Goal: Transaction & Acquisition: Purchase product/service

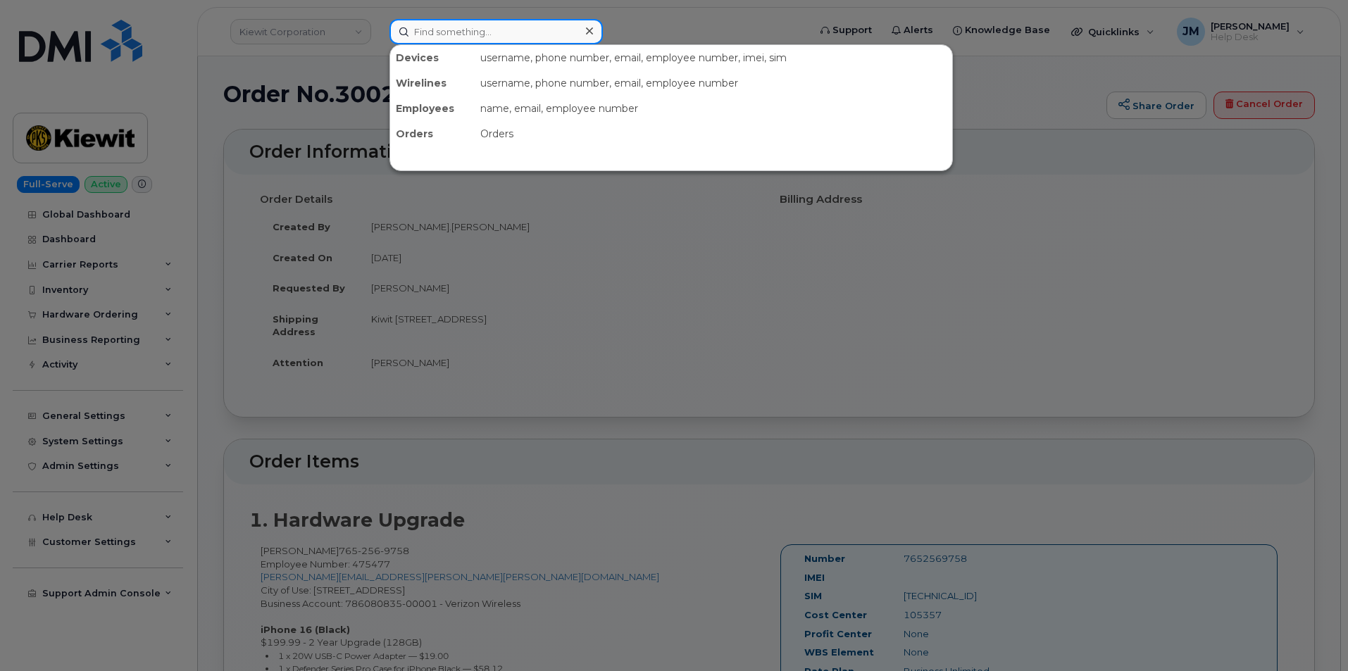
paste input "2363345346"
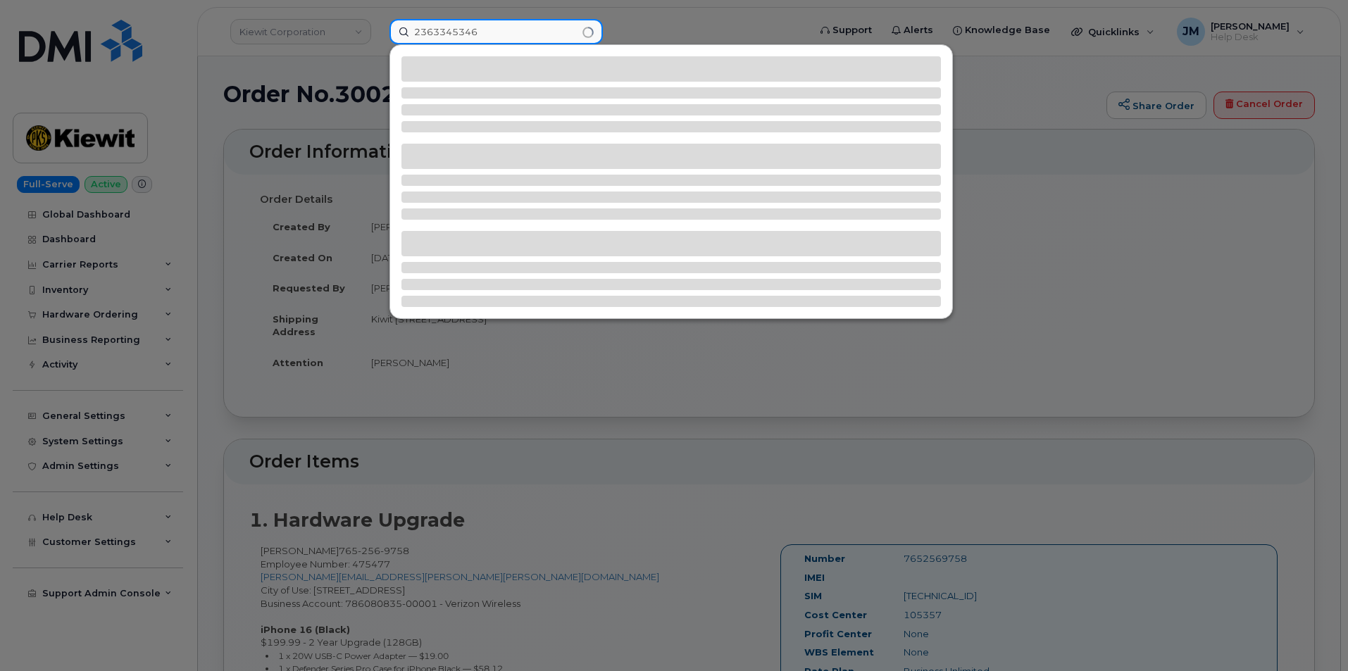
type input "2363345346"
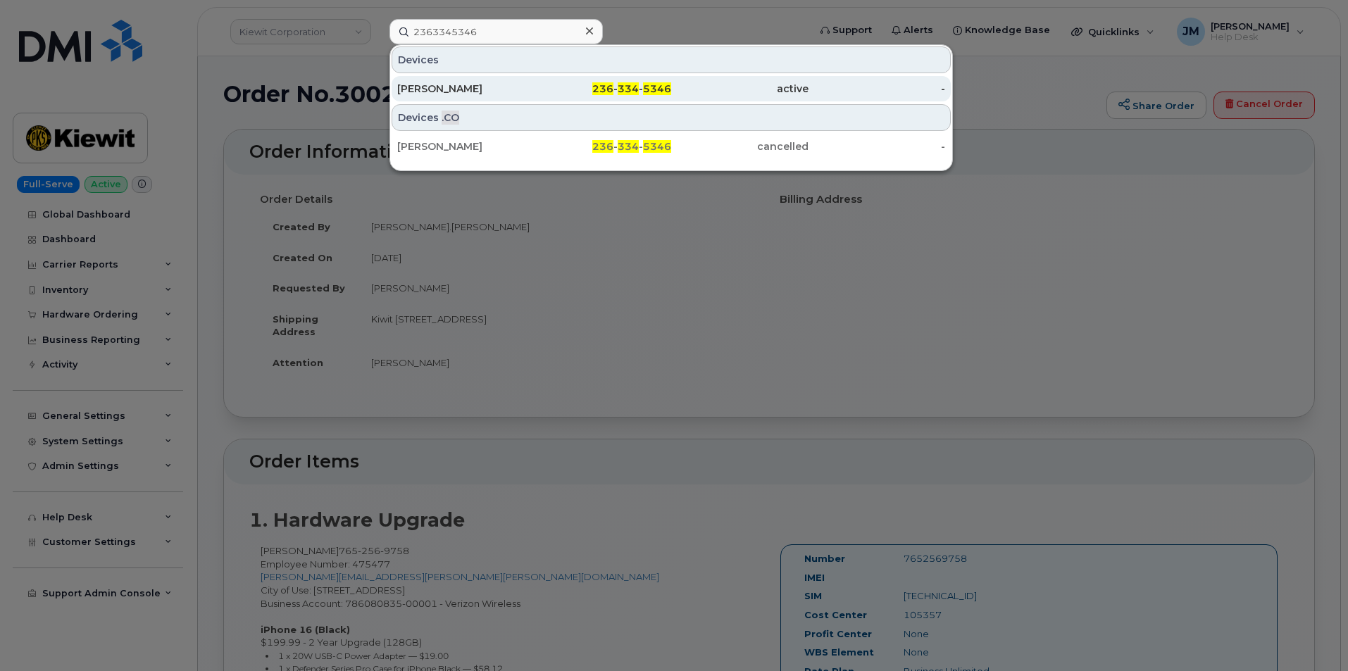
click at [509, 92] on div "[PERSON_NAME]" at bounding box center [465, 89] width 137 height 14
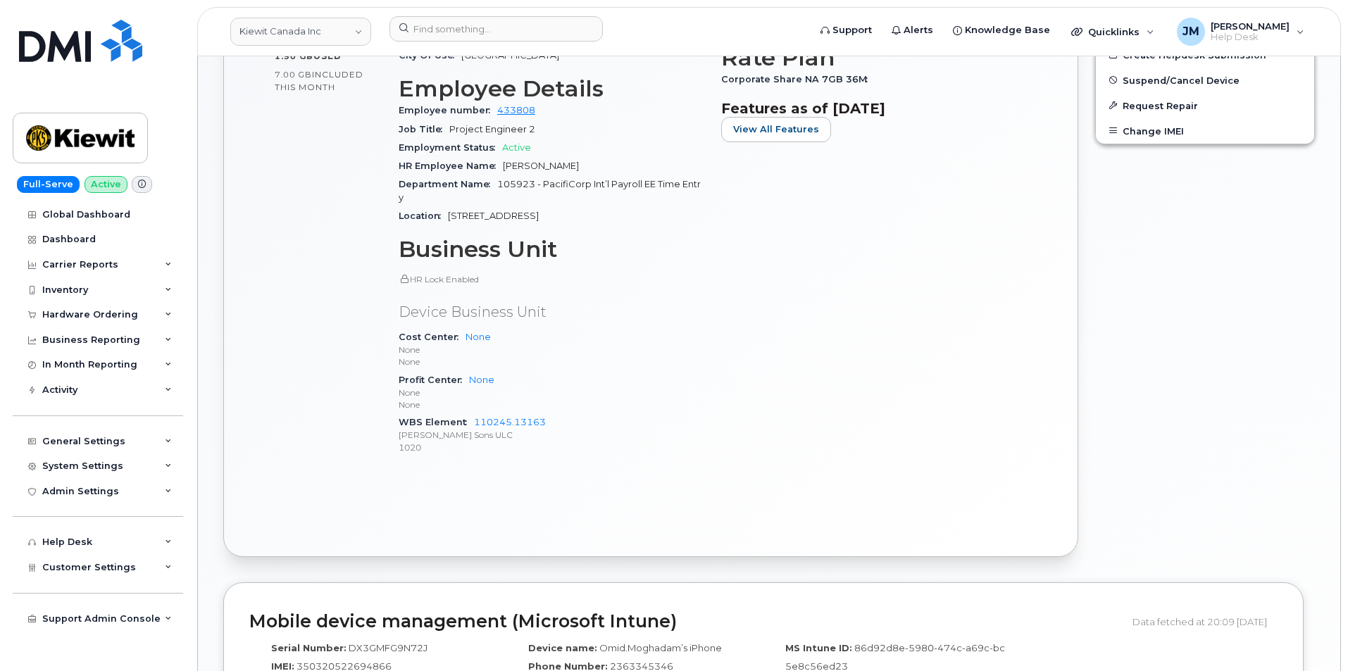
scroll to position [563, 0]
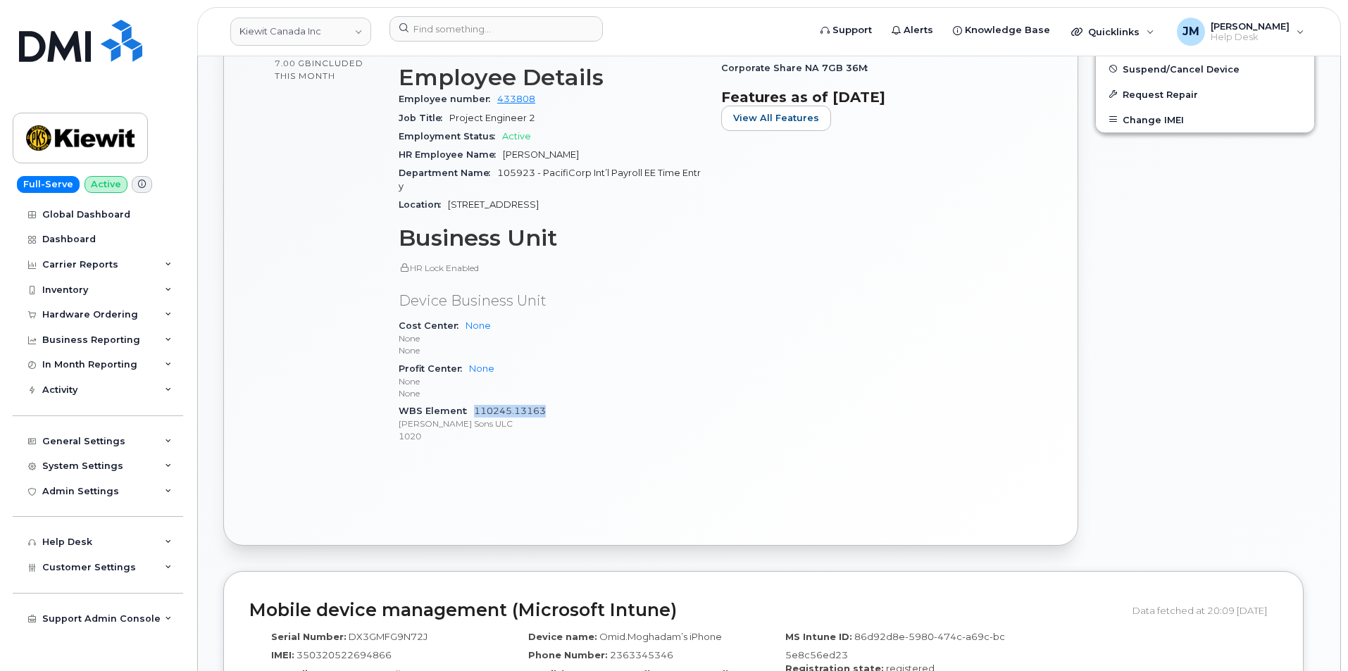
drag, startPoint x: 553, startPoint y: 397, endPoint x: 479, endPoint y: 402, distance: 74.1
click at [474, 402] on div "WBS Element 110245.13163 Peter Kiewit Sons ULC 1020" at bounding box center [551, 423] width 306 height 43
copy link "110245.13163"
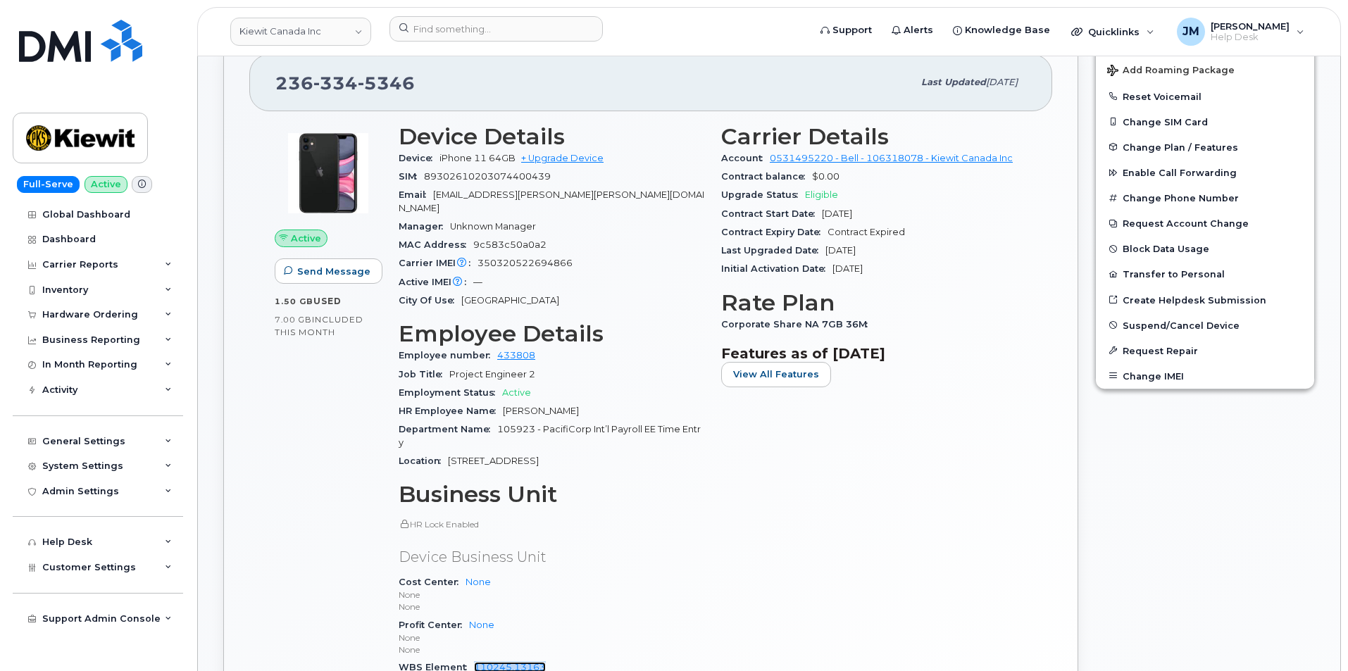
scroll to position [282, 0]
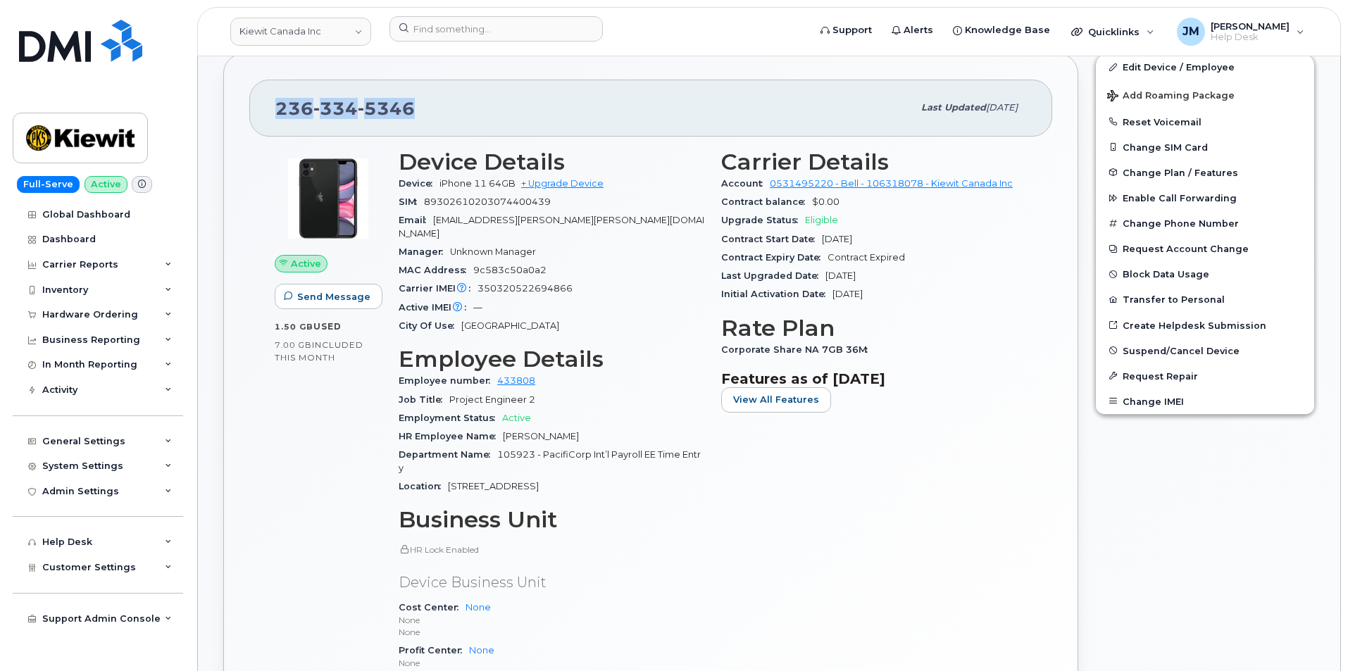
drag, startPoint x: 428, startPoint y: 105, endPoint x: 205, endPoint y: 98, distance: 223.3
copy span "[PHONE_NUMBER]"
click at [110, 315] on div "Hardware Ordering" at bounding box center [90, 314] width 96 height 11
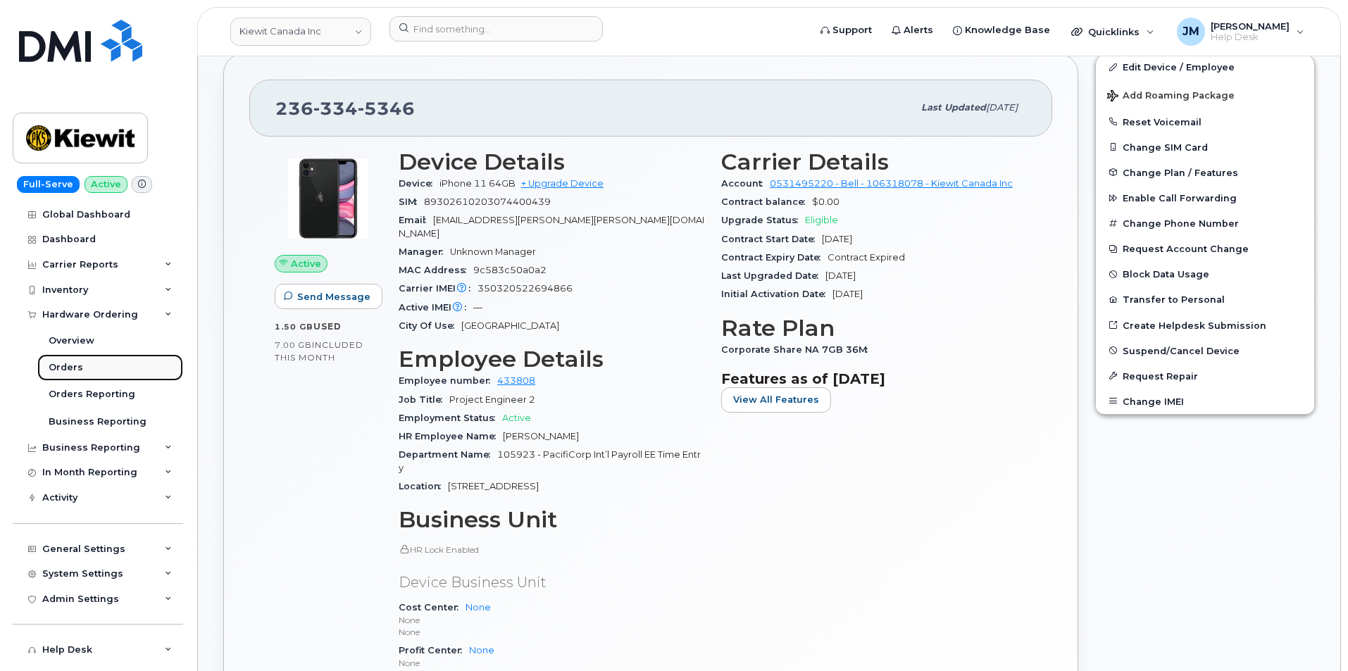
click at [75, 367] on div "Orders" at bounding box center [66, 367] width 34 height 13
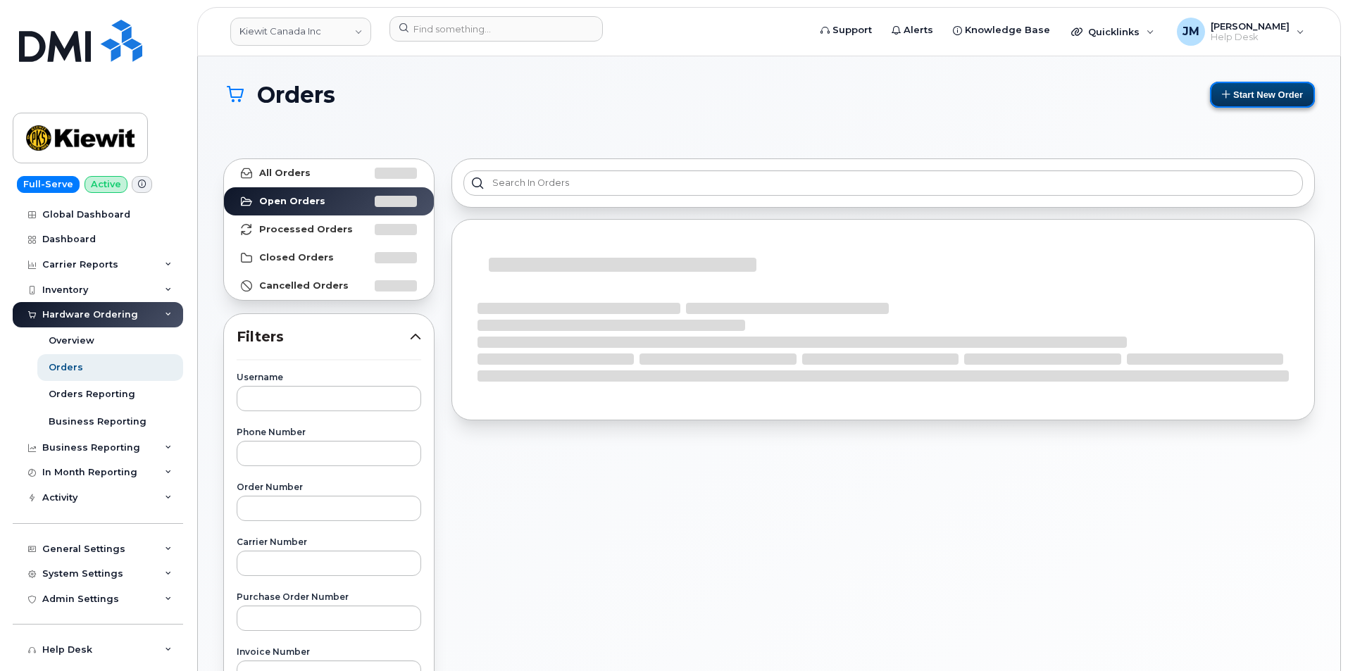
click at [1273, 90] on button "Start New Order" at bounding box center [1262, 95] width 105 height 26
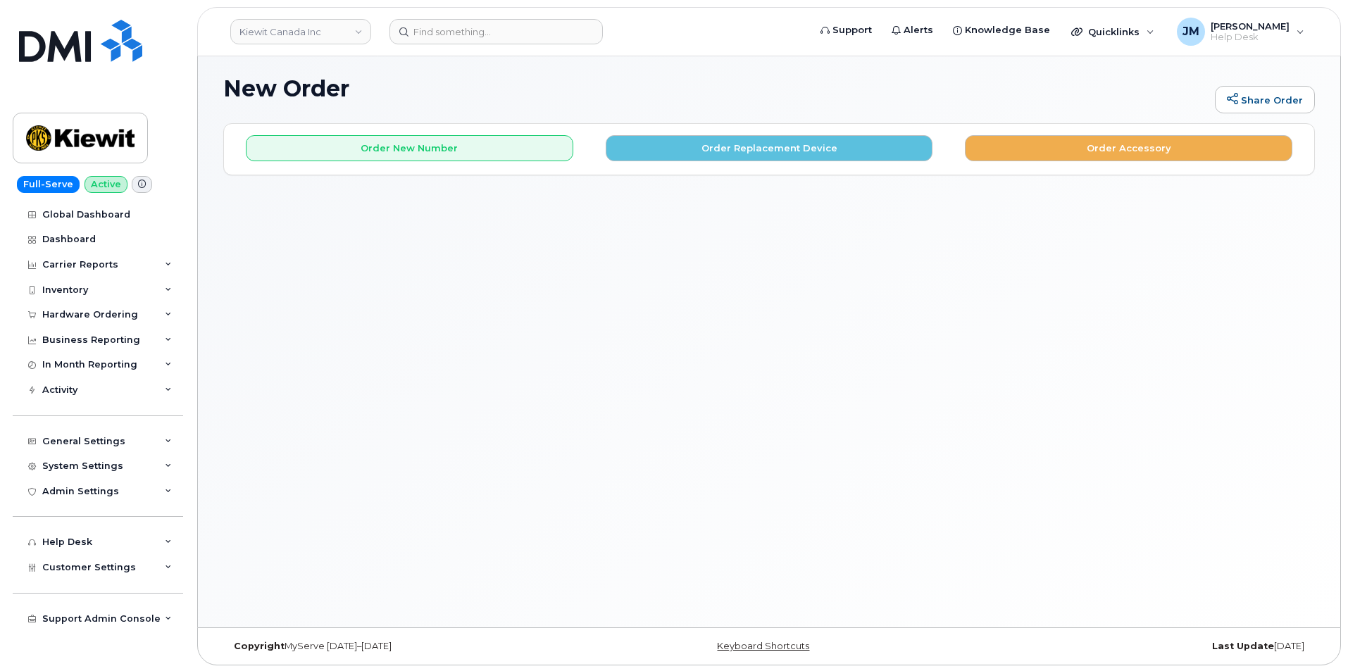
scroll to position [7, 0]
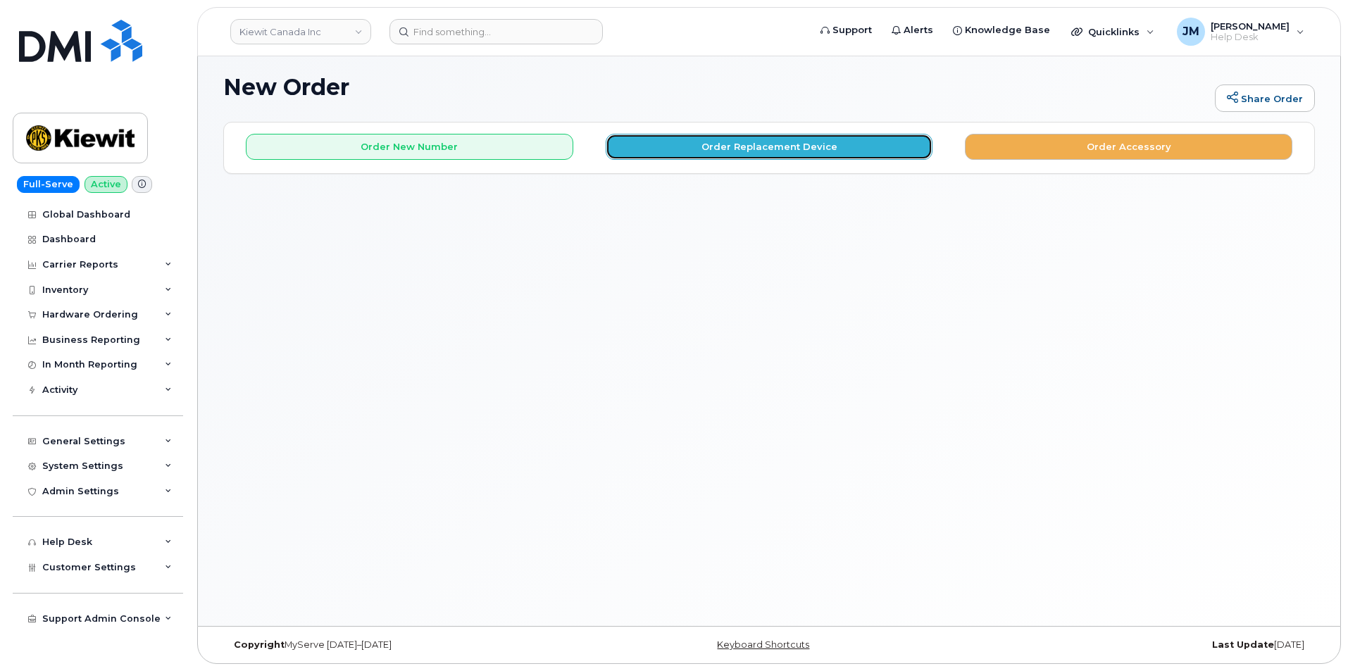
click at [717, 148] on button "Order Replacement Device" at bounding box center [768, 147] width 327 height 26
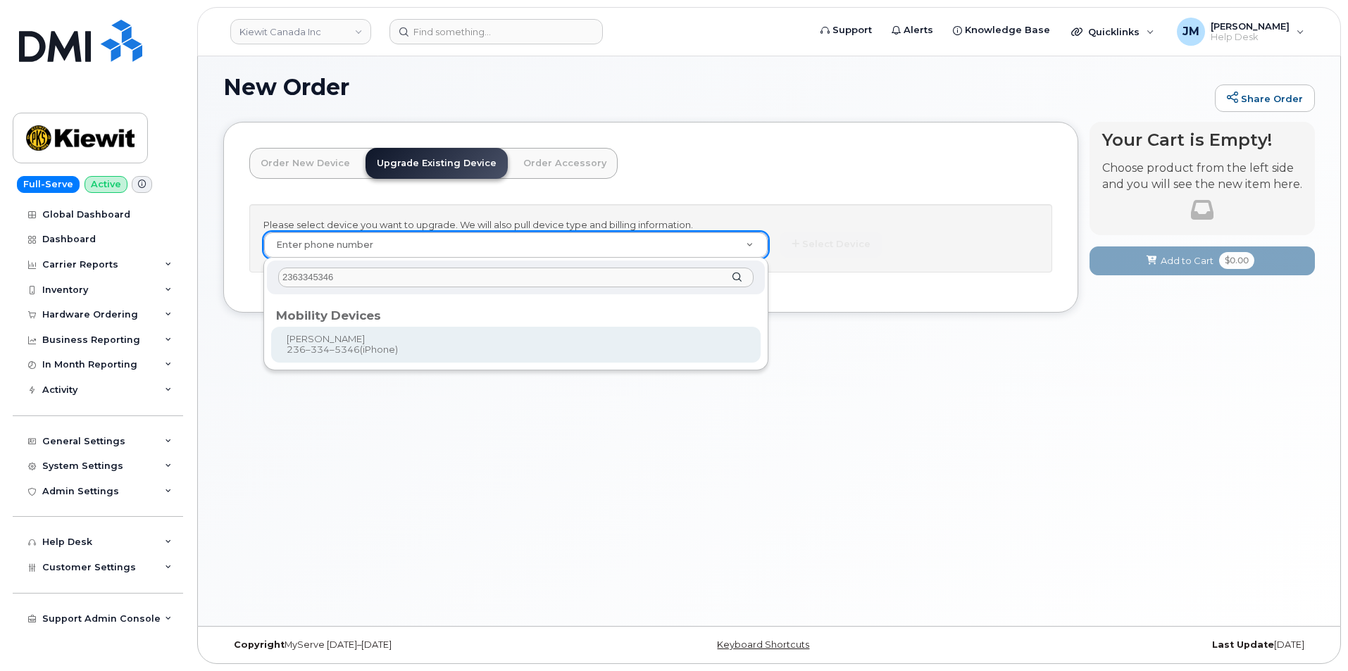
type input "2363345346"
type input "443620"
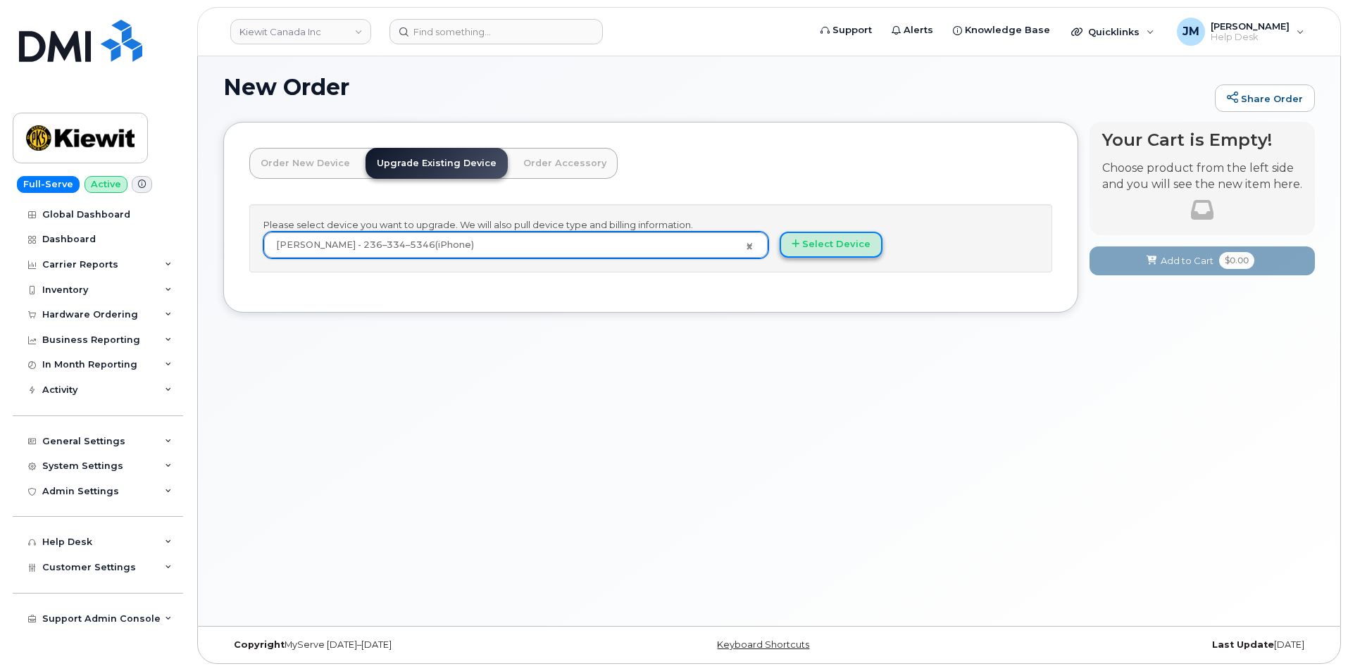
click at [817, 246] on button "Select Device" at bounding box center [830, 245] width 103 height 26
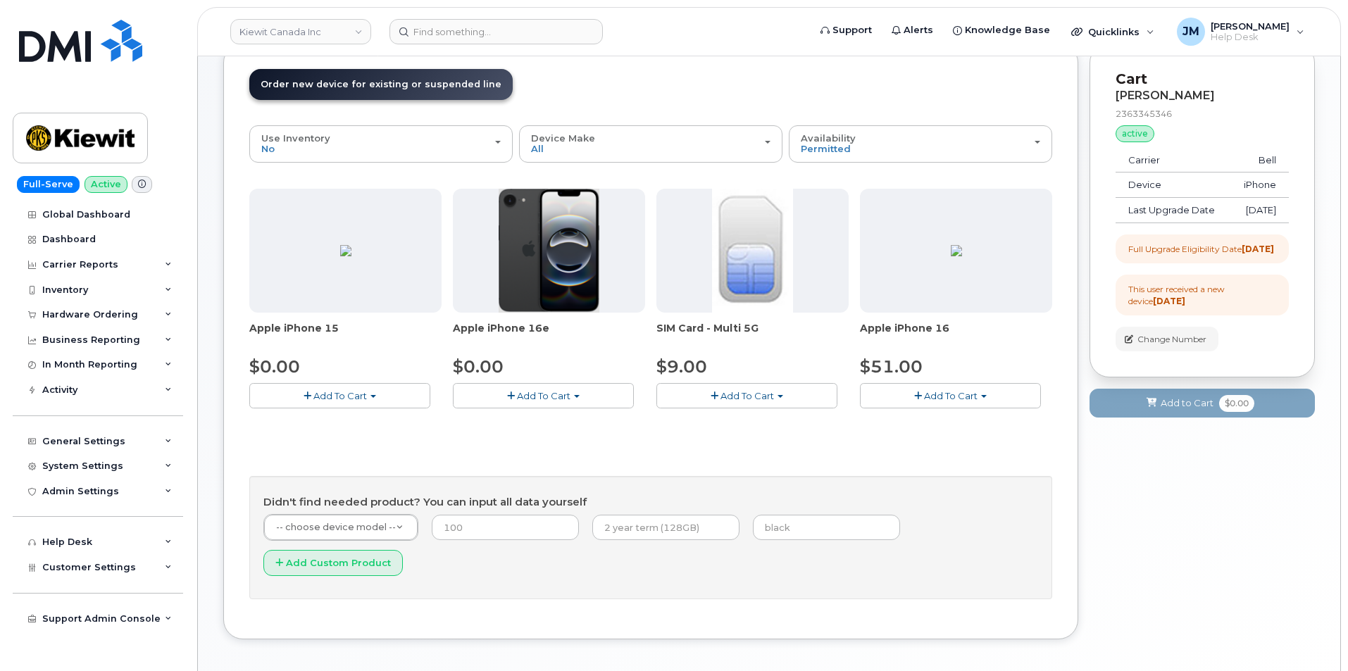
scroll to position [111, 0]
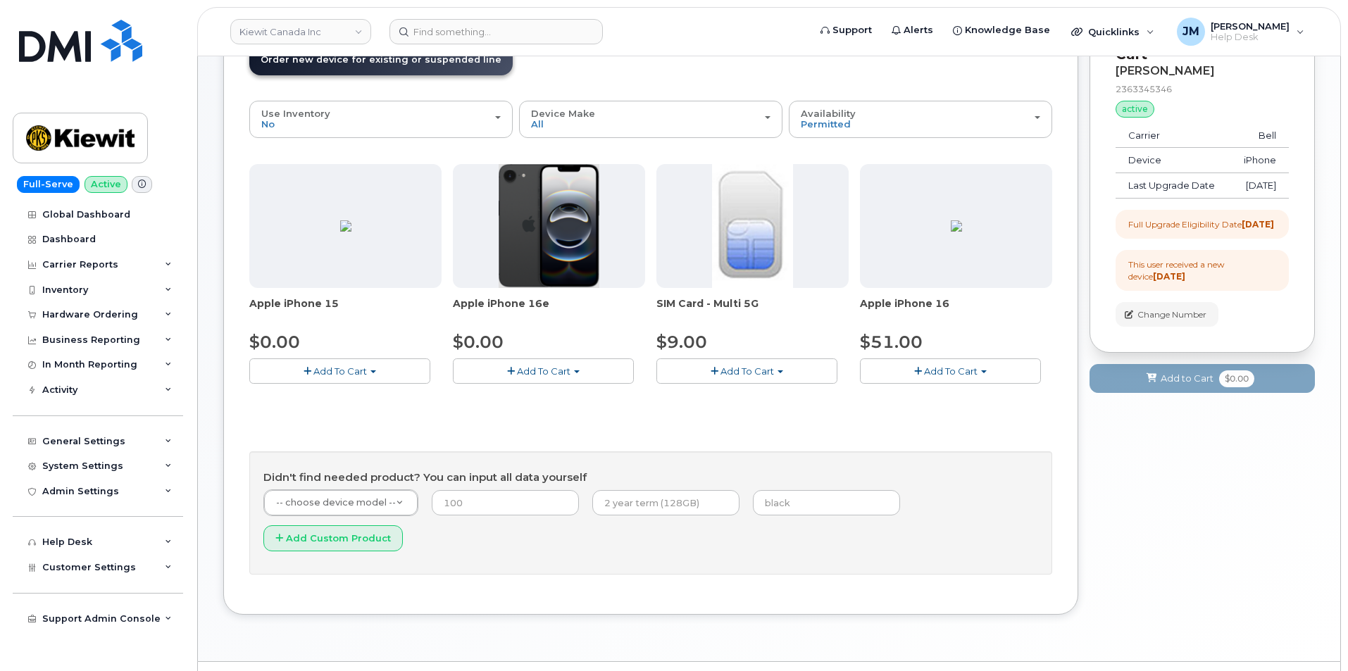
click at [950, 372] on span "Add To Cart" at bounding box center [951, 370] width 54 height 11
click at [959, 415] on link "$51.00 - 3-year upgrade (128GB model)" at bounding box center [970, 415] width 215 height 18
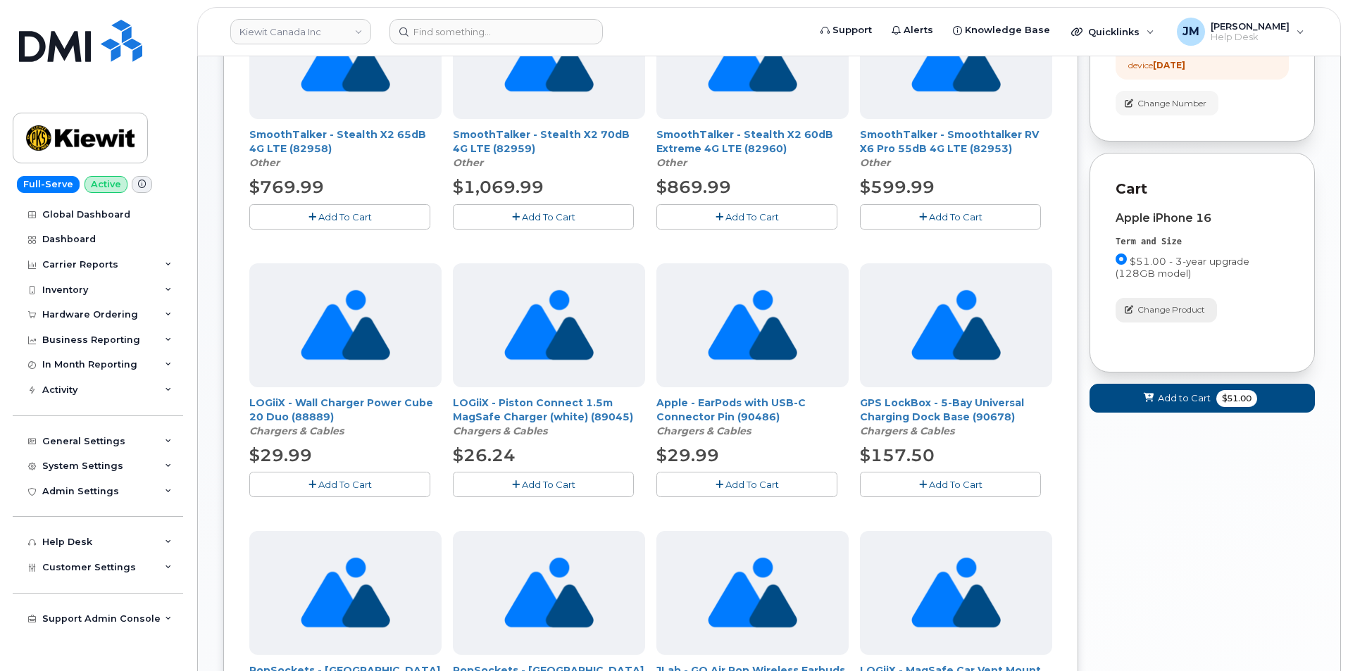
scroll to position [392, 0]
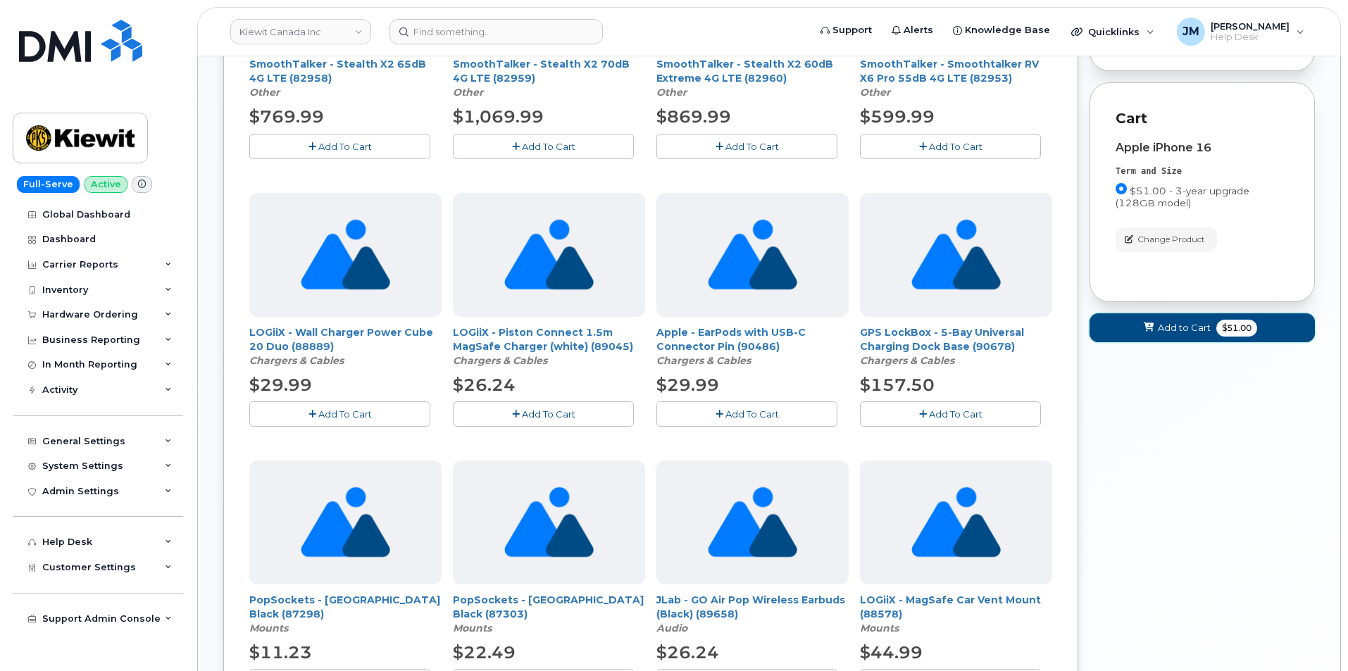
click at [1188, 334] on span "Add to Cart" at bounding box center [1183, 327] width 53 height 13
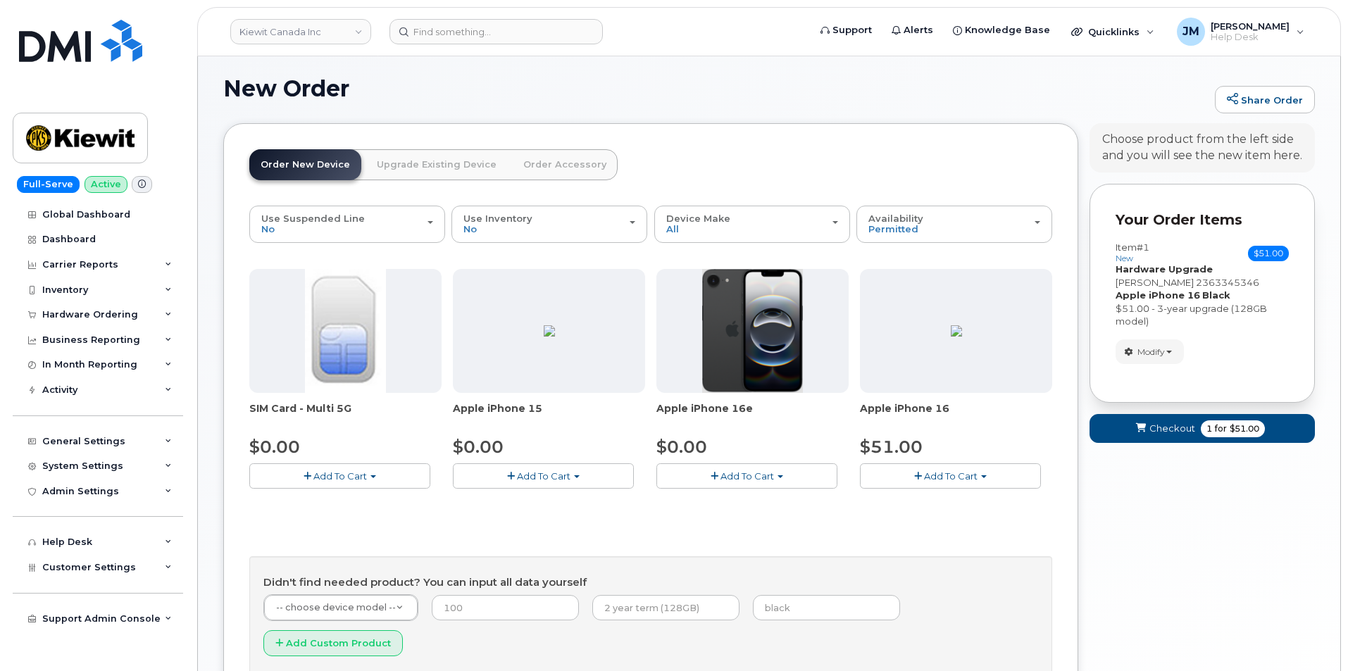
scroll to position [0, 0]
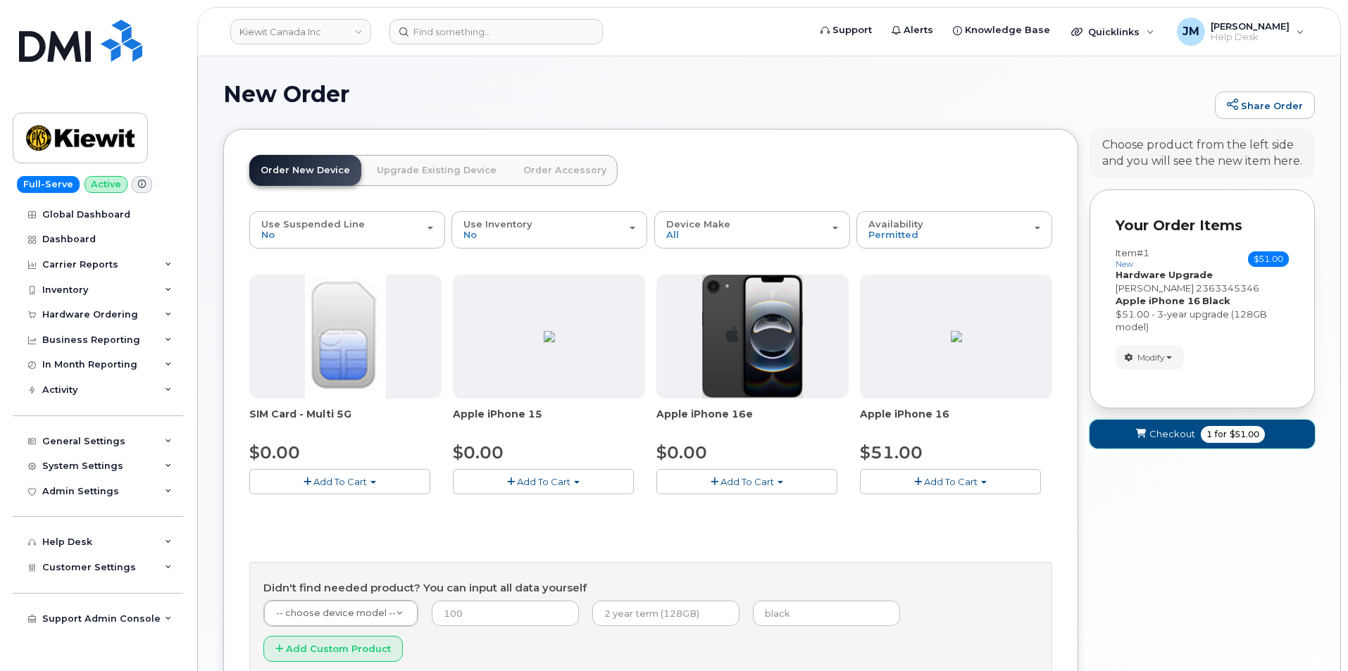
click at [1161, 429] on span "Checkout" at bounding box center [1172, 433] width 46 height 13
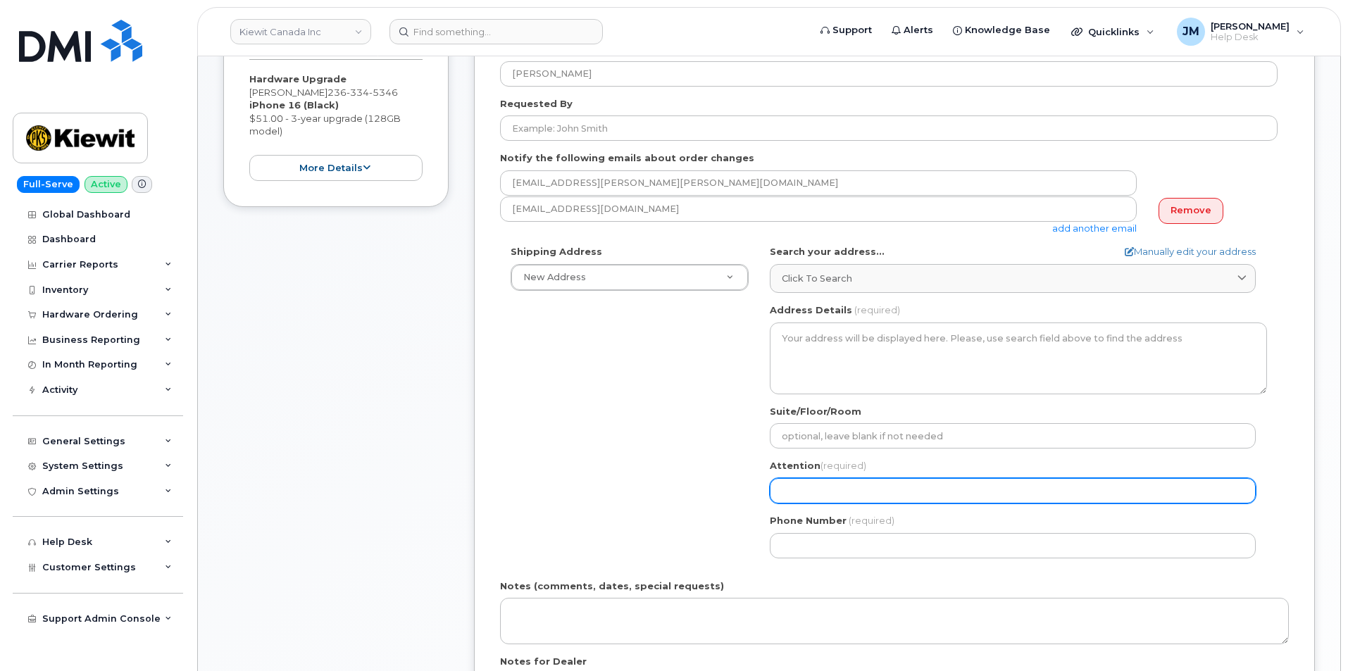
scroll to position [282, 0]
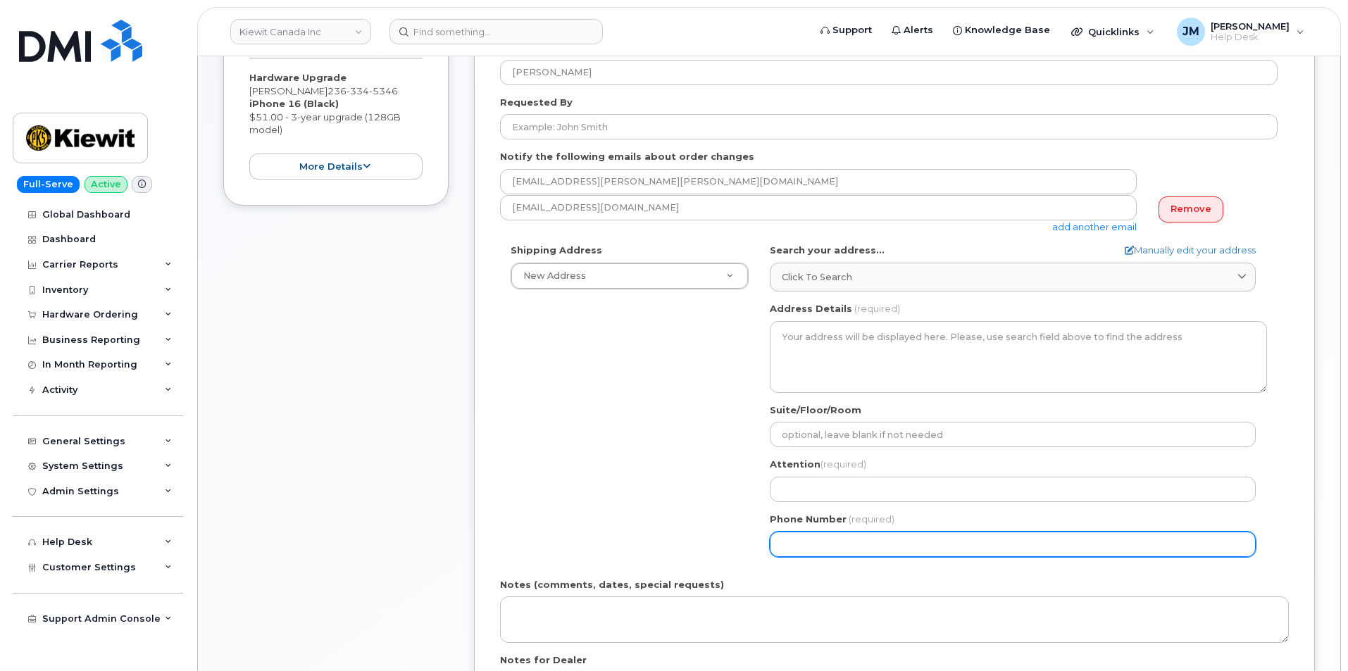
click at [815, 537] on input "Phone Number" at bounding box center [1013, 544] width 486 height 25
paste input "2363345346"
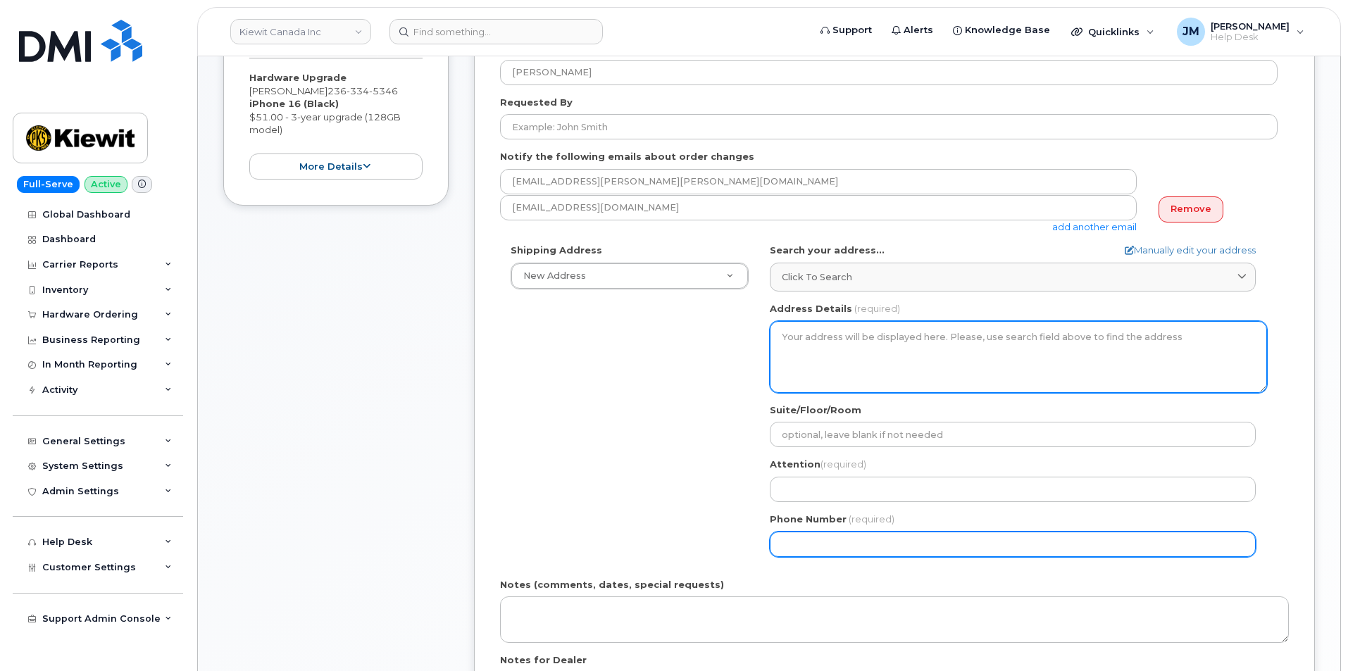
select select
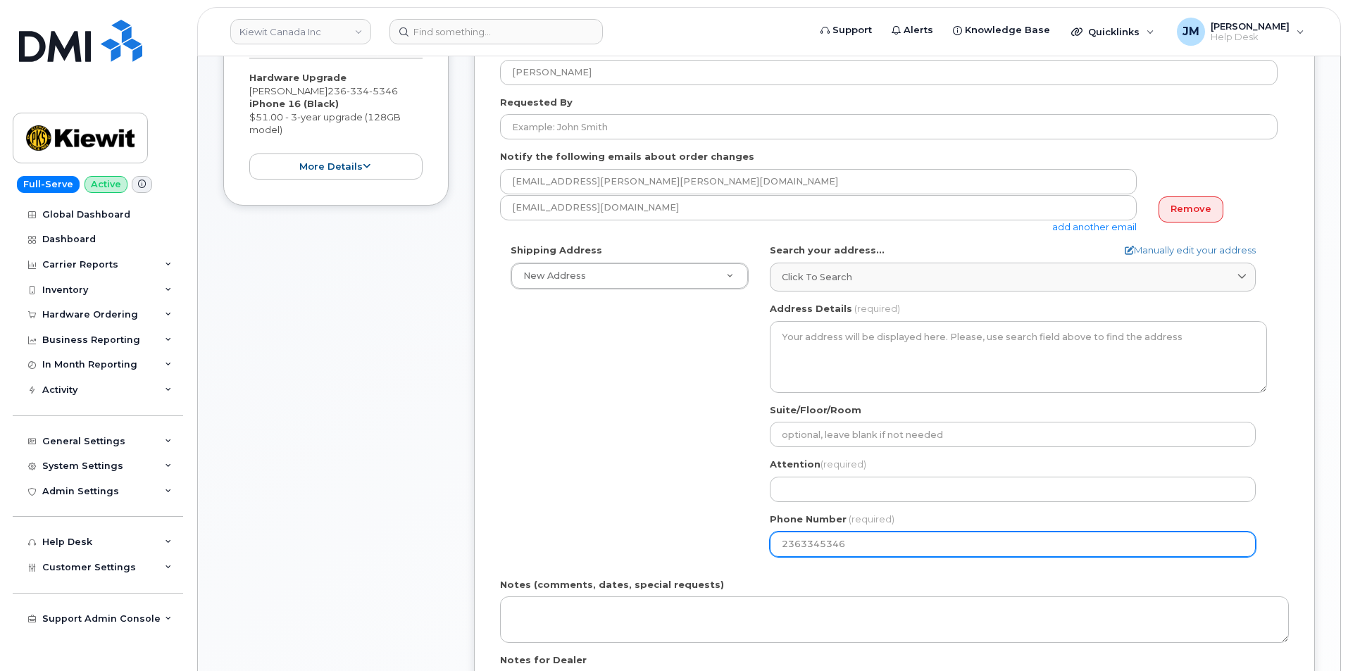
type input "2363345346"
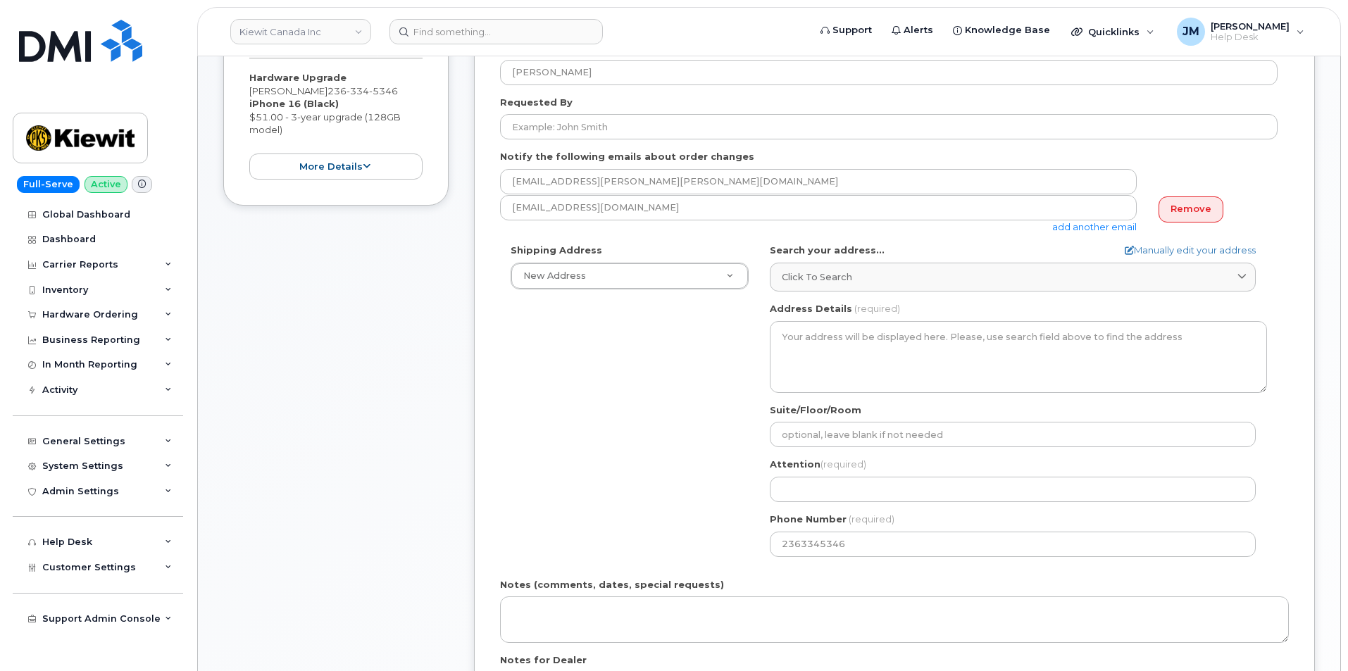
drag, startPoint x: 332, startPoint y: 89, endPoint x: 246, endPoint y: 89, distance: 85.2
click at [246, 89] on div "Item #1 in process $51.00 Hardware Upgrade Omid Moghadam 236 334 5346 iPhone 16…" at bounding box center [335, 90] width 225 height 232
copy div "[PERSON_NAME]"
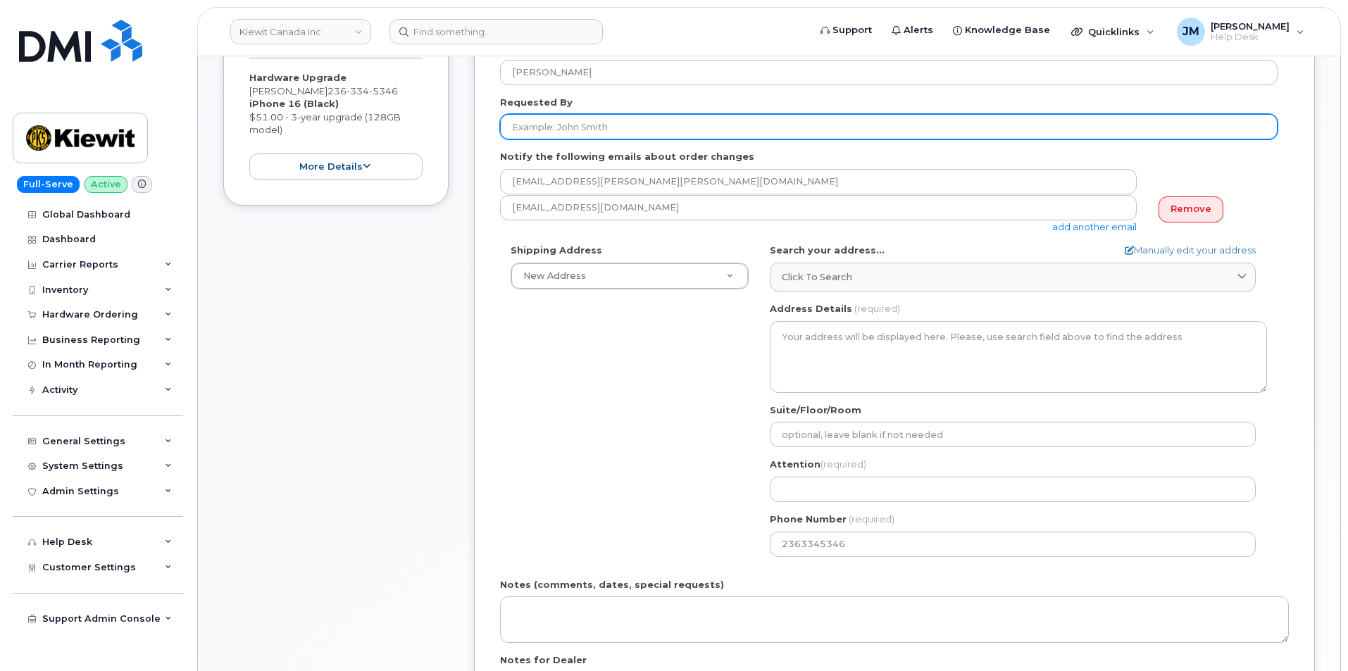
click at [599, 127] on input "Requested By" at bounding box center [888, 126] width 777 height 25
paste input "[PERSON_NAME]"
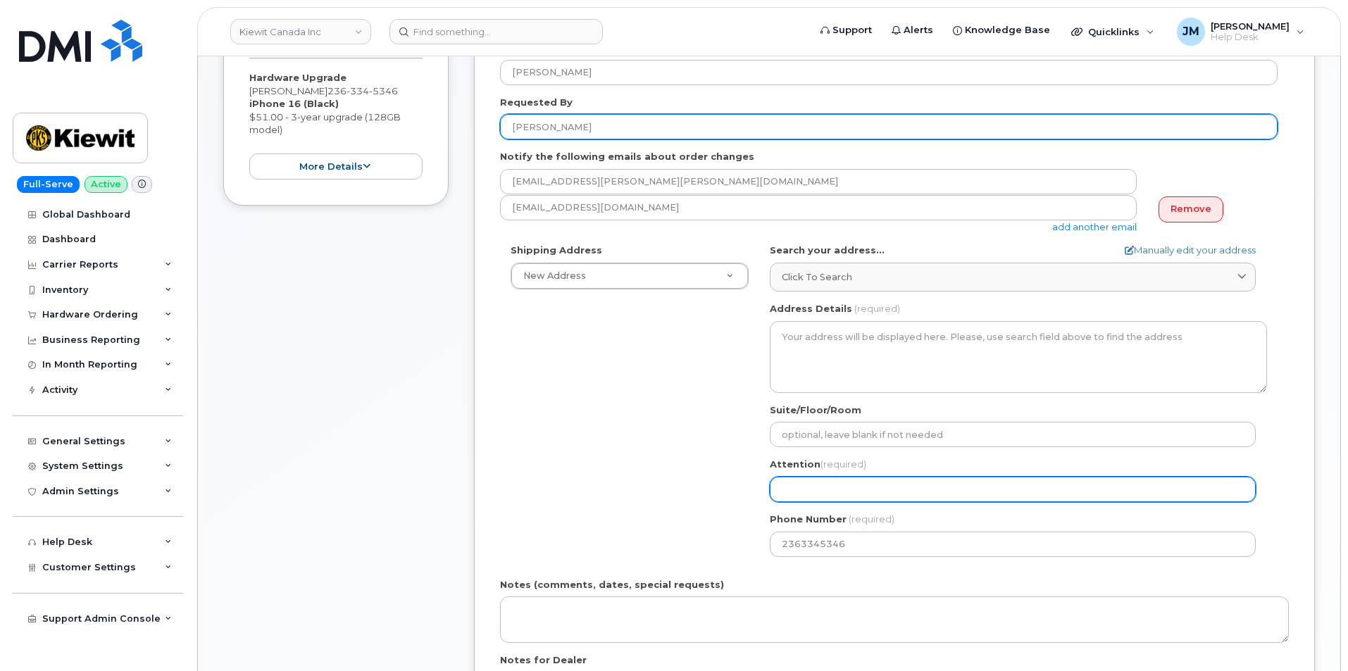
type input "[PERSON_NAME]"
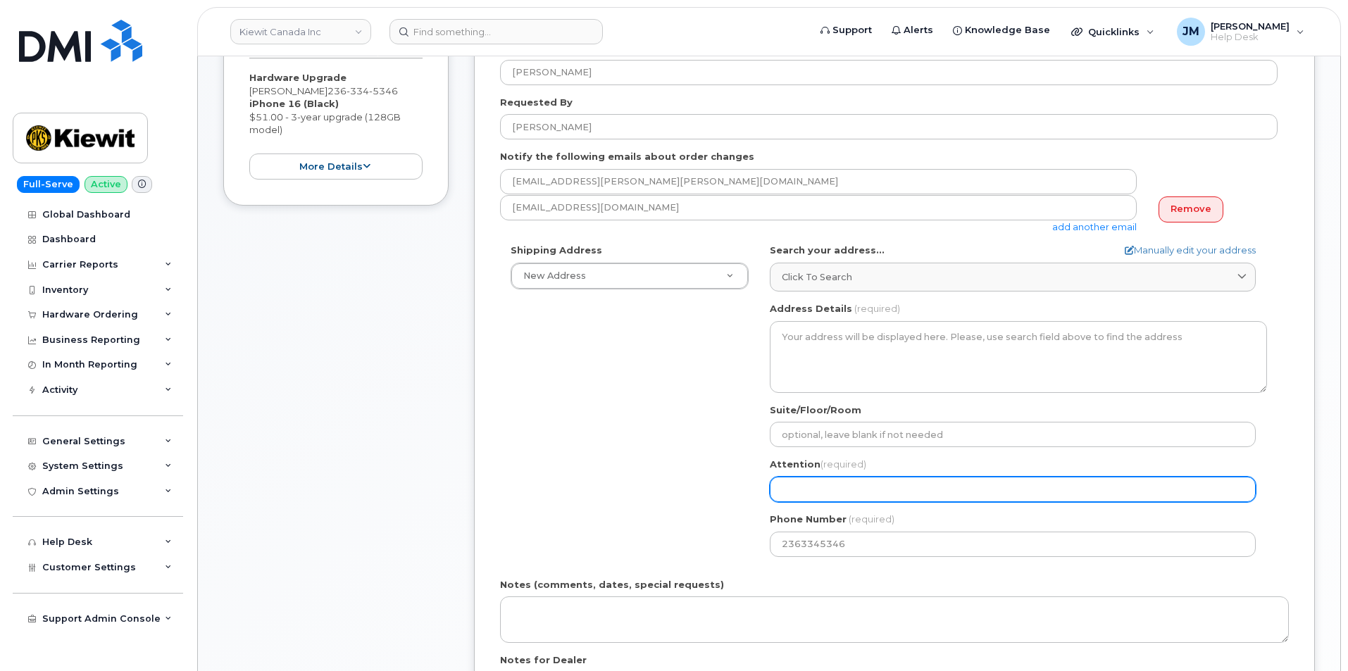
paste input "[PERSON_NAME]"
select select
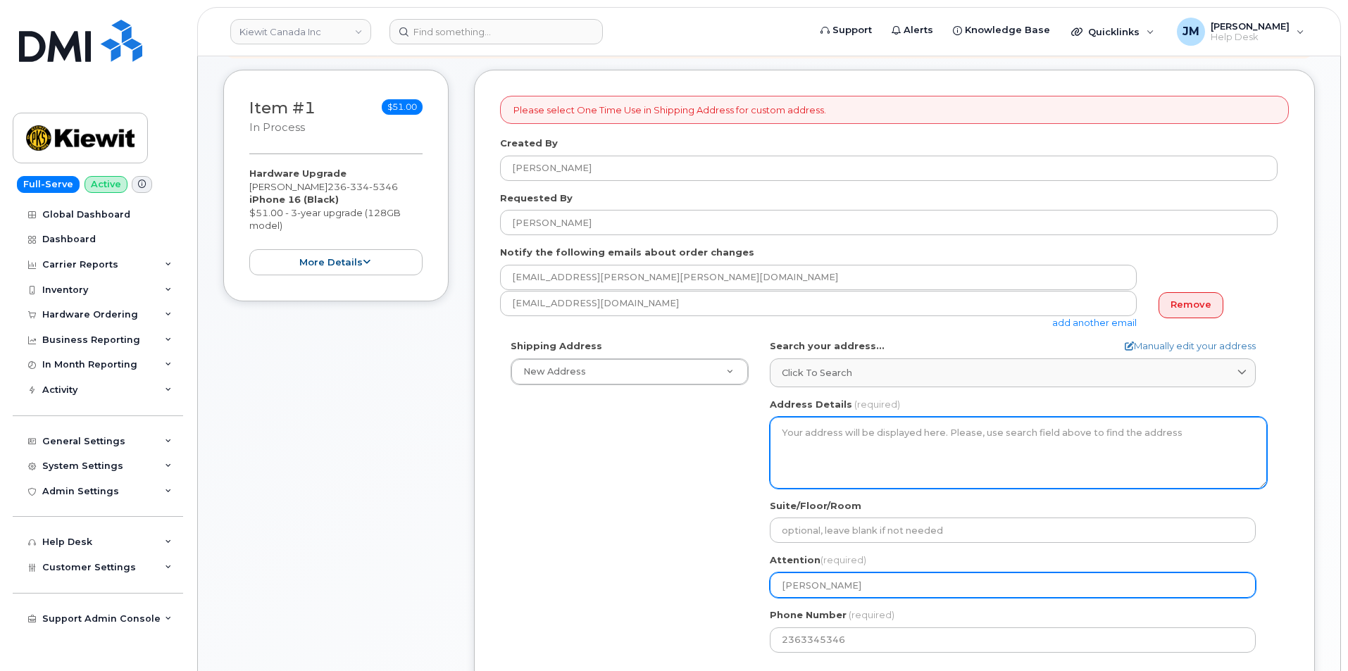
scroll to position [211, 0]
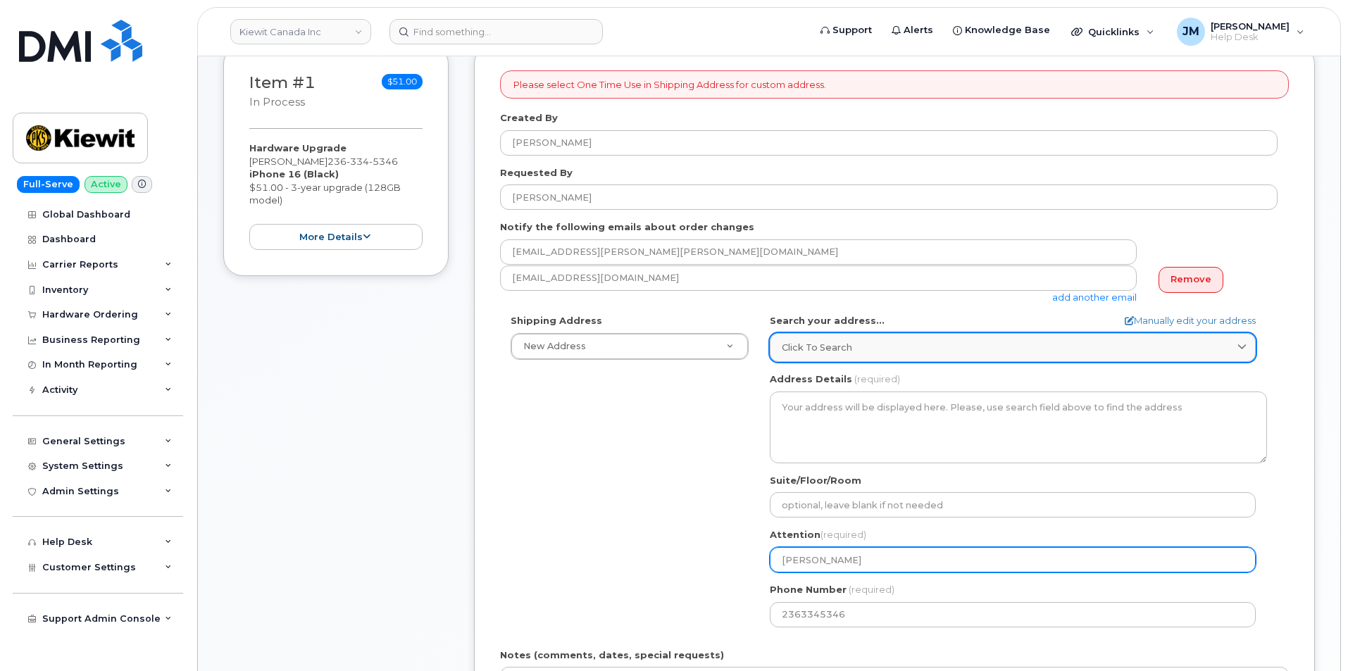
type input "[PERSON_NAME]"
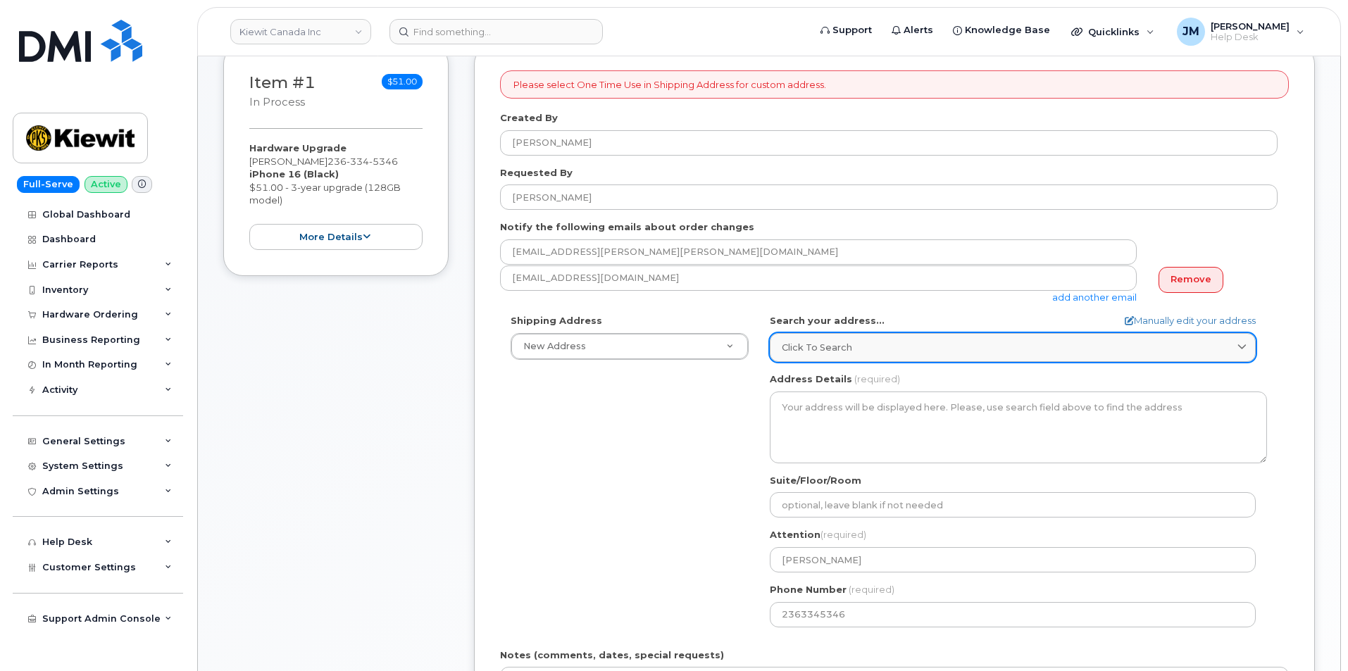
click at [948, 351] on div "Click to search" at bounding box center [1012, 347] width 462 height 13
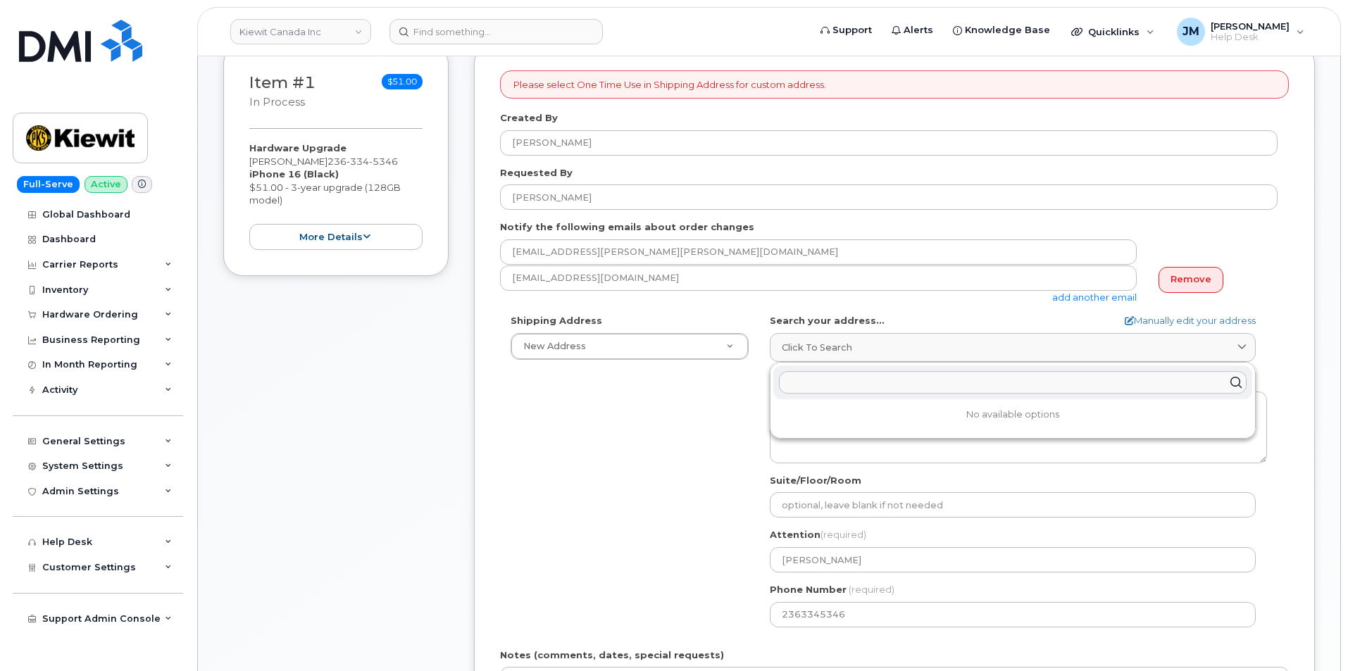
click at [836, 379] on input "text" at bounding box center [1012, 382] width 467 height 23
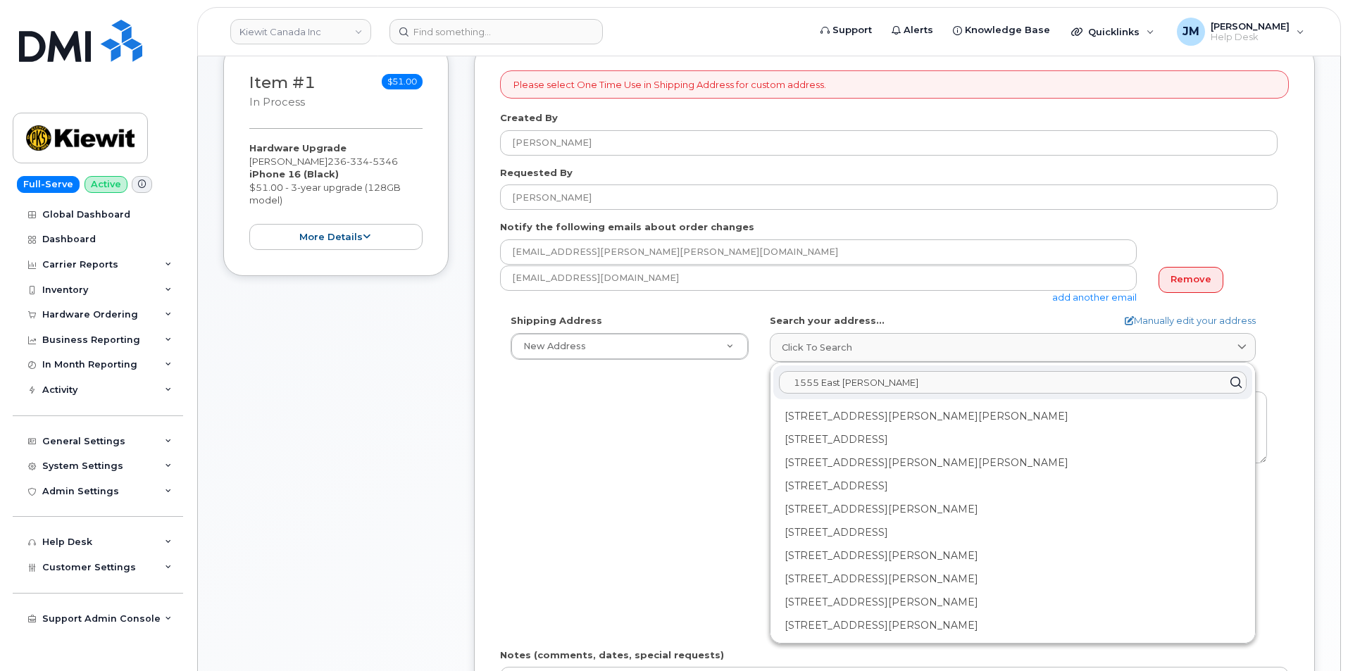
click at [912, 372] on input "1555 East MCandrew" at bounding box center [1012, 382] width 467 height 23
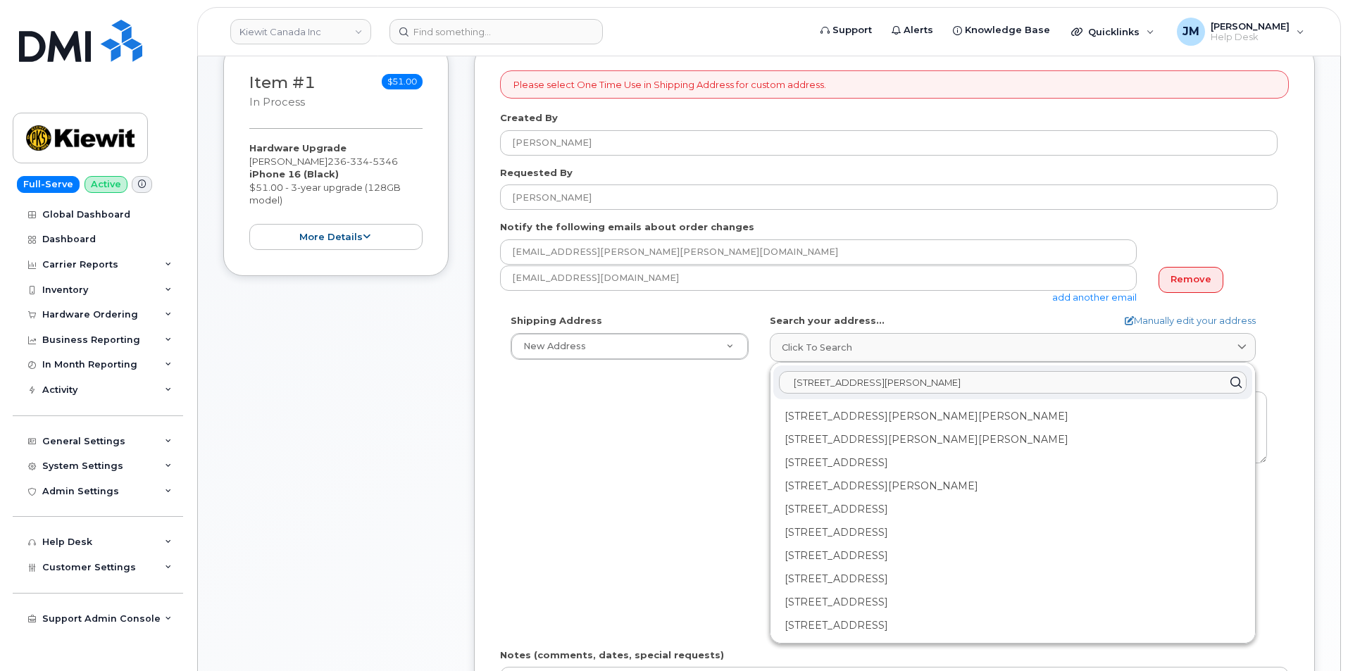
drag, startPoint x: 1025, startPoint y: 387, endPoint x: 789, endPoint y: 376, distance: 236.1
click at [789, 376] on input "1555 East MCandrew Rd Medford Orogan 97504" at bounding box center [1012, 382] width 467 height 23
type input "1555 East MCandrew Rd Medford Orogan 97504"
click at [1232, 379] on icon at bounding box center [1235, 382] width 20 height 20
click at [1186, 322] on link "Manually edit your address" at bounding box center [1189, 320] width 131 height 13
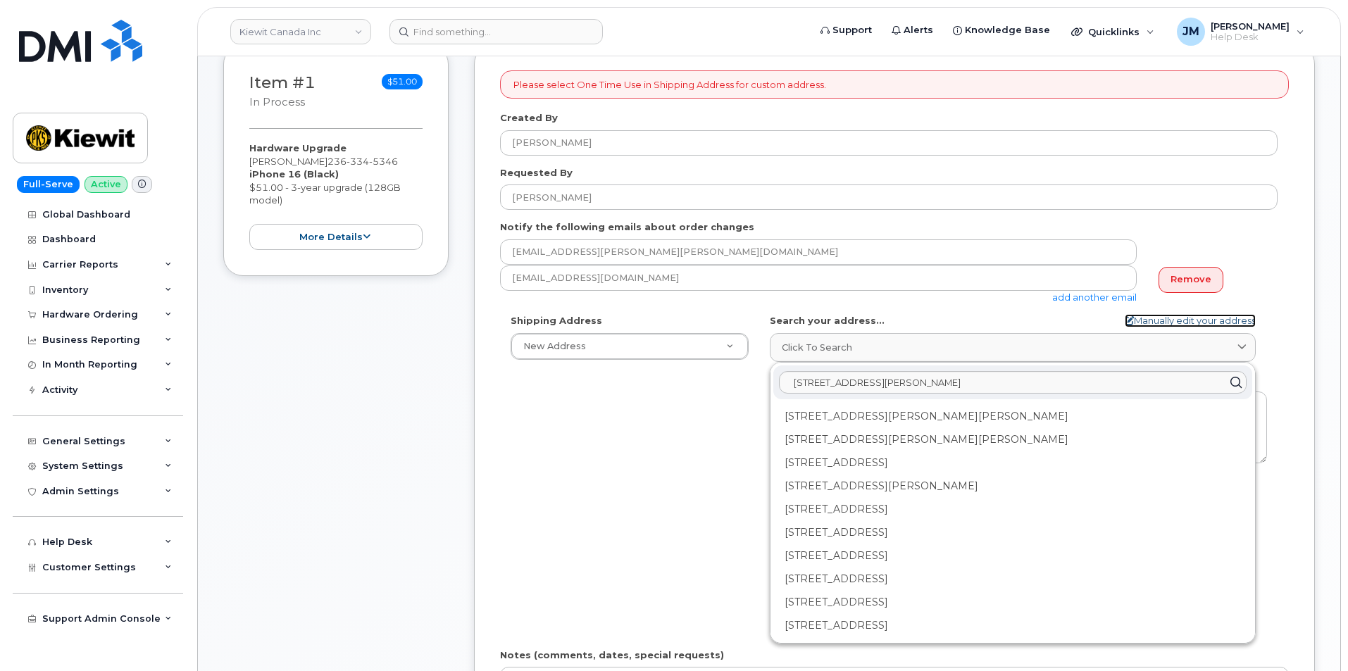
select select
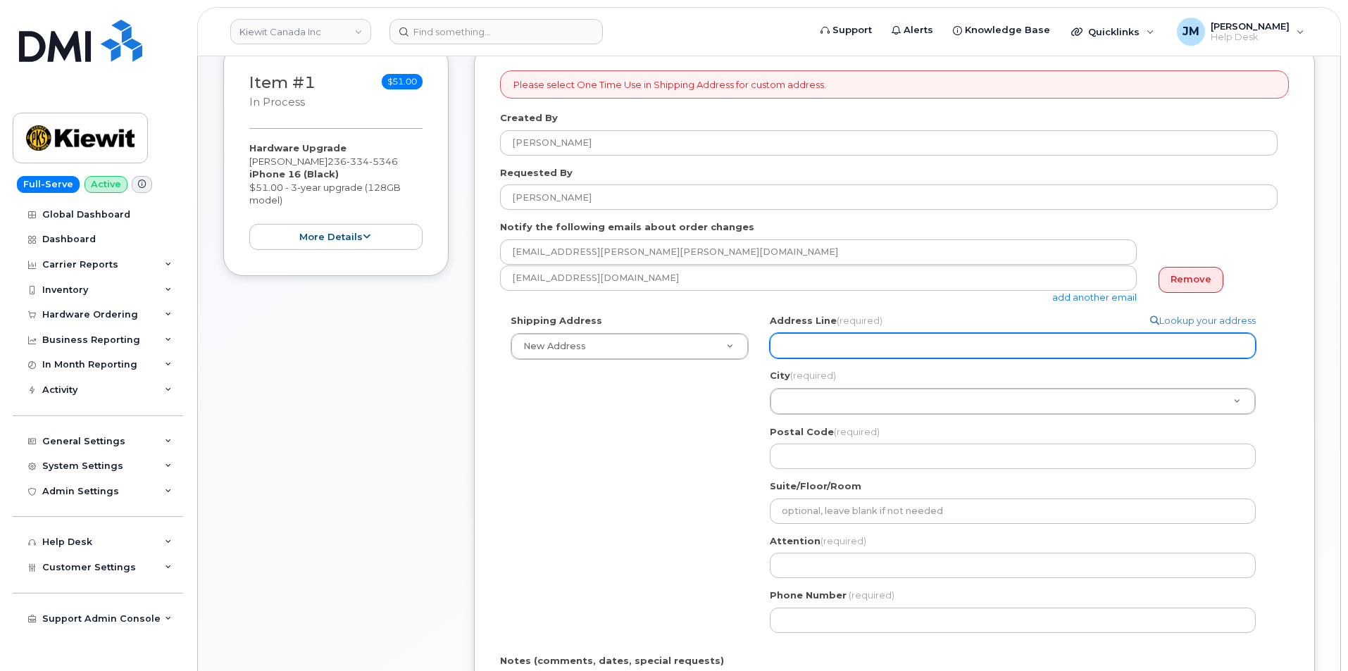
click at [806, 346] on input "Address Line (required)" at bounding box center [1013, 345] width 486 height 25
paste input "1555 East MCandrew Rd Medford Orogan 97504"
select select
type input "1555 East MCandrew Rd Medford Orogan 97504"
select select
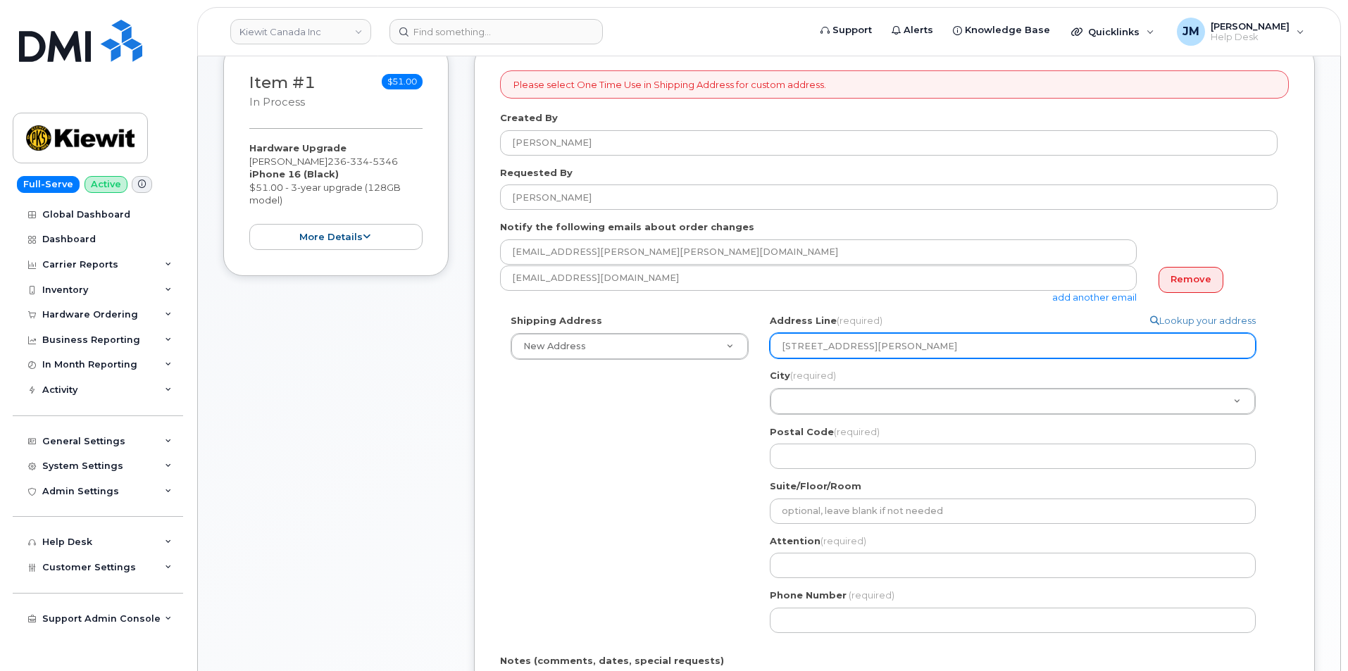
type input "1555 East McAndrew Rd Medford Orogan 97504"
drag, startPoint x: 899, startPoint y: 345, endPoint x: 936, endPoint y: 350, distance: 37.6
click at [936, 350] on input "1555 East McAndrew Rd Medford Orogan 97504" at bounding box center [1013, 345] width 486 height 25
select select
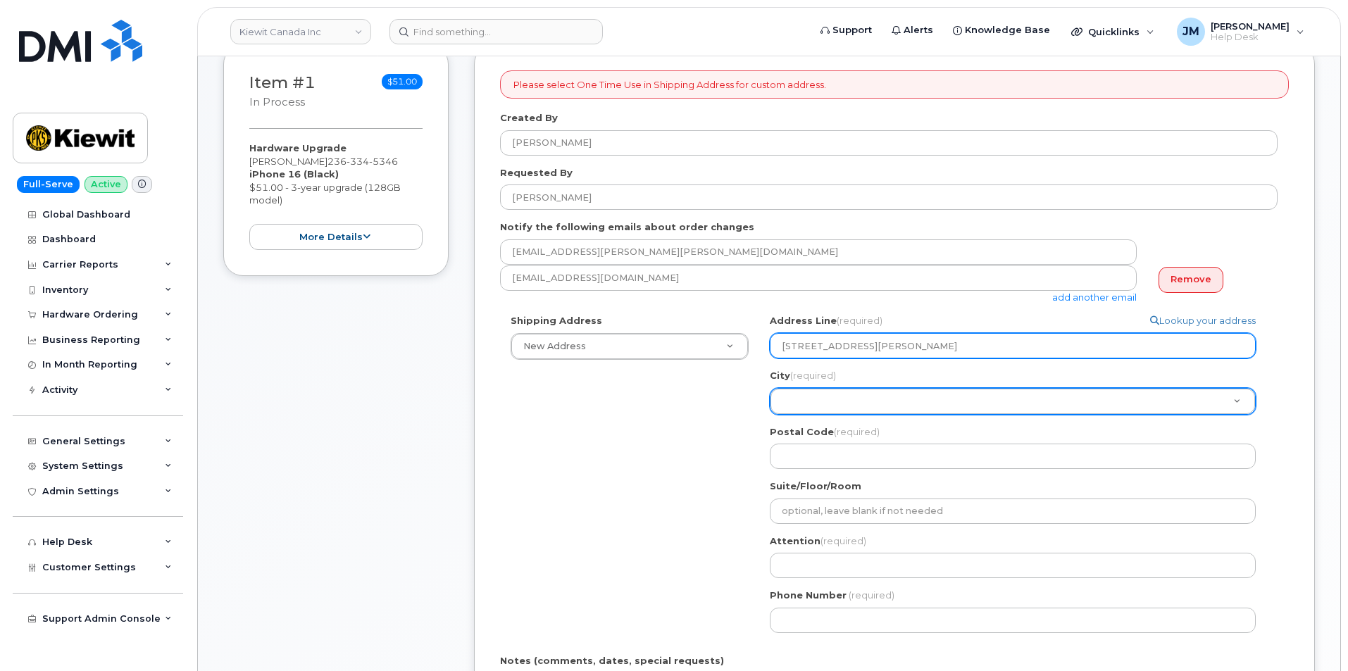
type input "1555 East McAndrew Rd Orogan 97504"
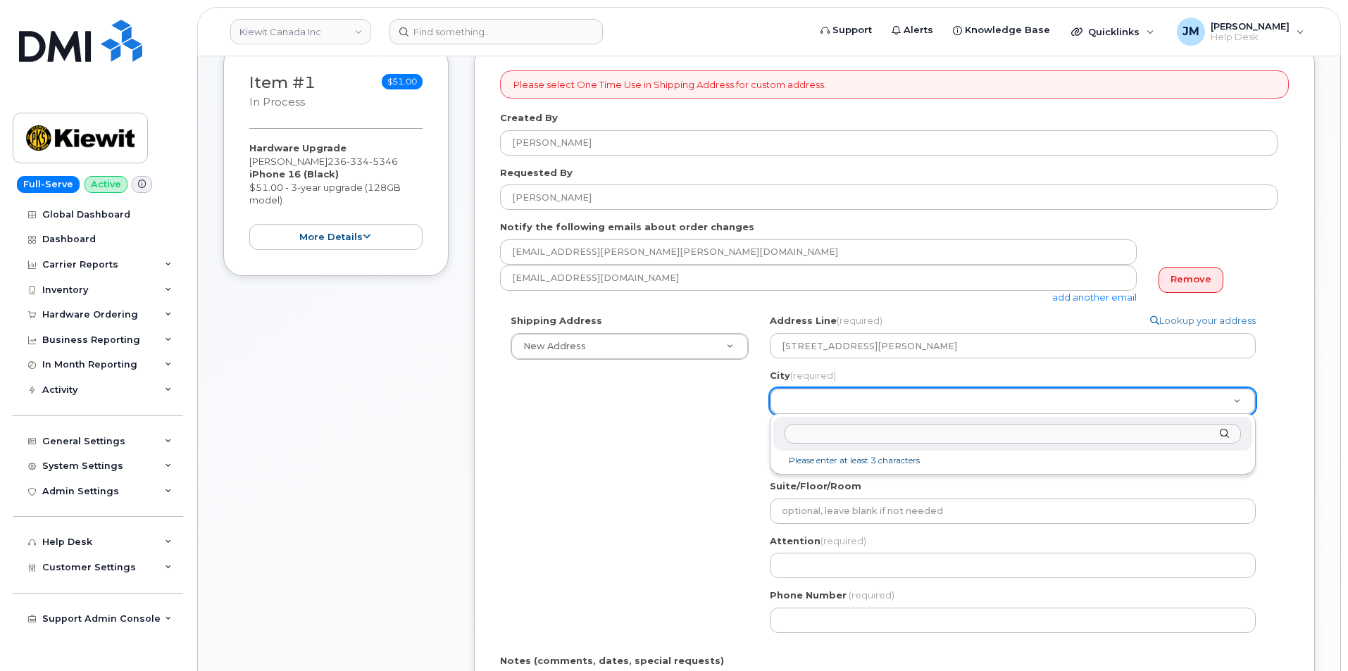
drag, startPoint x: 791, startPoint y: 405, endPoint x: 807, endPoint y: 429, distance: 28.5
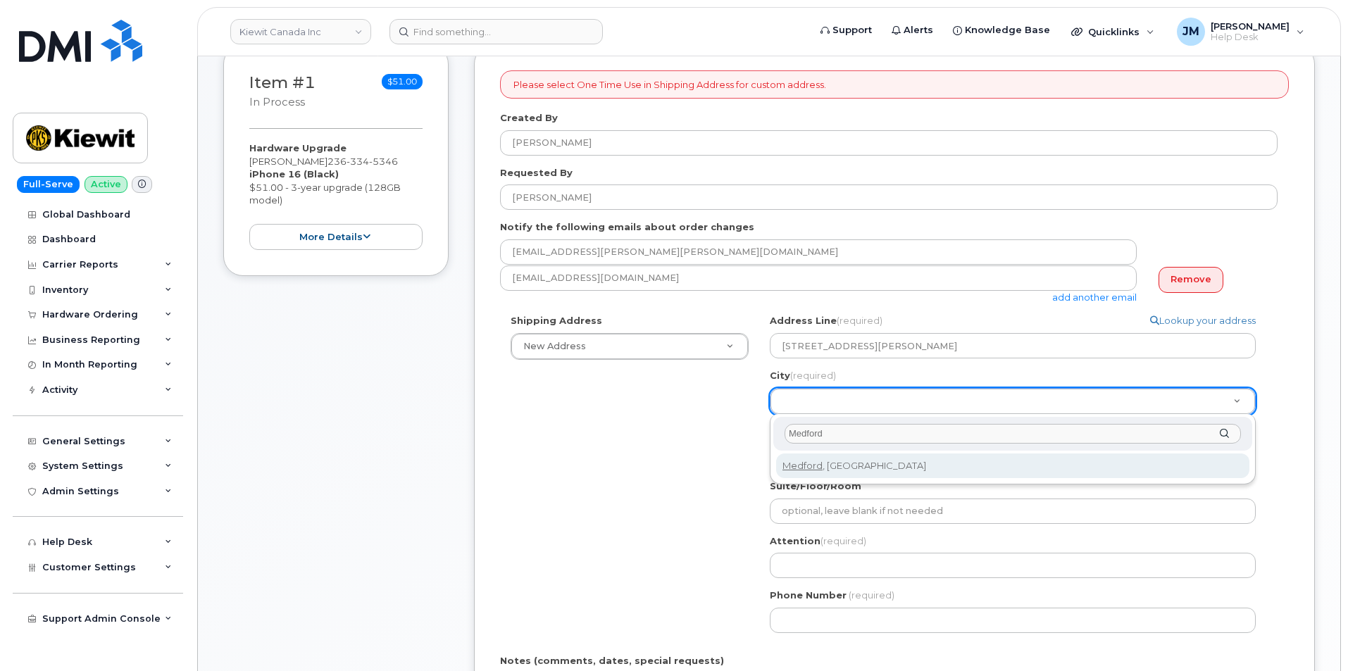
type input "Medford"
select select
type input "1799"
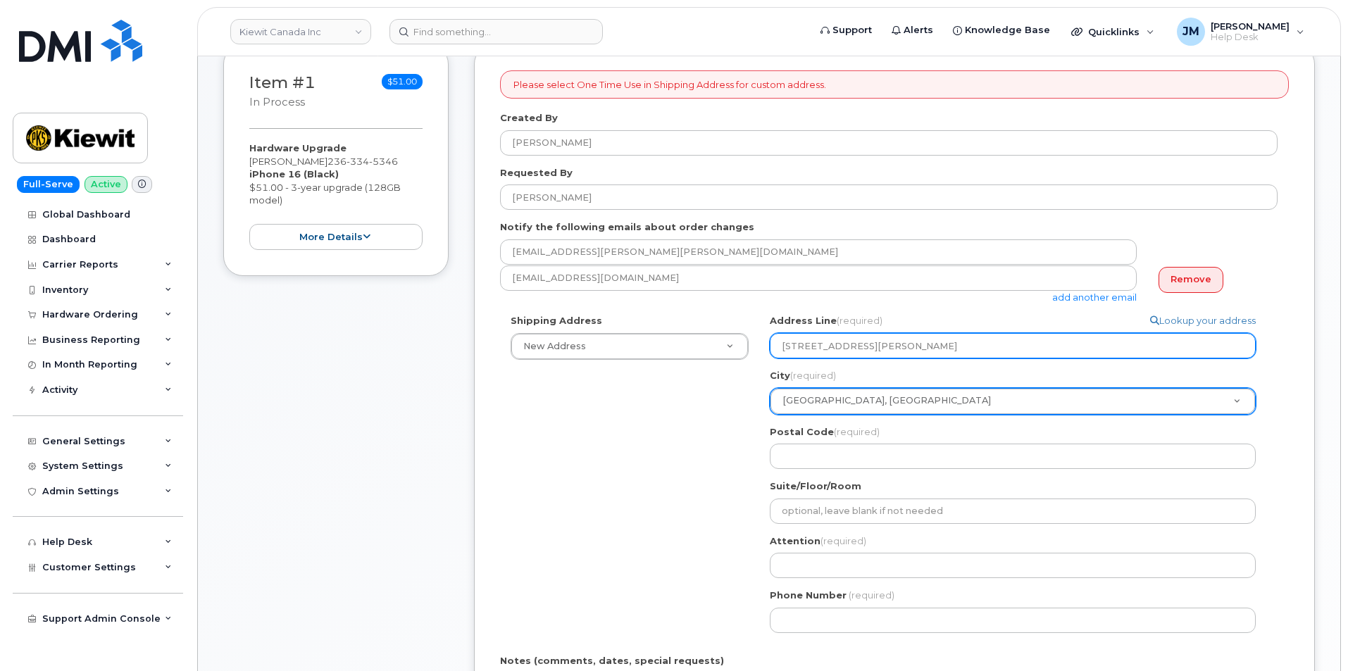
drag, startPoint x: 973, startPoint y: 345, endPoint x: 941, endPoint y: 346, distance: 32.4
click at [941, 346] on input "1555 East McAndrew Rd Orogan 97504" at bounding box center [1013, 345] width 486 height 25
select select
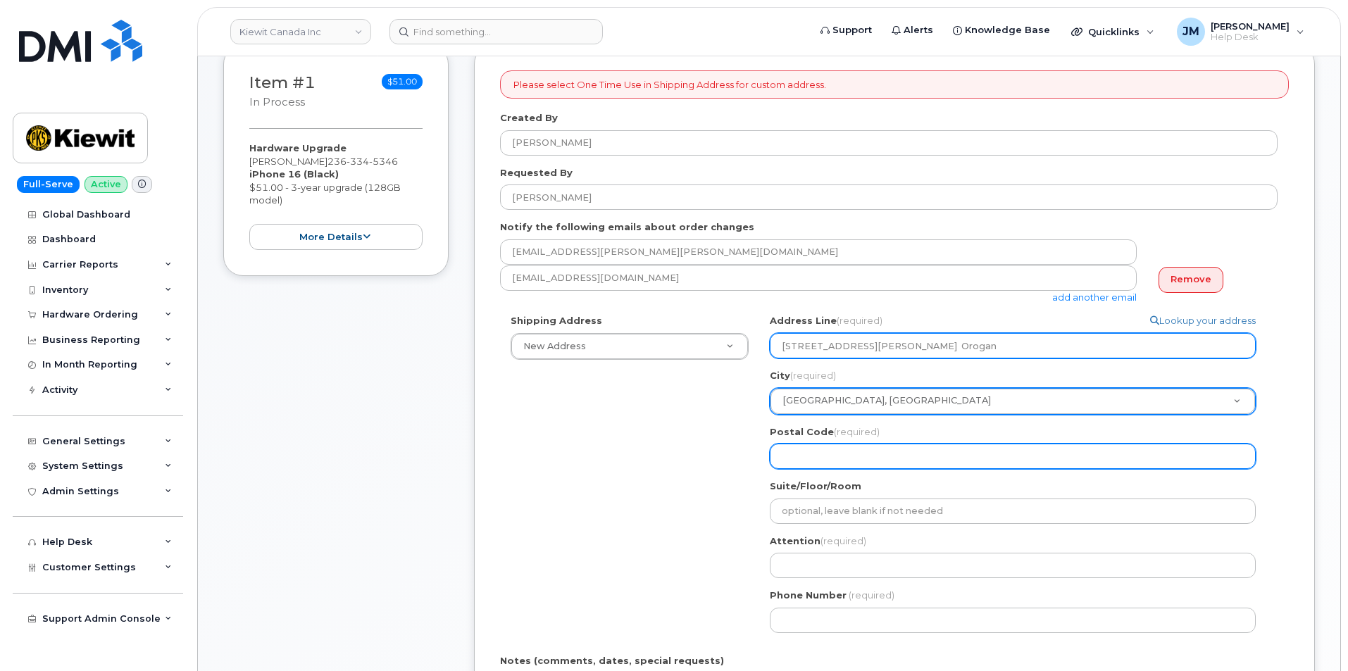
type input "1555 East McAndrew Rd Orogan"
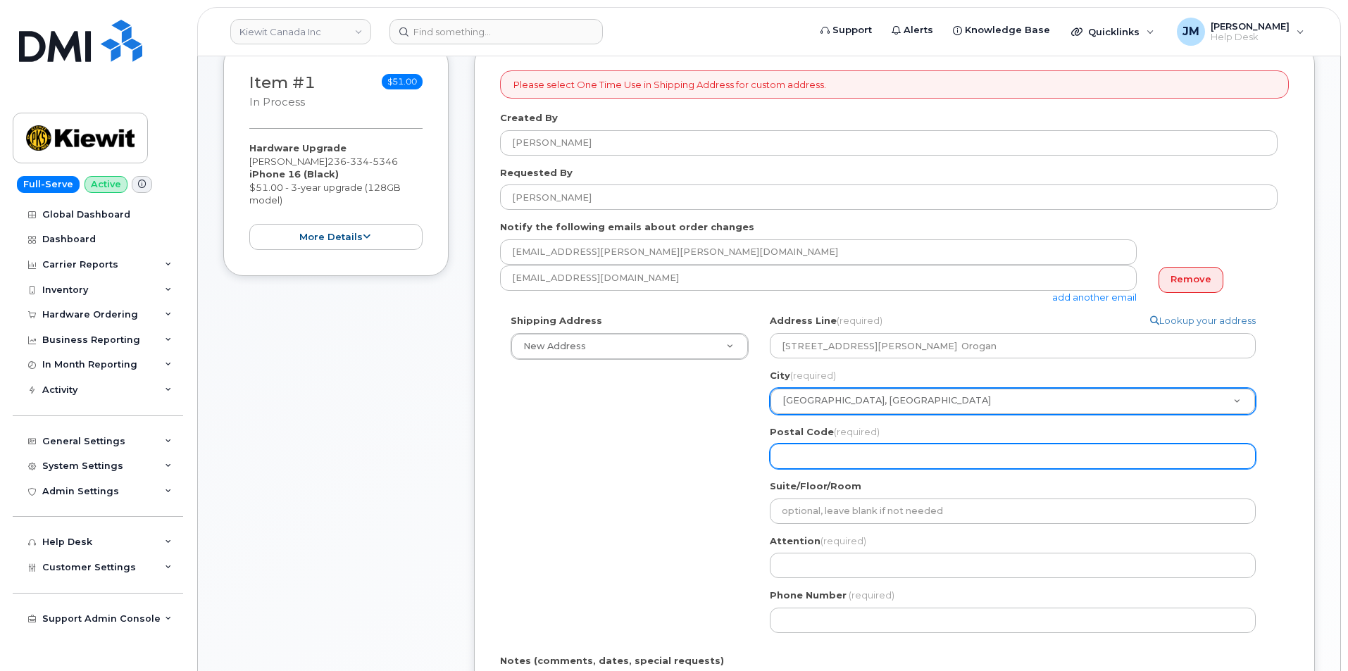
paste input "97504"
select select
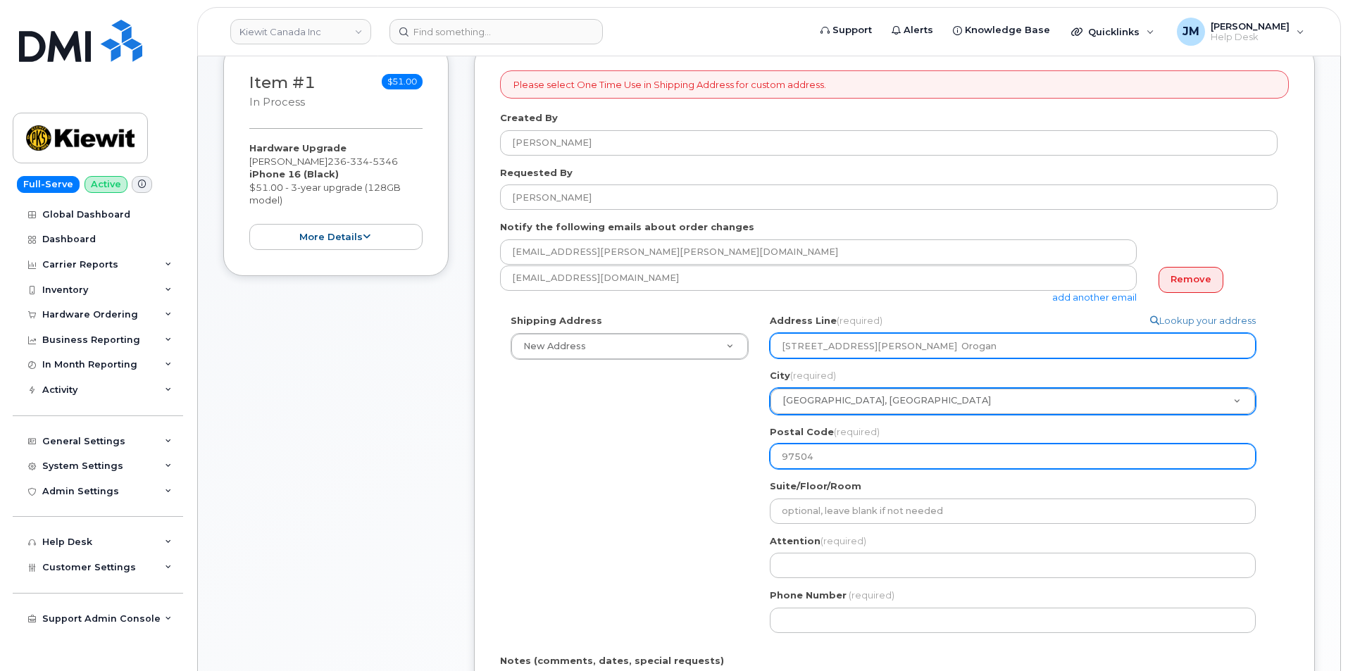
type input "97504"
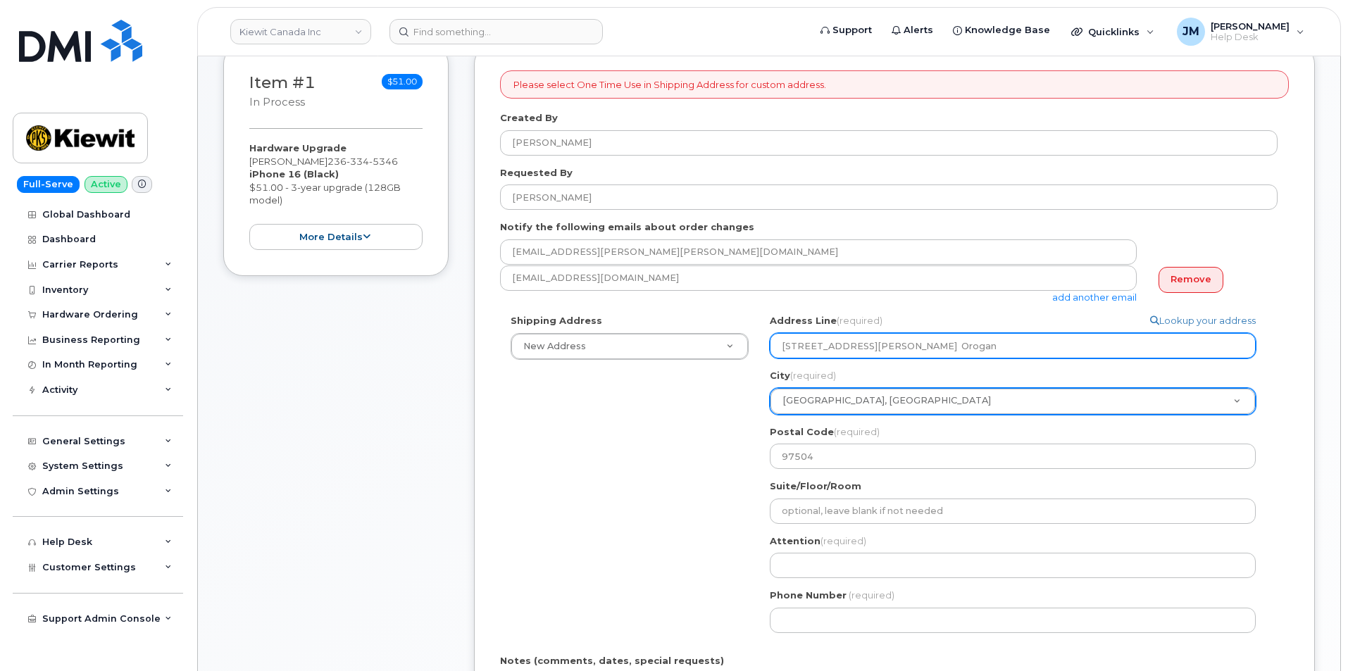
drag, startPoint x: 935, startPoint y: 347, endPoint x: 900, endPoint y: 348, distance: 34.5
click at [900, 348] on input "1555 East McAndrew Rd Orogan" at bounding box center [1013, 345] width 486 height 25
select select
type input "1555 East McAndrew Rd"
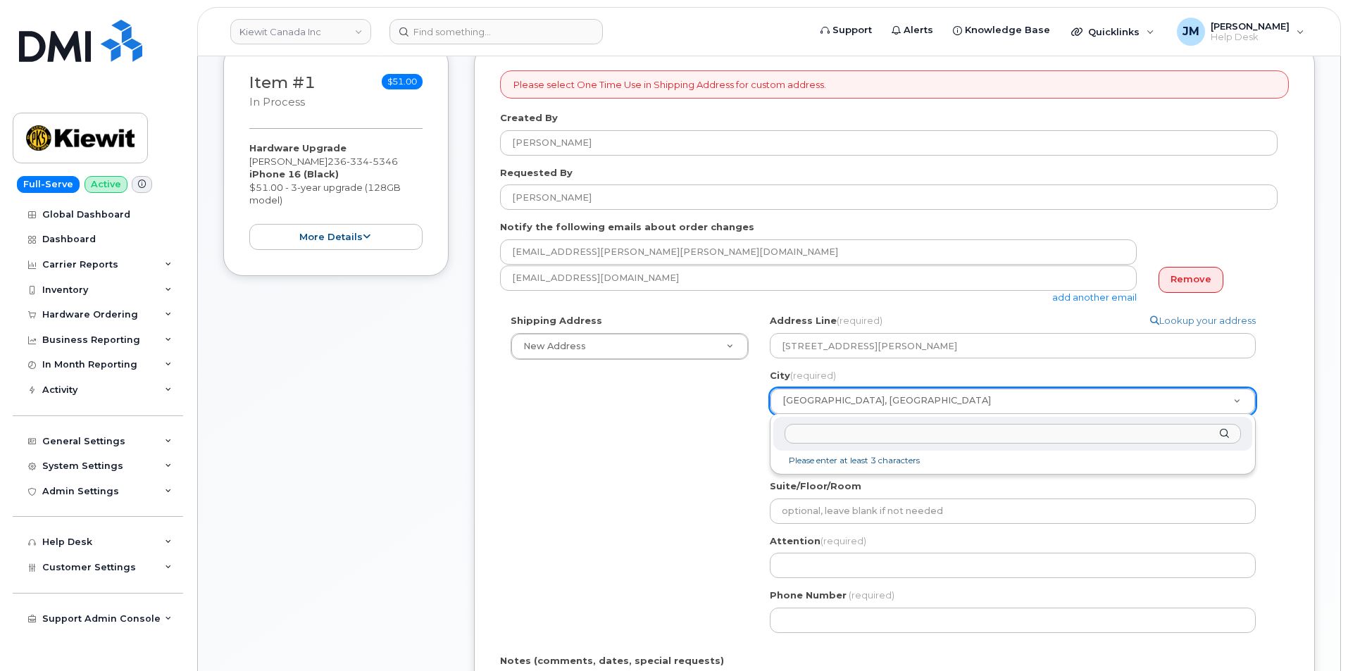
paste input "Orogan"
type input "O"
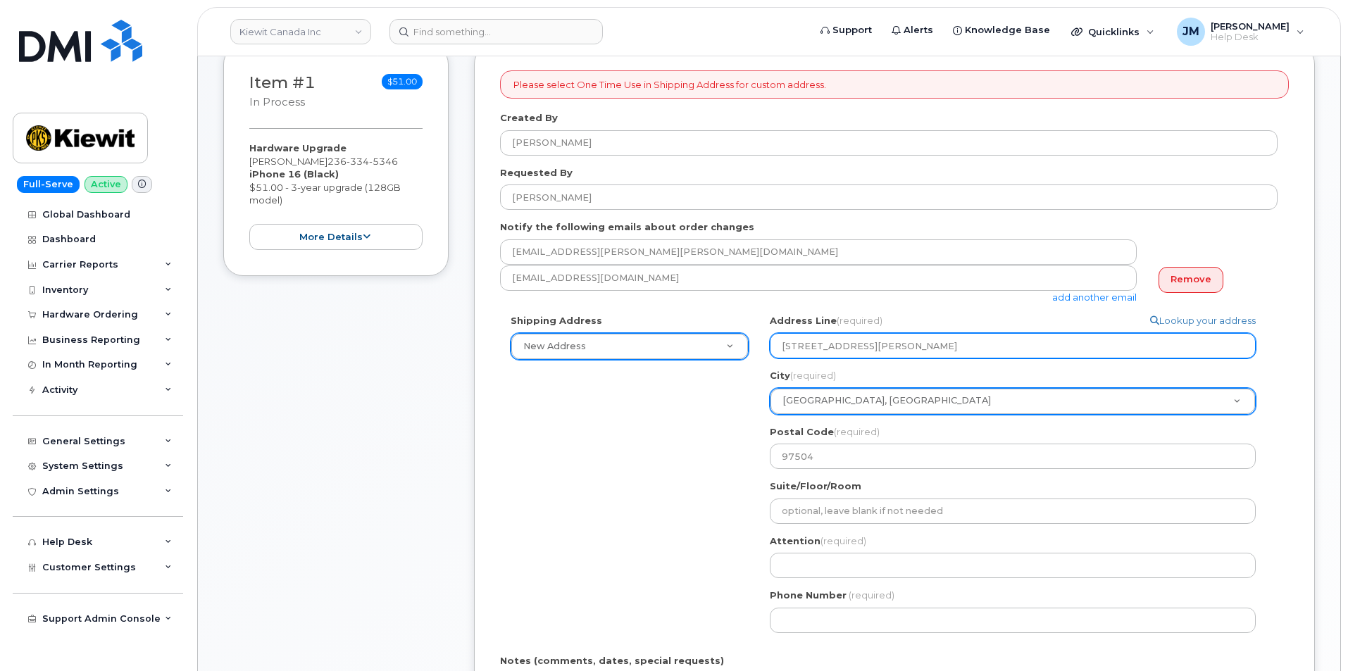
drag, startPoint x: 922, startPoint y: 344, endPoint x: 747, endPoint y: 348, distance: 174.7
click at [747, 348] on div "Shipping Address New Address New Address 15316 Sequoia Dr 204-9191 University C…" at bounding box center [888, 478] width 777 height 329
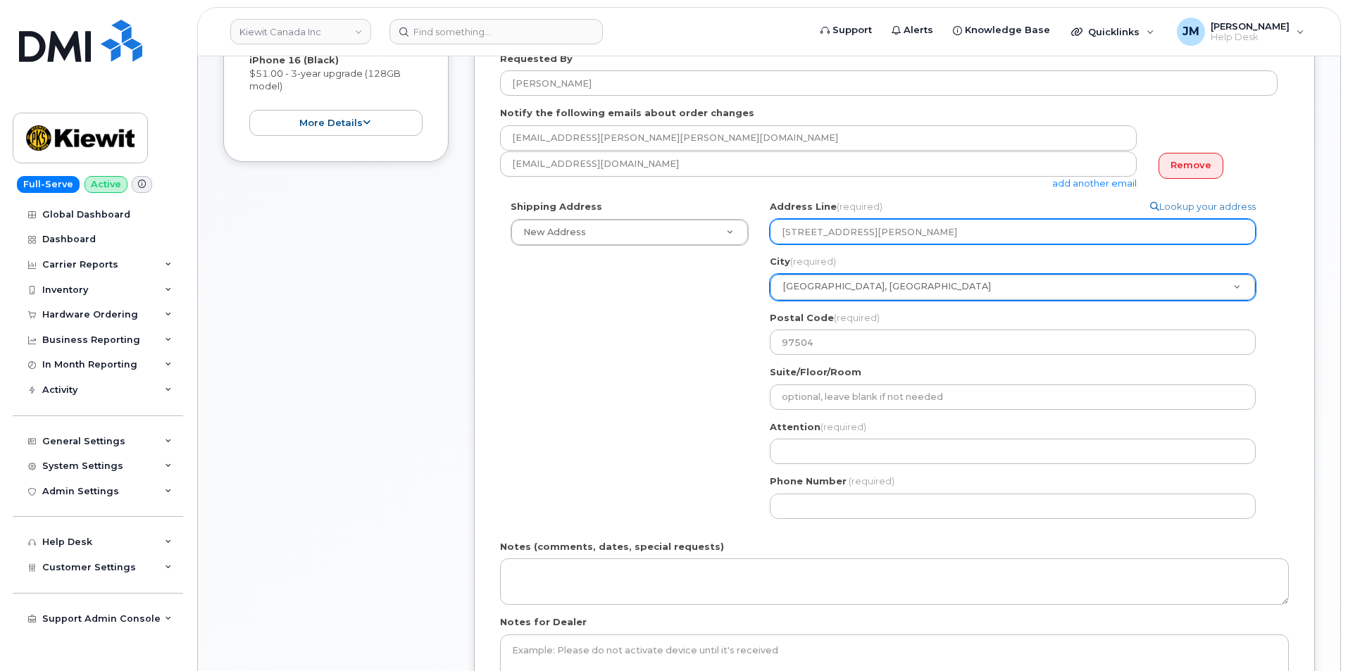
scroll to position [352, 0]
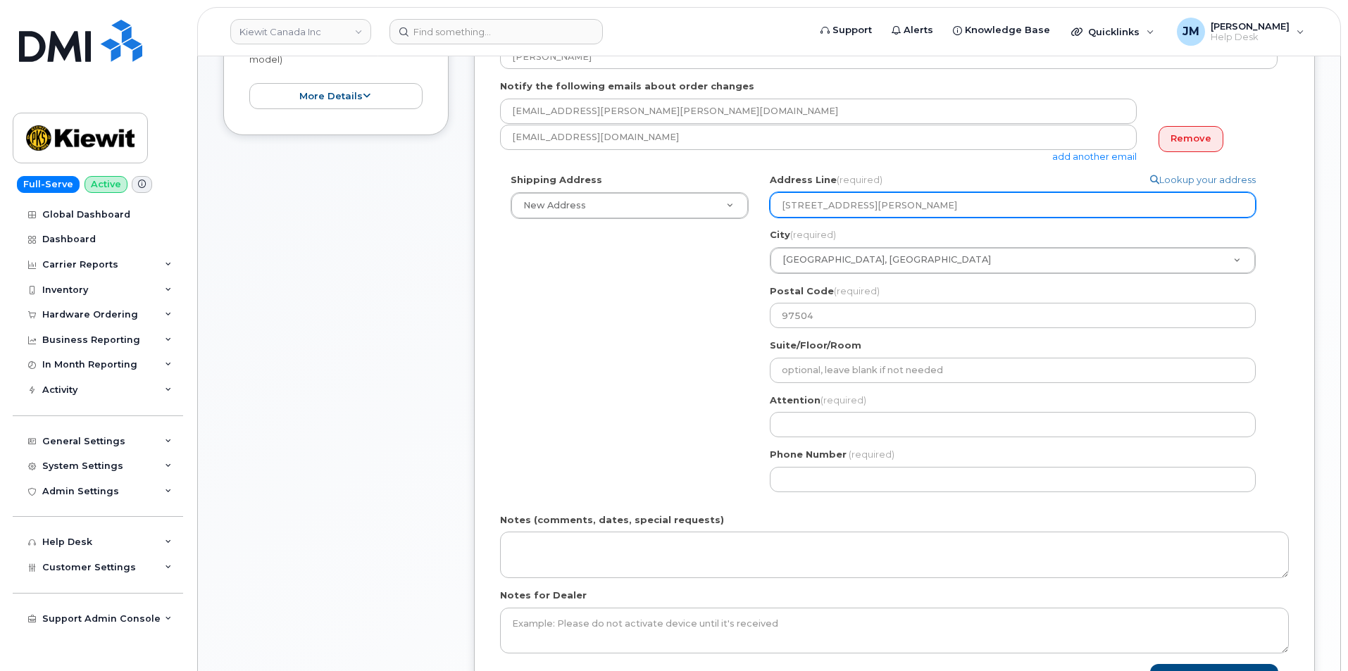
paste input "McAndrews Rd"
select select
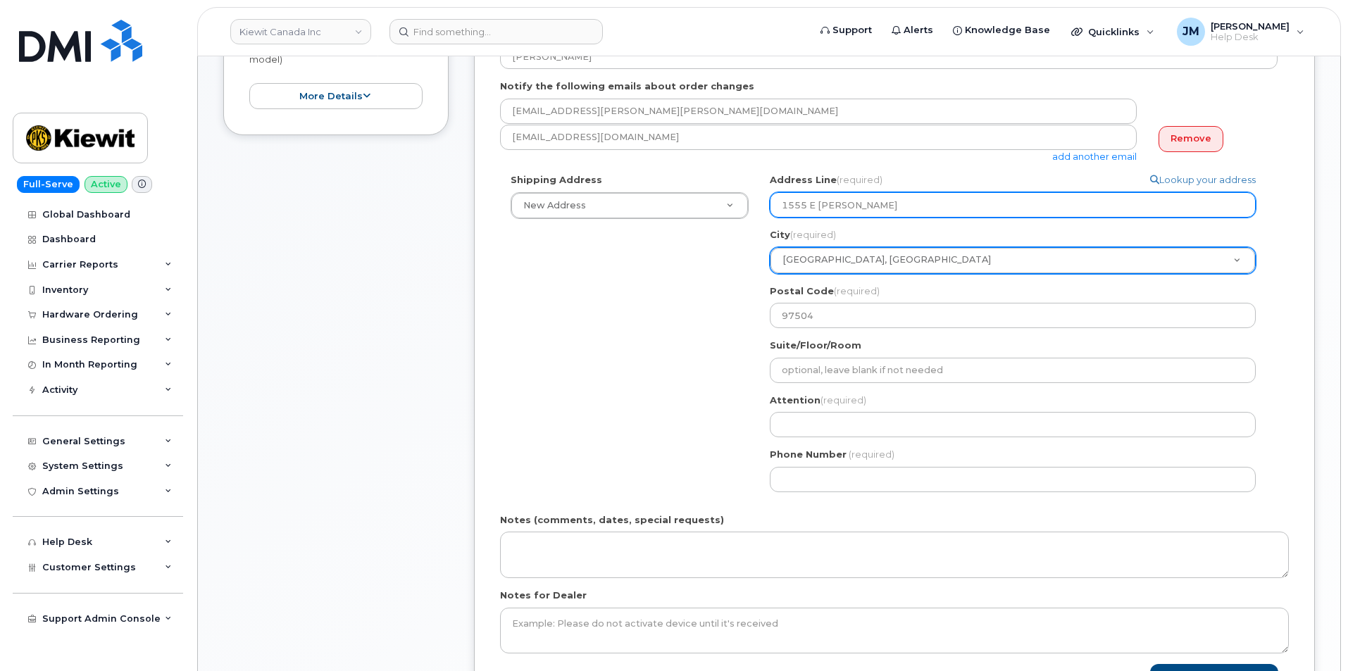
type input "1555 E McAndrews Rd"
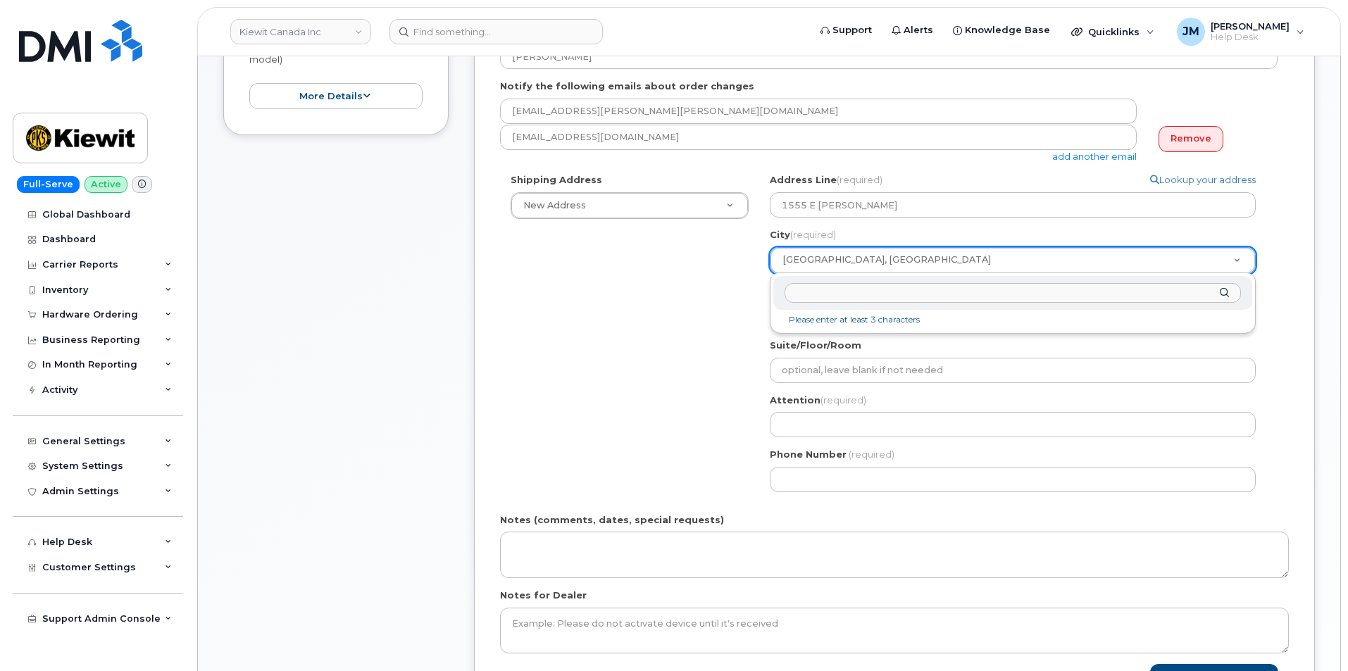
click at [827, 292] on input "City (required)" at bounding box center [1012, 293] width 456 height 20
paste input "Medford,"
type input "Medford"
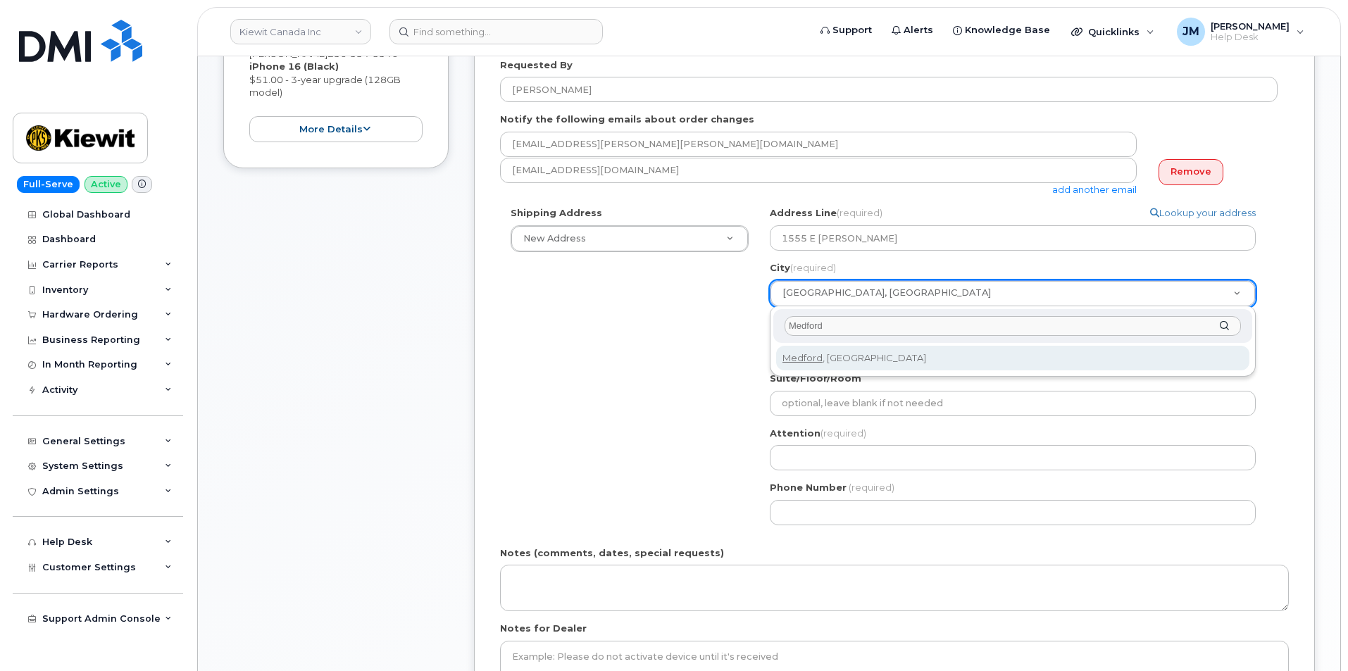
scroll to position [282, 0]
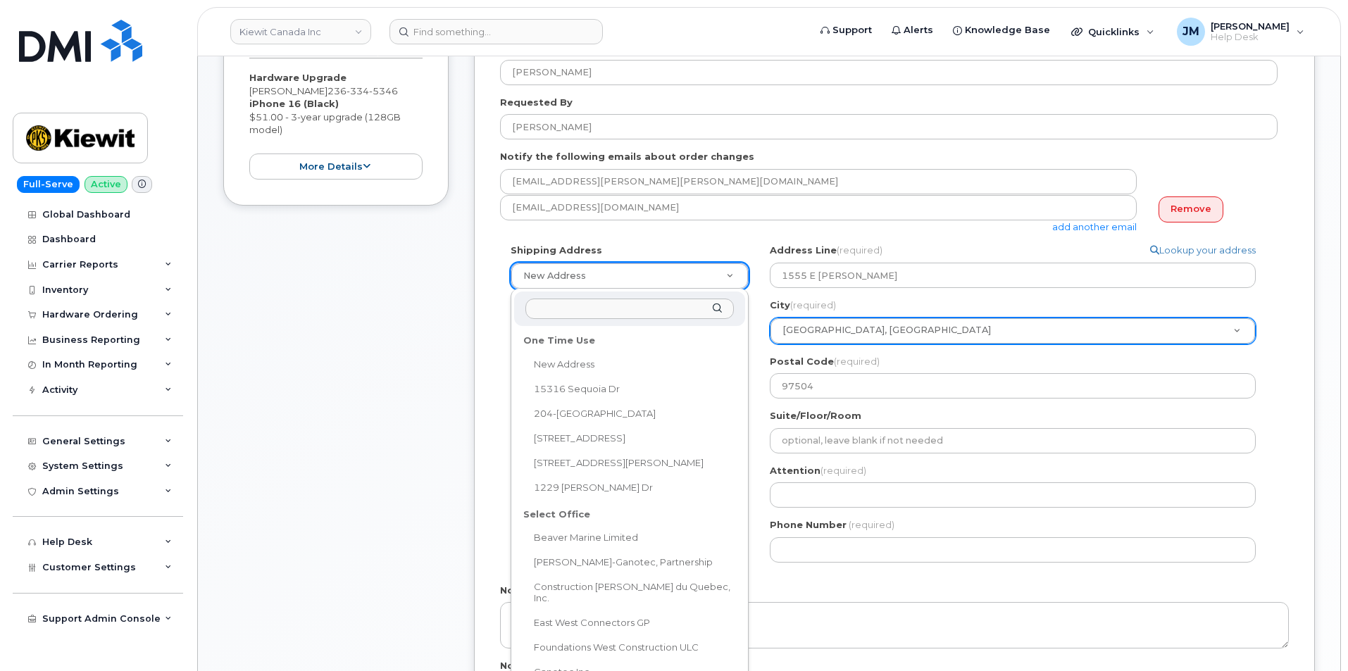
click at [601, 302] on input "text" at bounding box center [629, 309] width 208 height 20
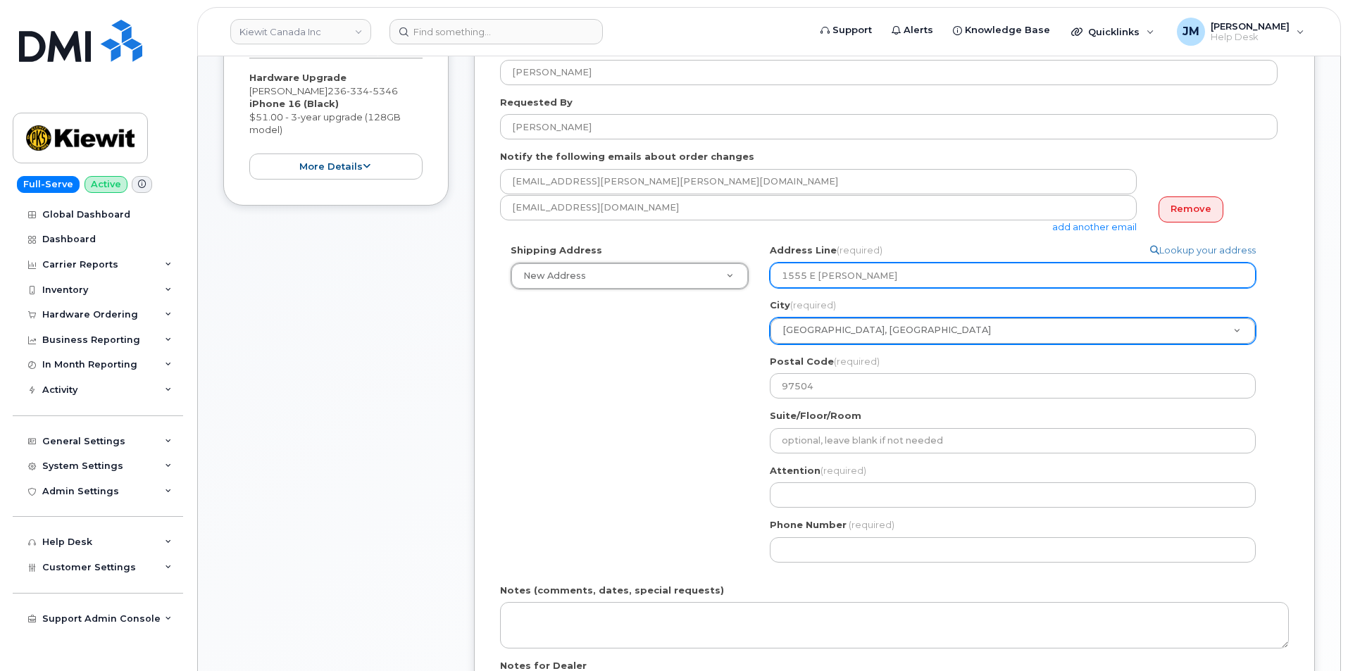
drag, startPoint x: 905, startPoint y: 273, endPoint x: 784, endPoint y: 279, distance: 121.3
click at [785, 275] on input "1555 E McAndrews Rd" at bounding box center [1013, 275] width 486 height 25
click at [785, 273] on input "1555 E McAndrews Rd" at bounding box center [1013, 275] width 486 height 25
click at [786, 272] on input "1555 E McAndrews Rd" at bounding box center [1013, 275] width 486 height 25
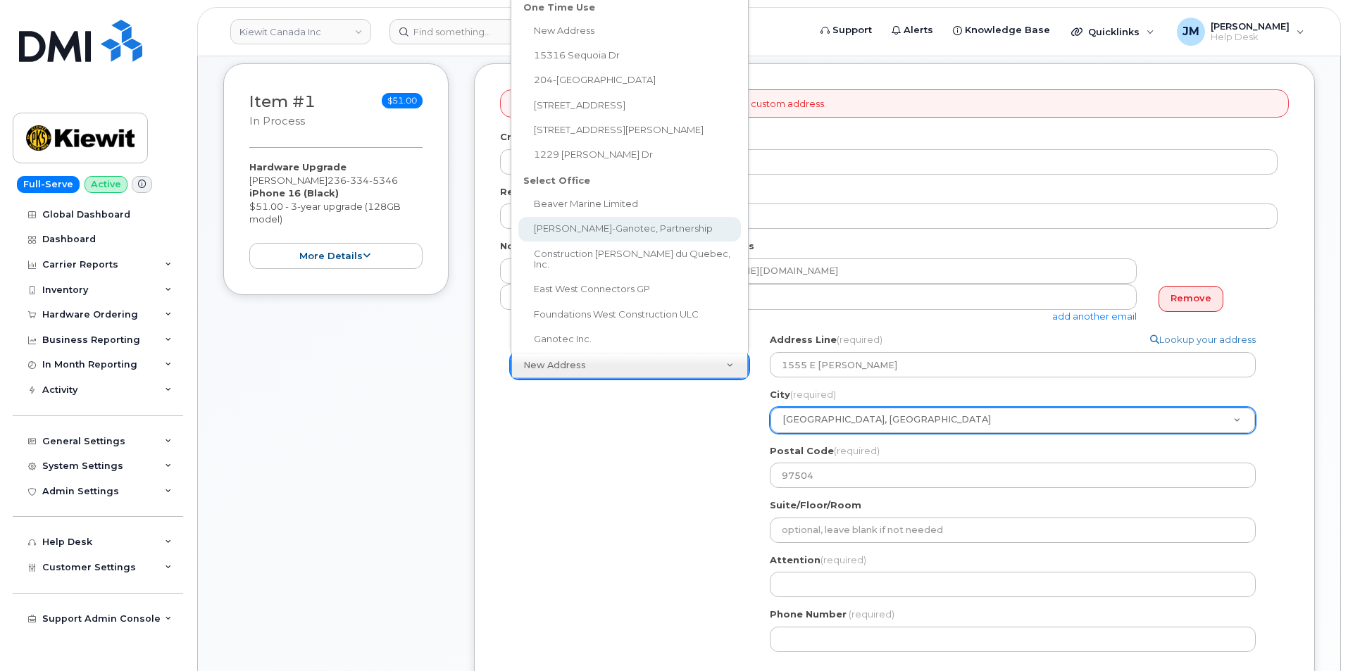
scroll to position [141, 0]
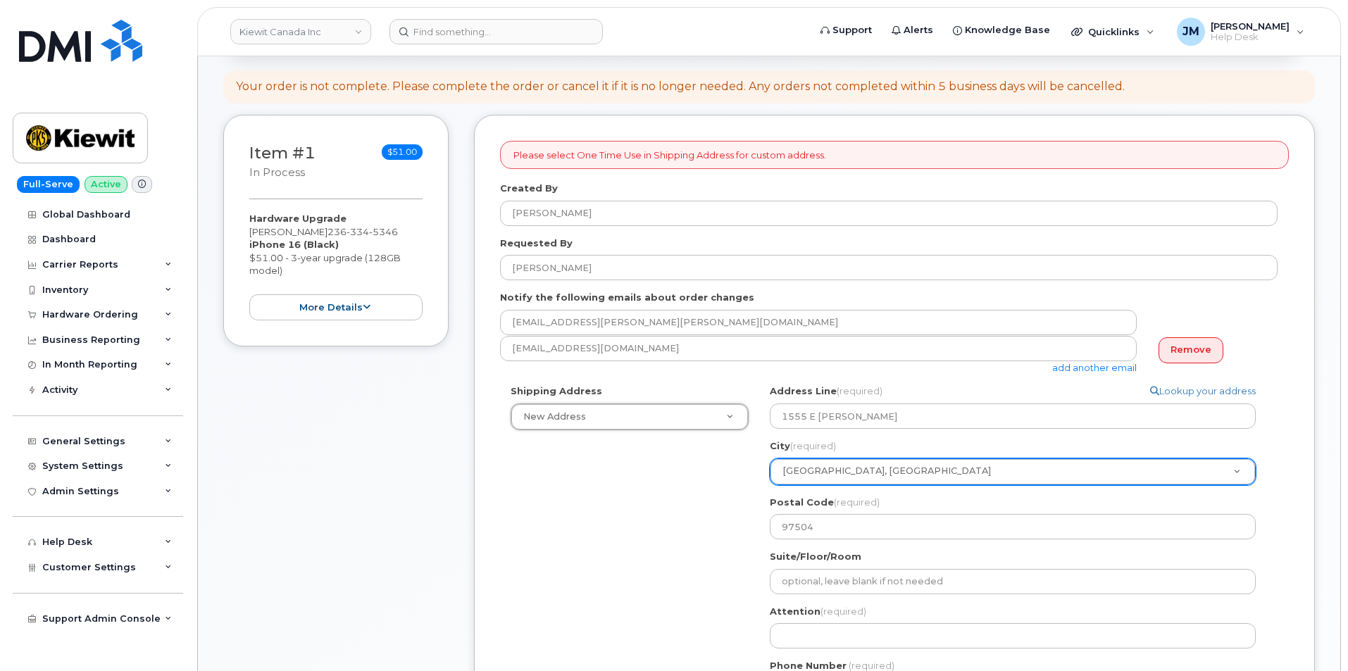
drag, startPoint x: 510, startPoint y: 505, endPoint x: 526, endPoint y: 495, distance: 19.3
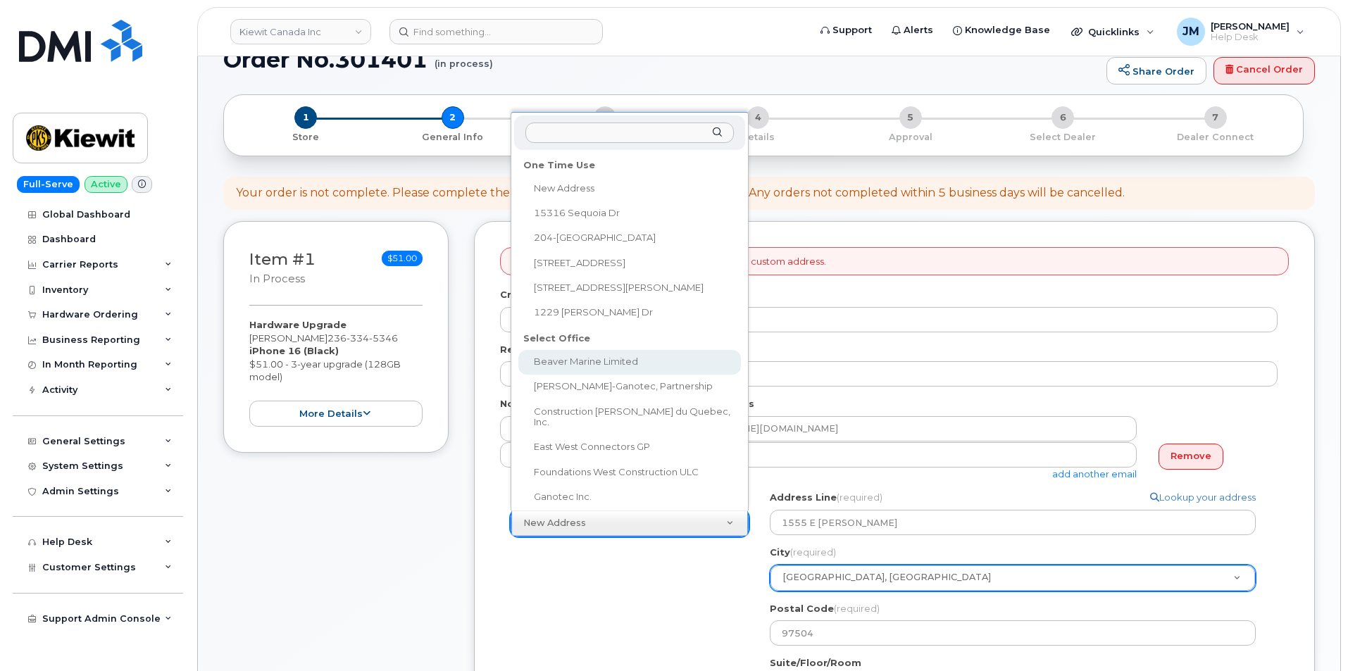
scroll to position [0, 0]
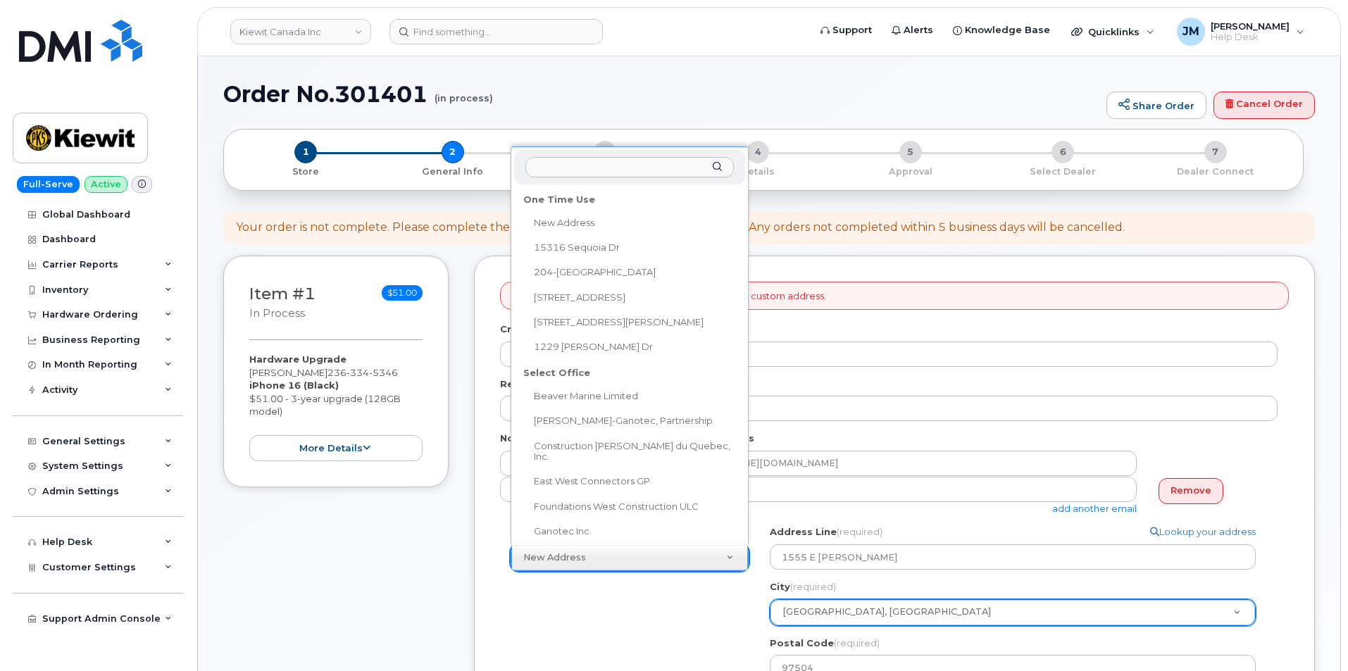
paste input "1555 E McAndrews Rd"
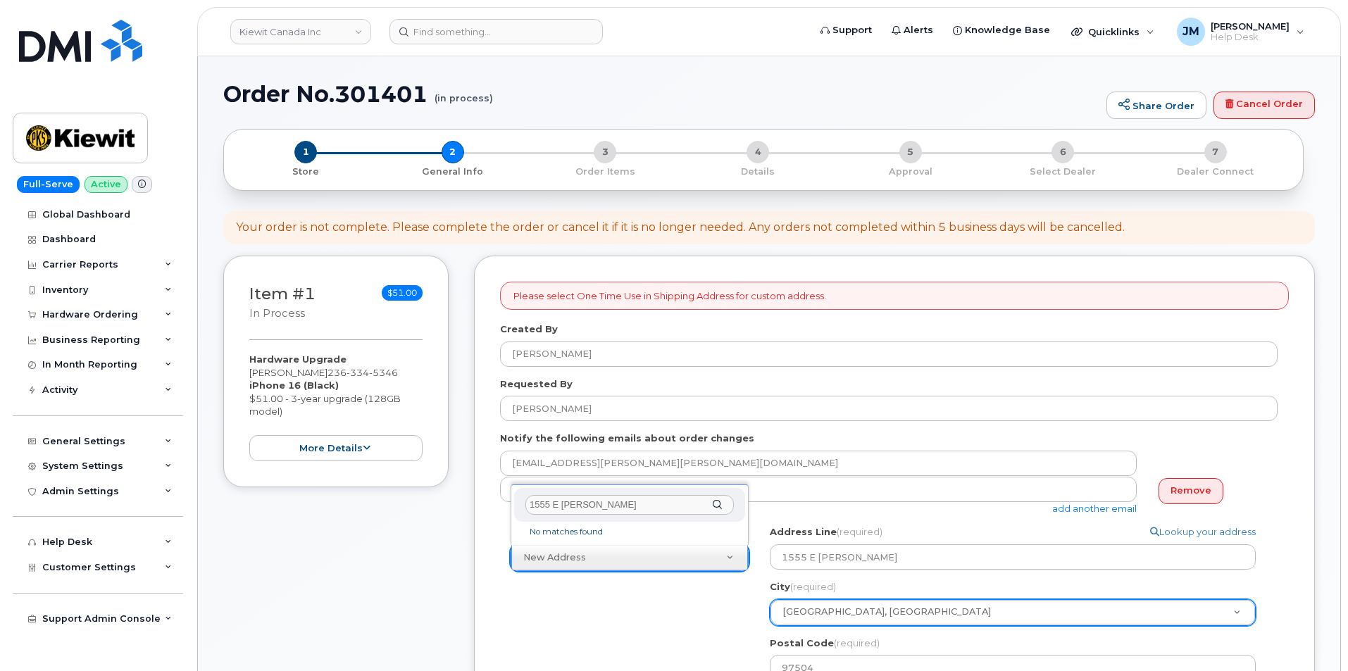
type input "1555 E McAndrews Rd"
click at [554, 534] on li "No matches found" at bounding box center [629, 532] width 225 height 15
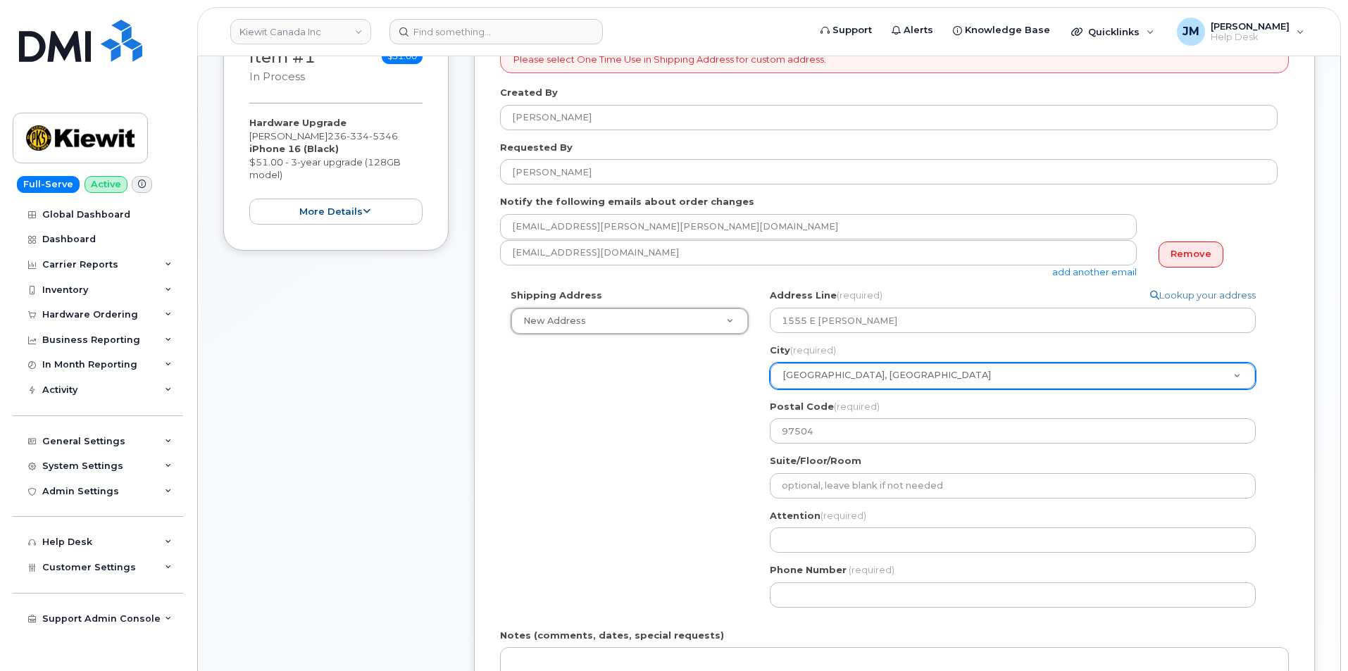
scroll to position [211, 0]
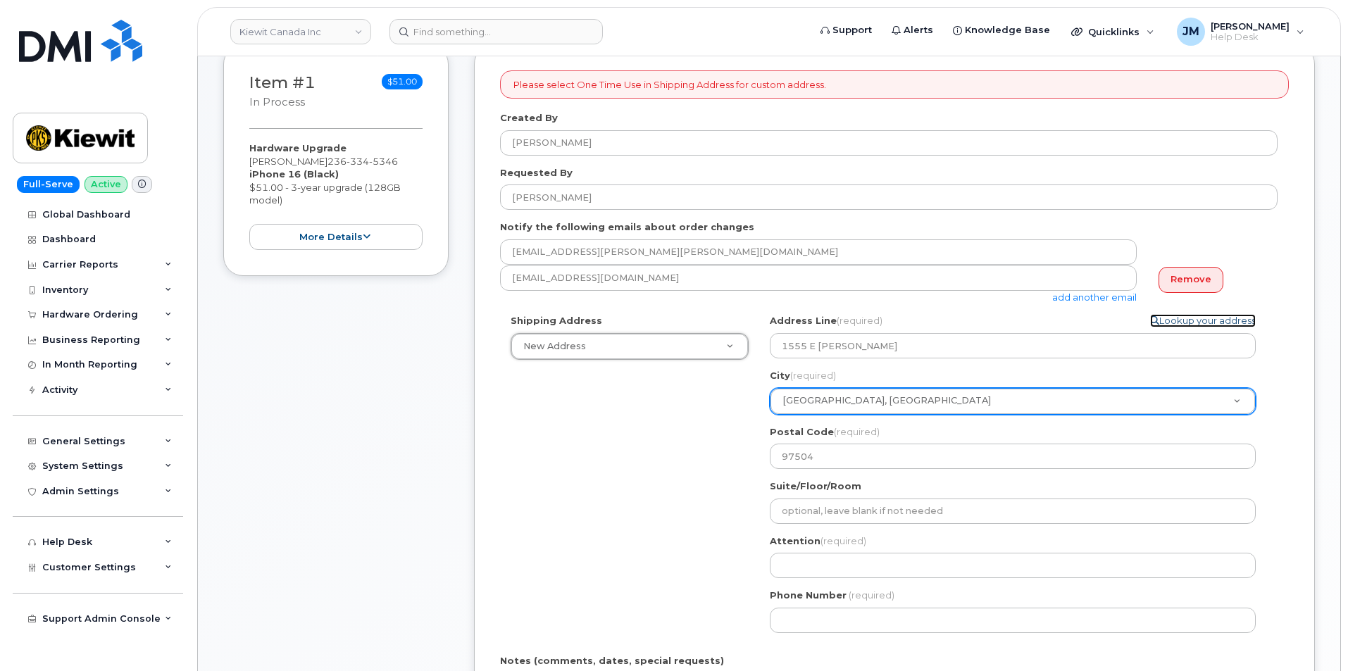
click at [1190, 321] on link "Lookup your address" at bounding box center [1203, 320] width 106 height 13
select select
type input "[PERSON_NAME]"
type input "2363345346"
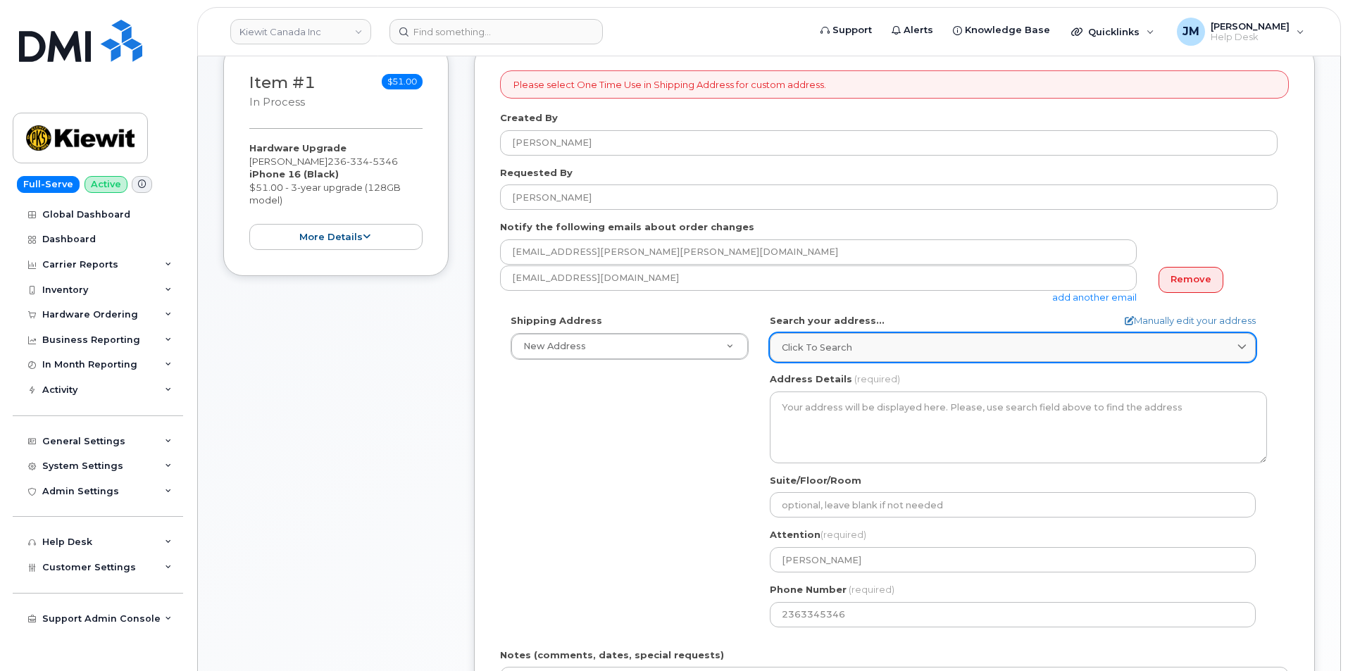
click at [1240, 353] on span at bounding box center [1241, 347] width 13 height 13
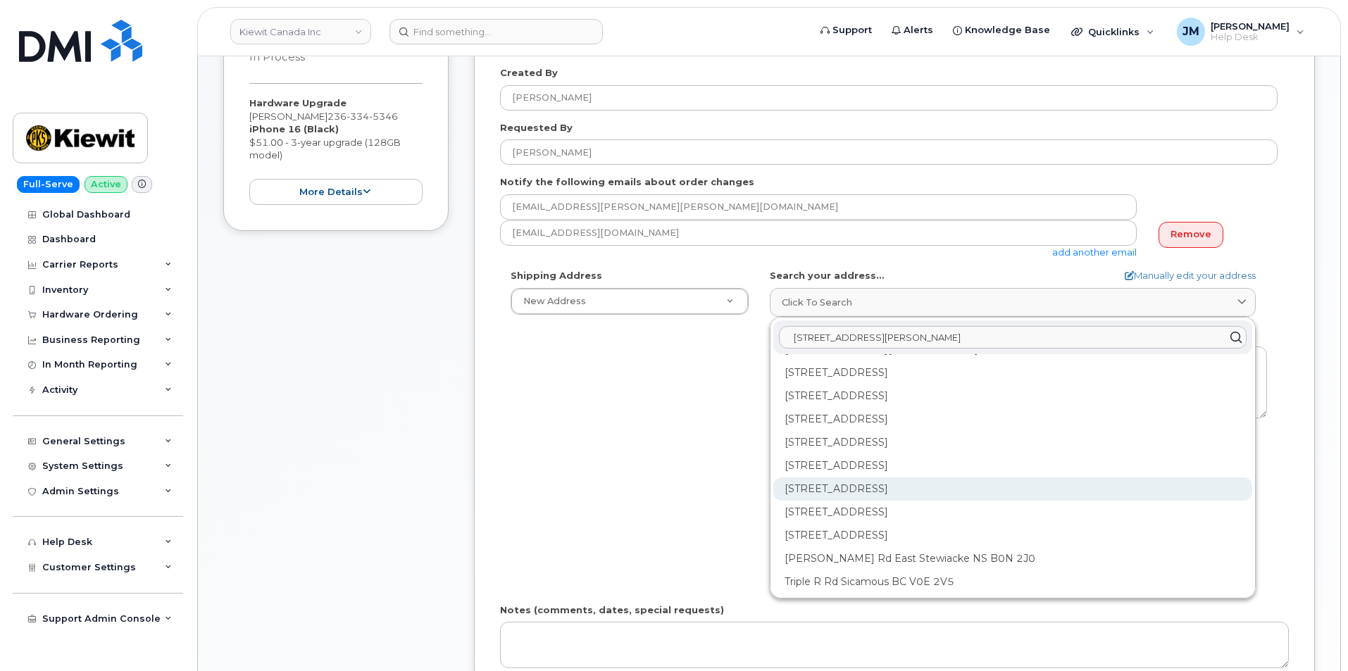
scroll to position [282, 0]
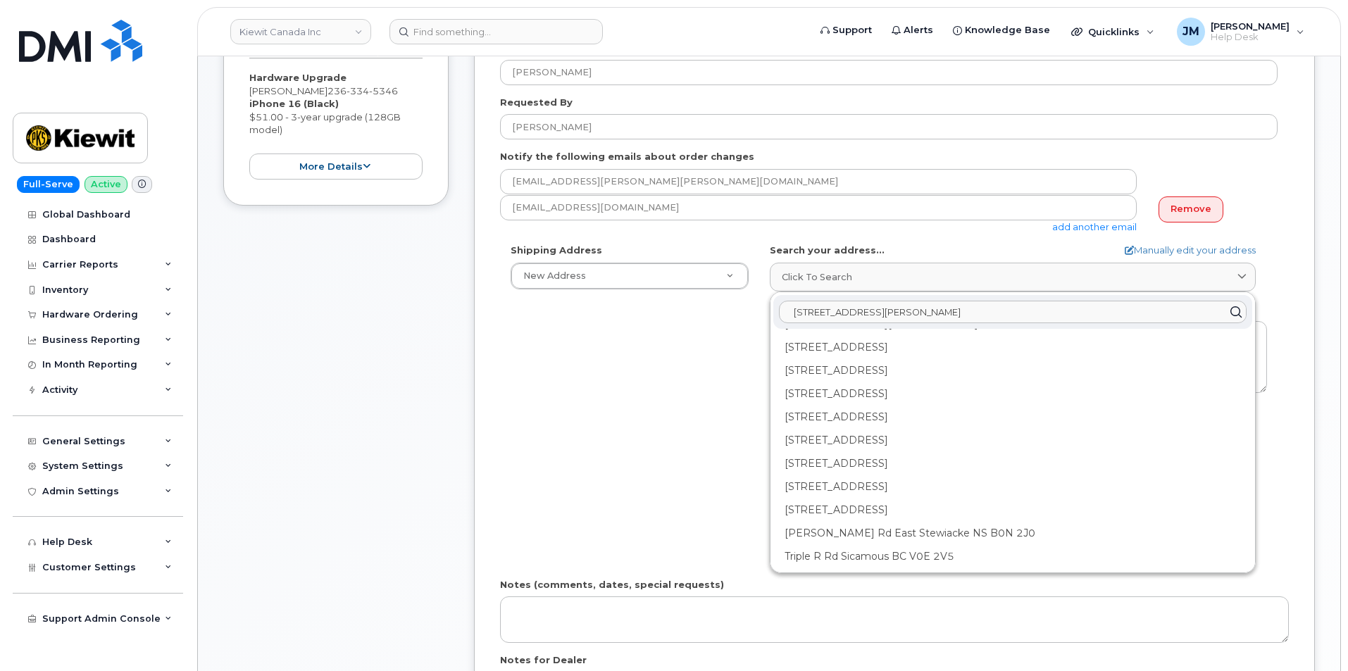
paste input "McAndrews RdMedford, OR"
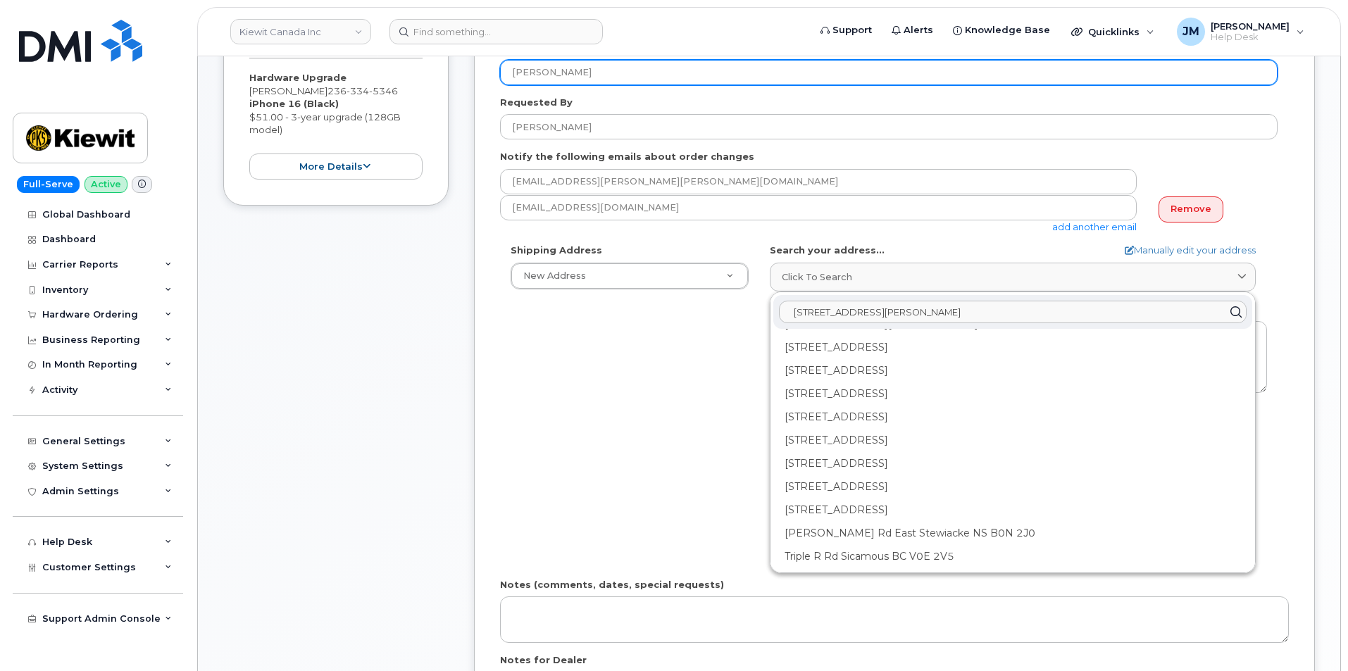
scroll to position [0, 0]
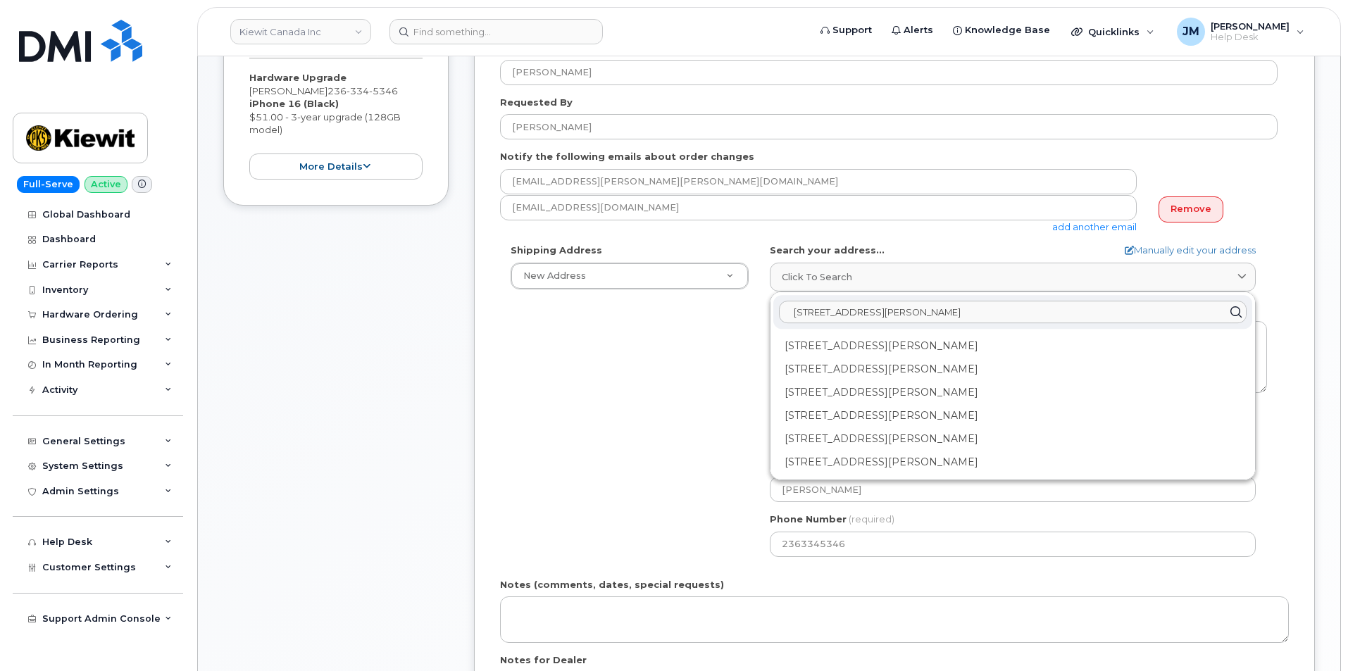
click at [900, 313] on input "1555 E McAndrews RdMedford, OR 97504" at bounding box center [1012, 312] width 467 height 23
type input "1555 E McAndrews Rd Medford, OR 97504"
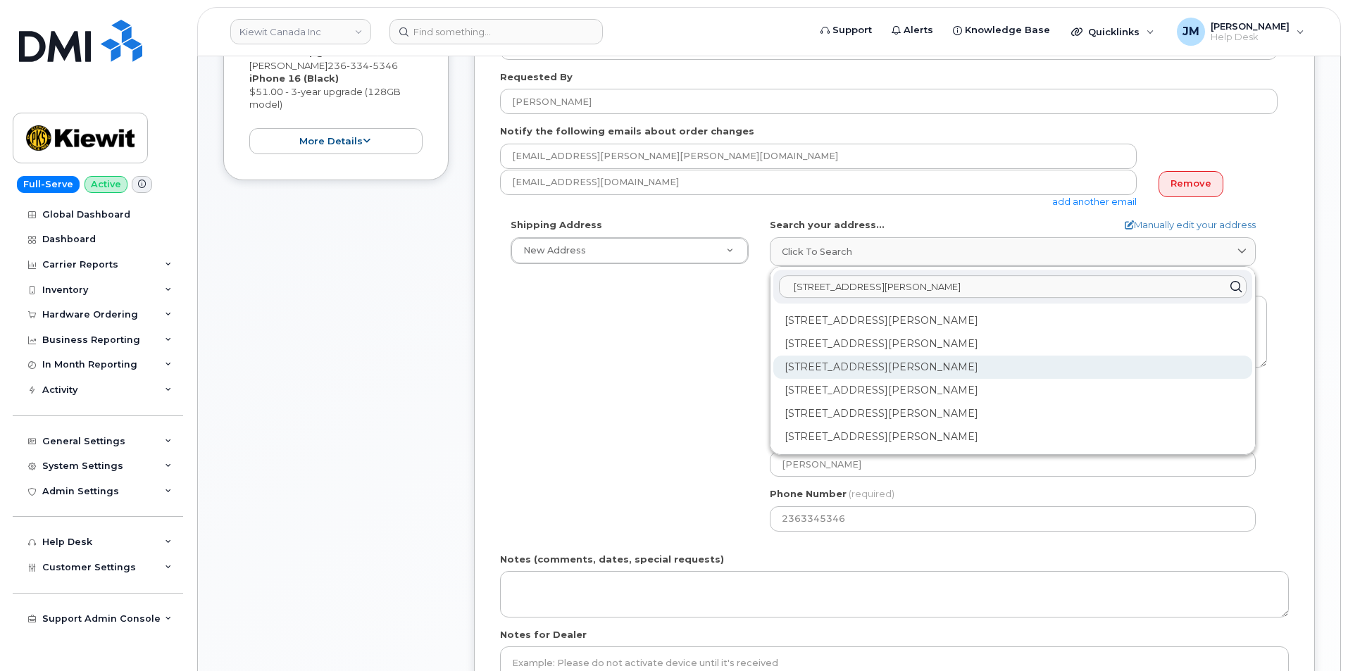
scroll to position [352, 0]
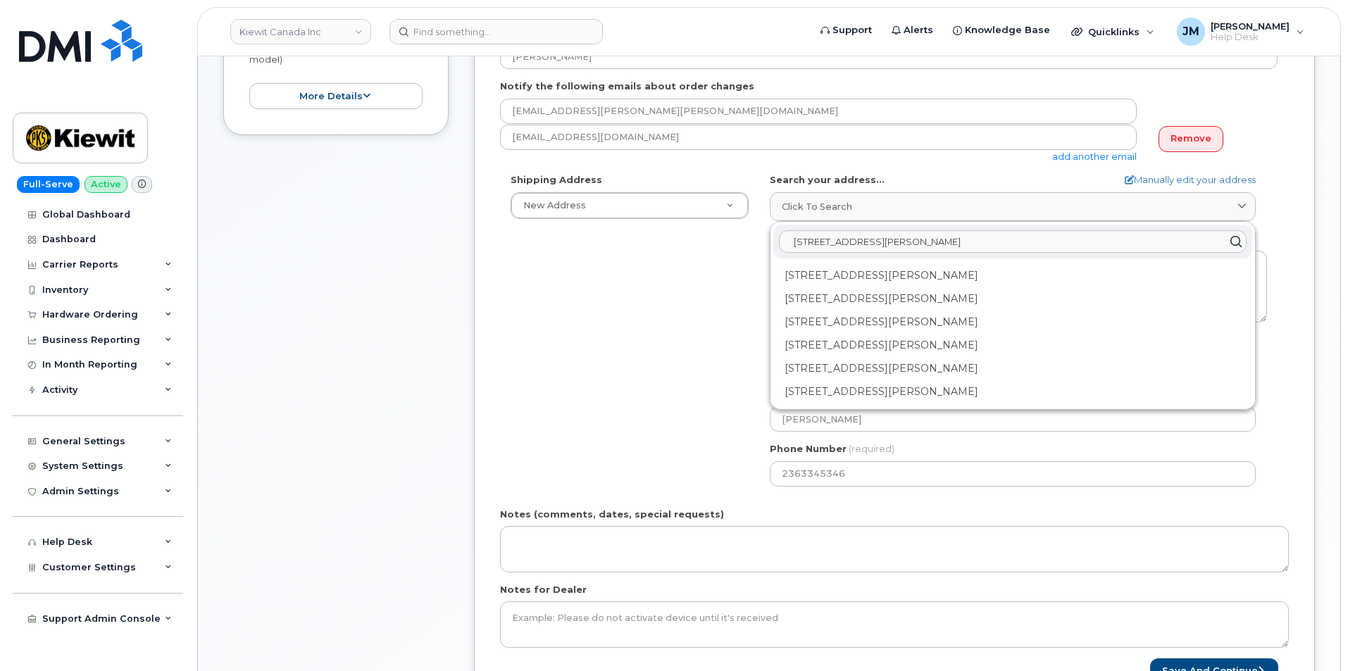
drag, startPoint x: 1003, startPoint y: 241, endPoint x: 779, endPoint y: 256, distance: 225.0
click at [779, 256] on div "1555 E McAndrews Rd Medford, OR 97504" at bounding box center [1012, 242] width 479 height 34
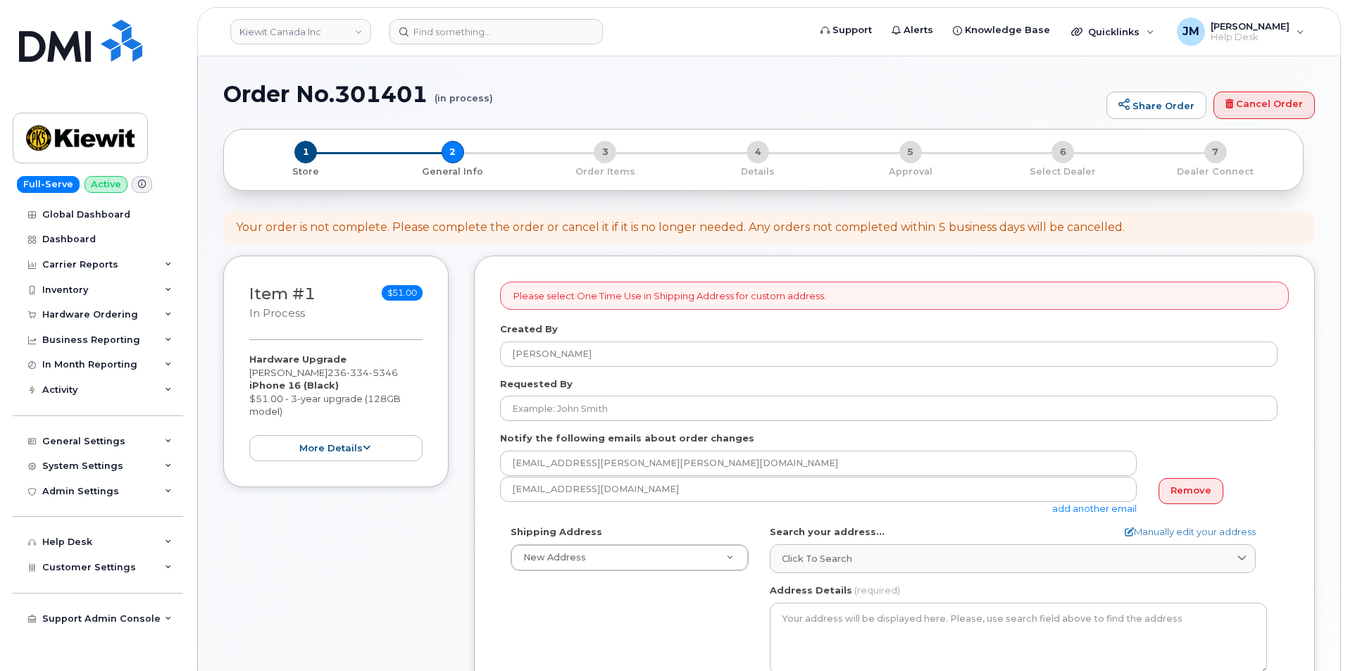
select select
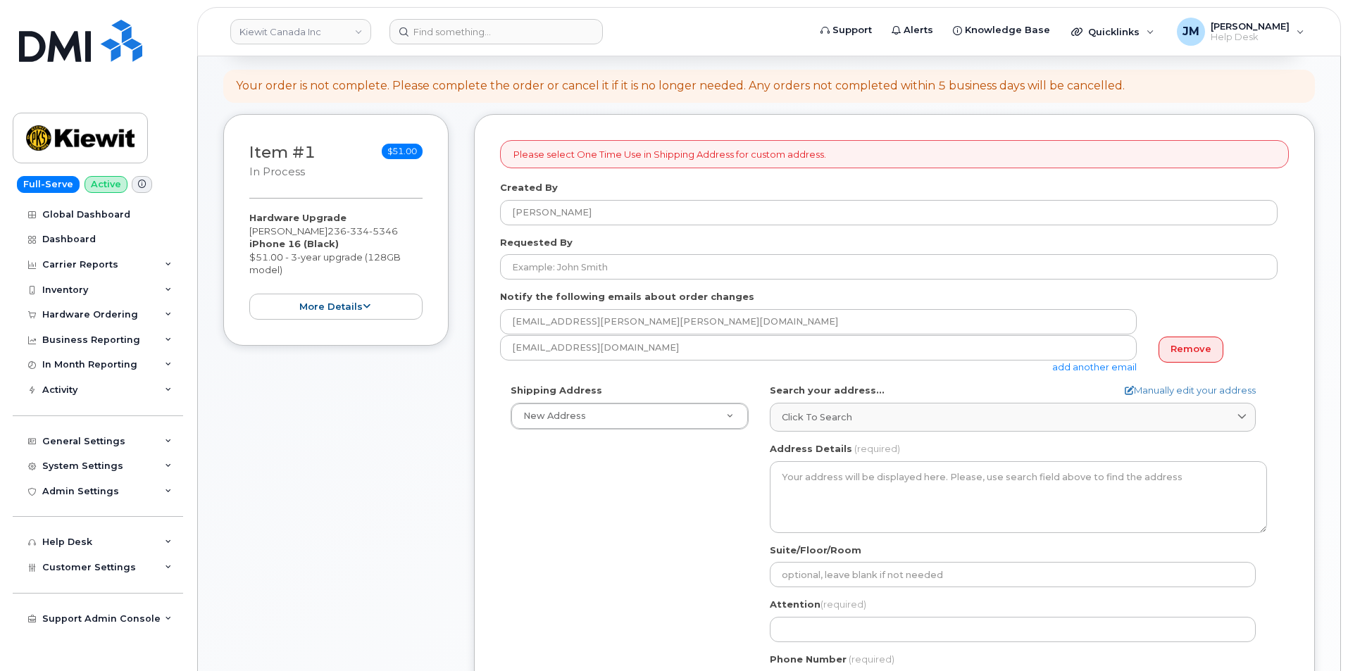
scroll to position [282, 0]
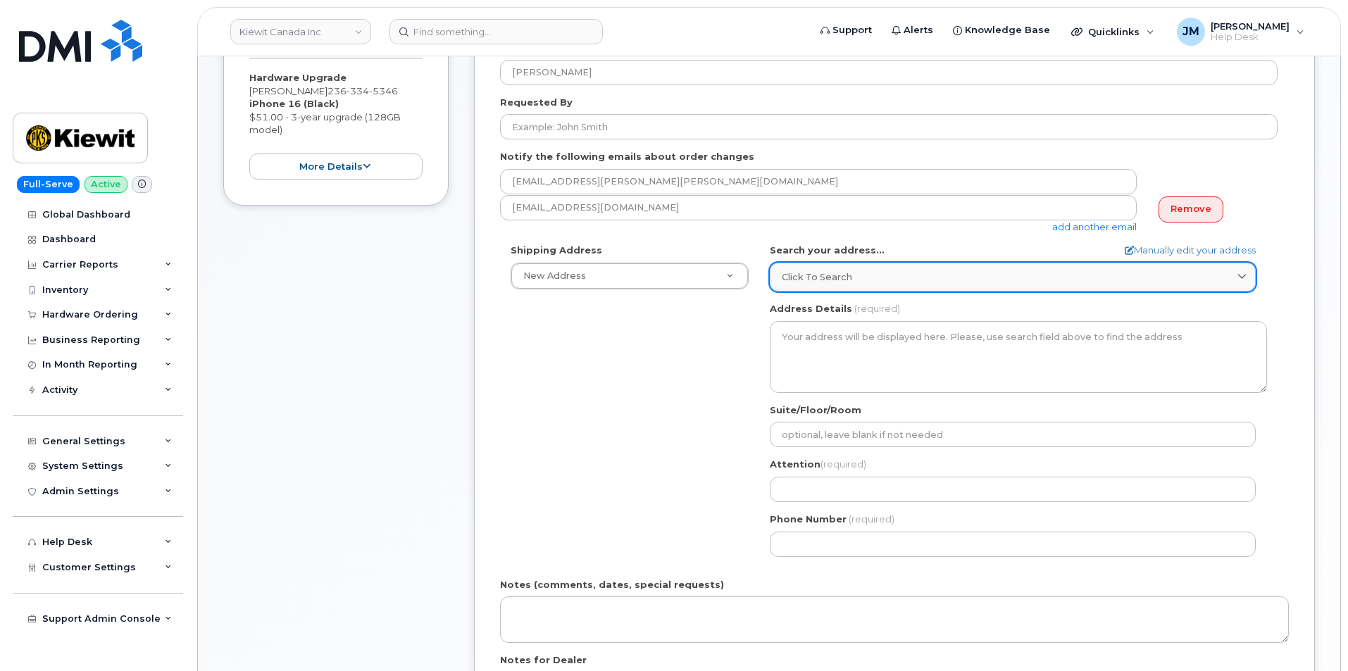
click at [1236, 275] on span at bounding box center [1241, 276] width 13 height 13
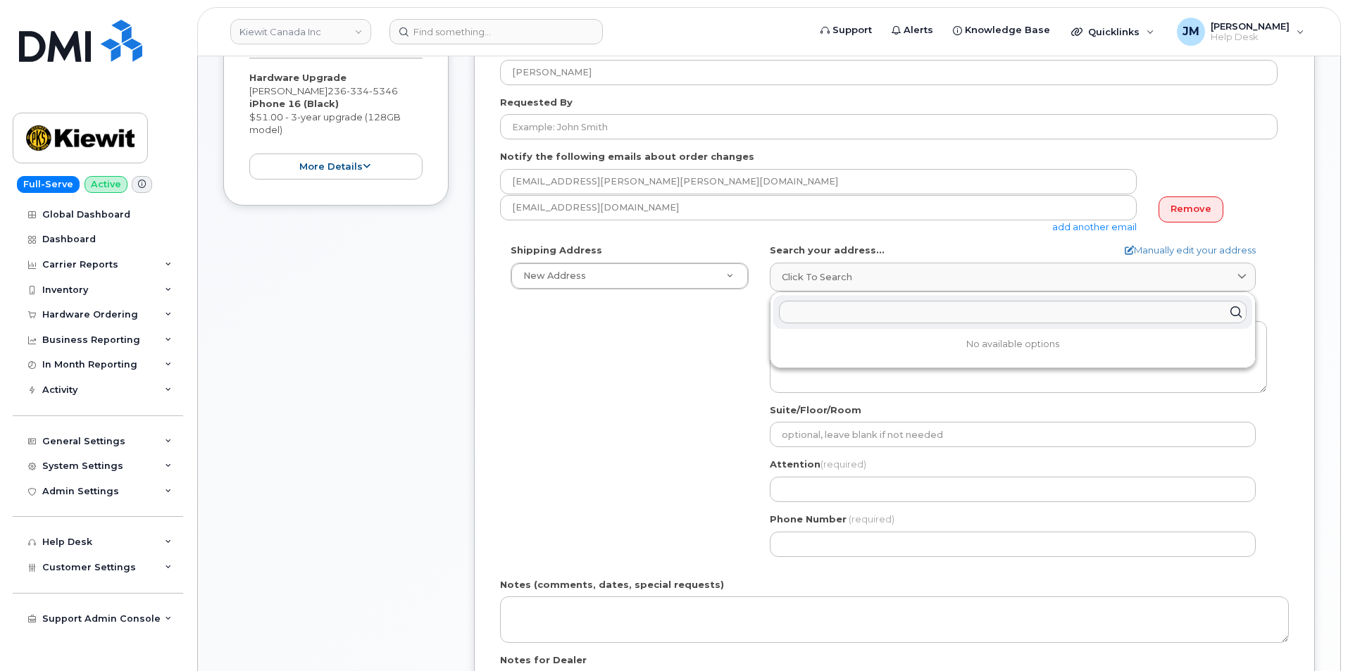
paste input "1555 E McAndrews Rd Medford, OR 97504"
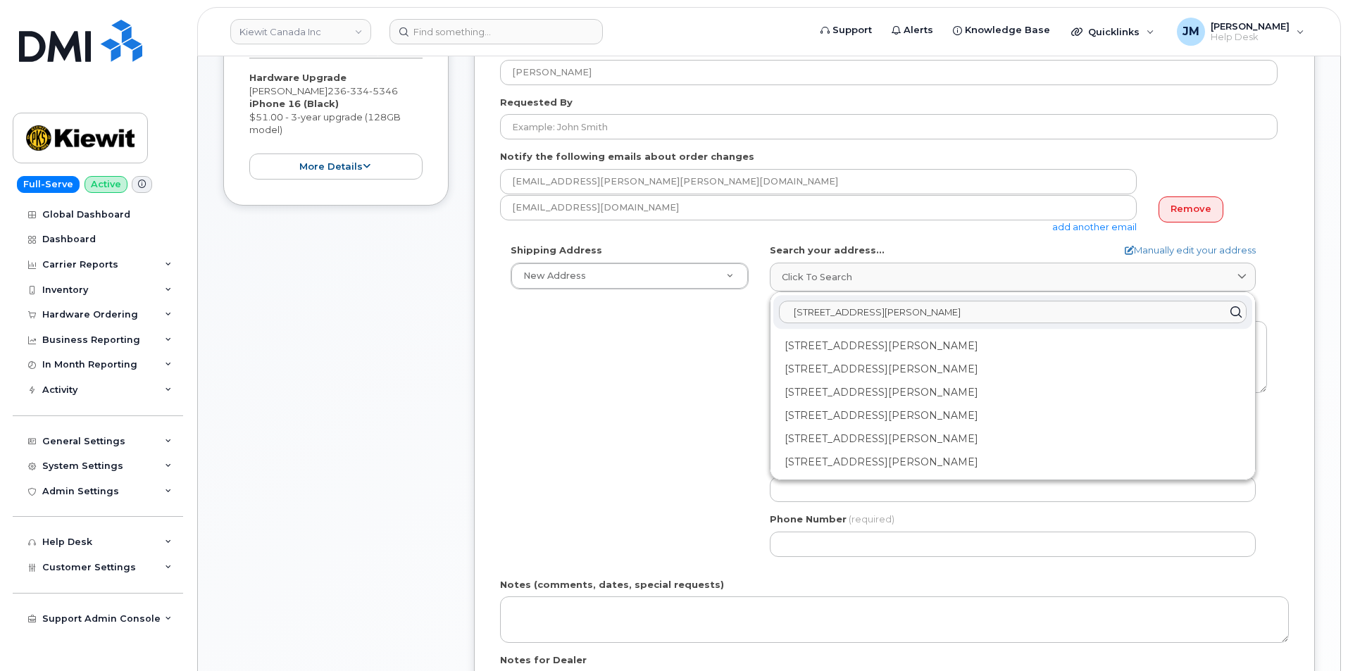
type input "1555 E McAndrews Rd Medford, OR 97504"
click at [606, 412] on div "Shipping Address New Address New Address 15316 Sequoia Dr 204-9191 University C…" at bounding box center [888, 405] width 777 height 323
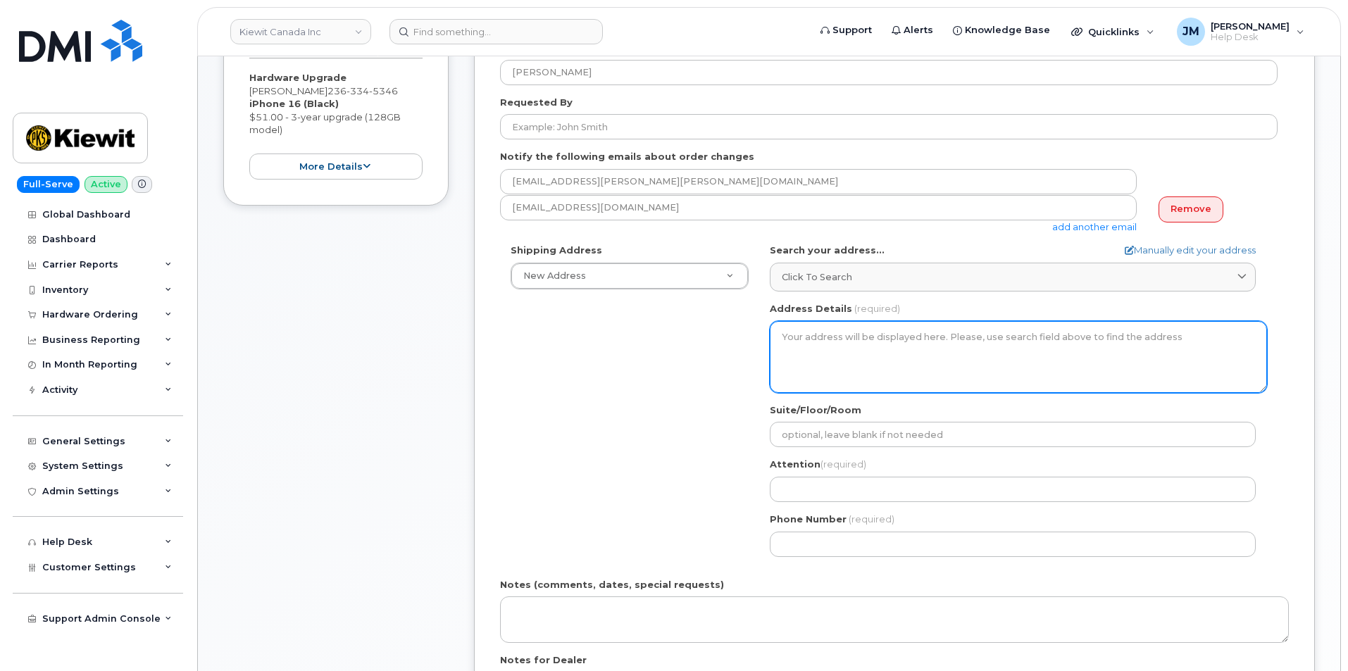
click at [865, 351] on textarea "Address Details" at bounding box center [1018, 357] width 497 height 72
drag, startPoint x: 841, startPoint y: 343, endPoint x: 793, endPoint y: 336, distance: 48.4
click at [793, 336] on textarea "Address Details" at bounding box center [1018, 357] width 497 height 72
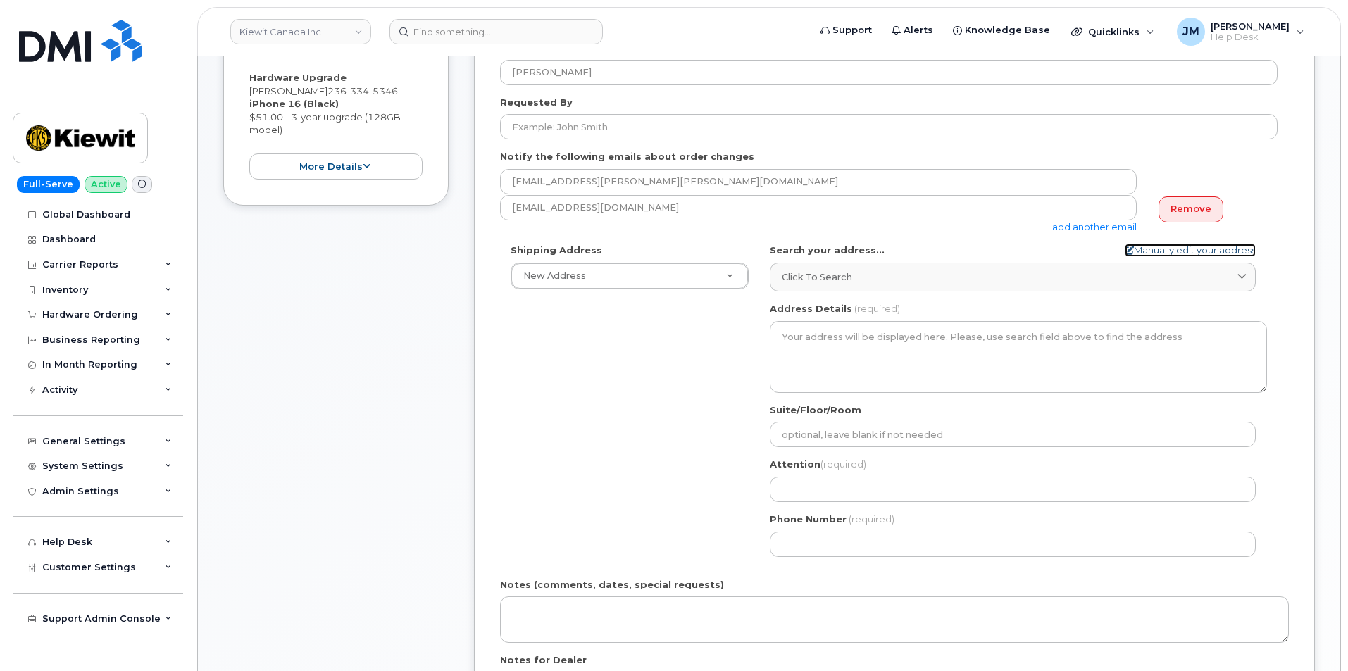
click at [1181, 244] on link "Manually edit your address" at bounding box center [1189, 250] width 131 height 13
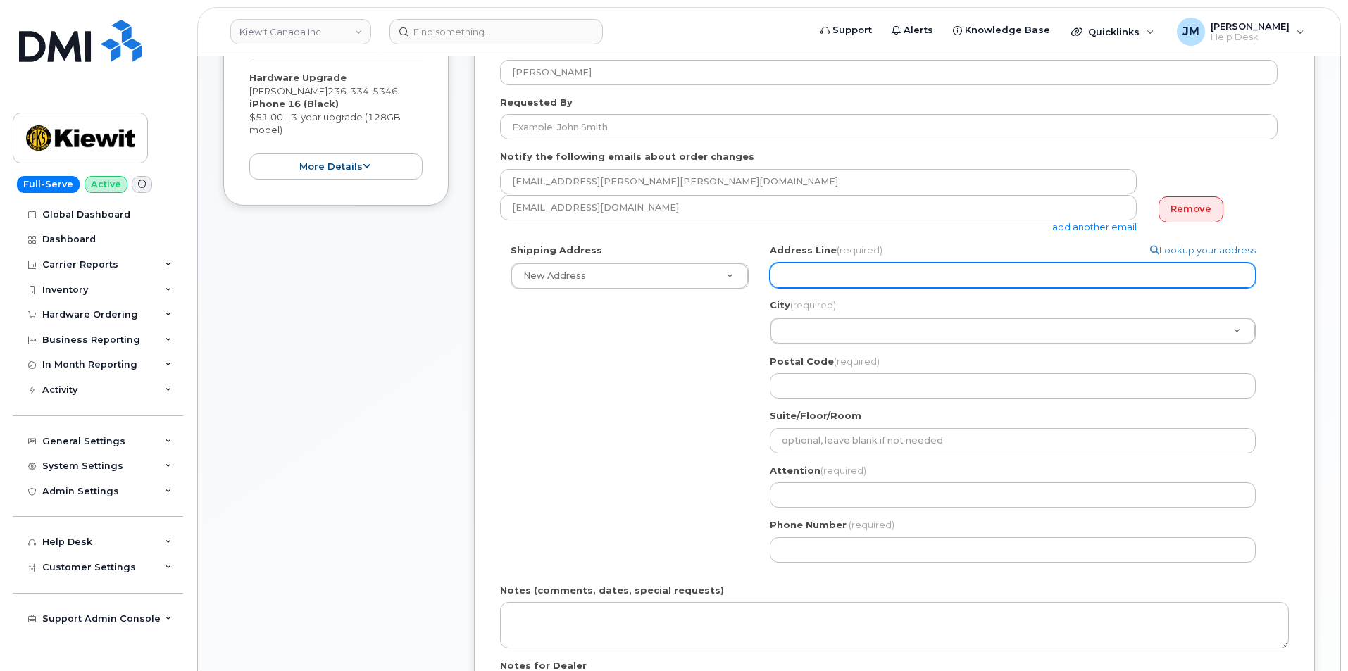
click at [792, 273] on input "Address Line (required)" at bounding box center [1013, 275] width 486 height 25
paste input "1555 E McAndrews Rd Medford, OR 97504"
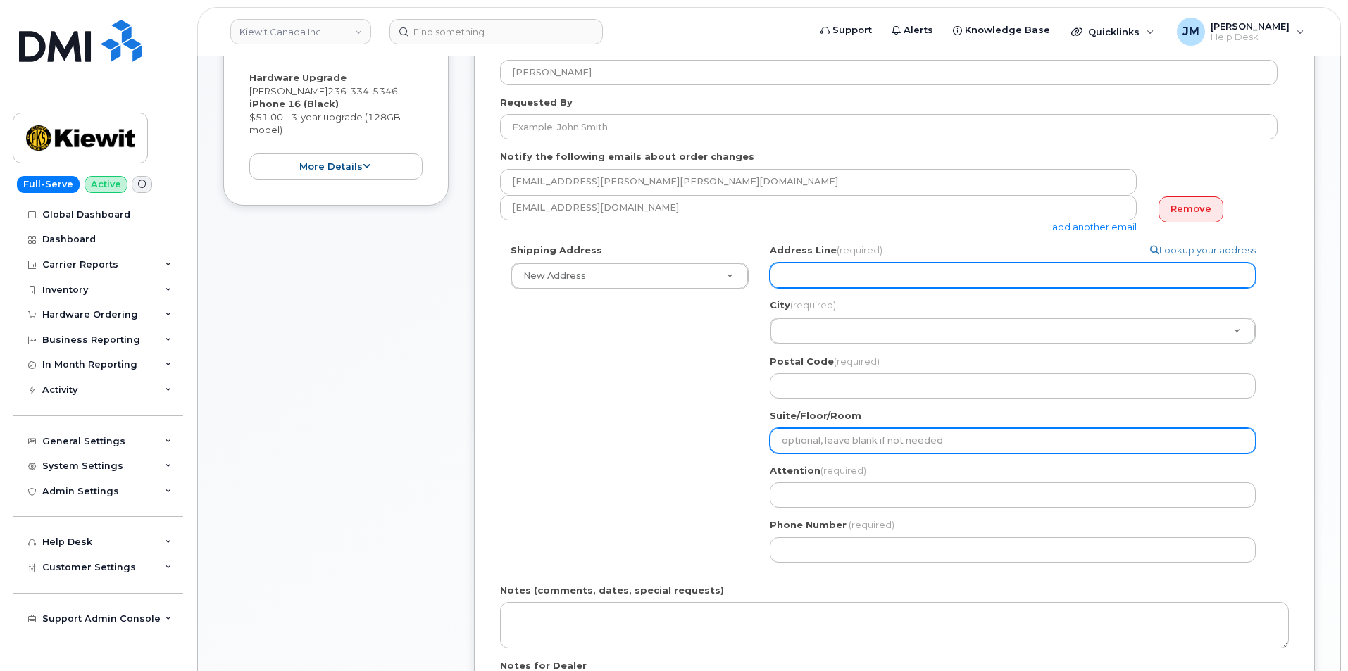
select select
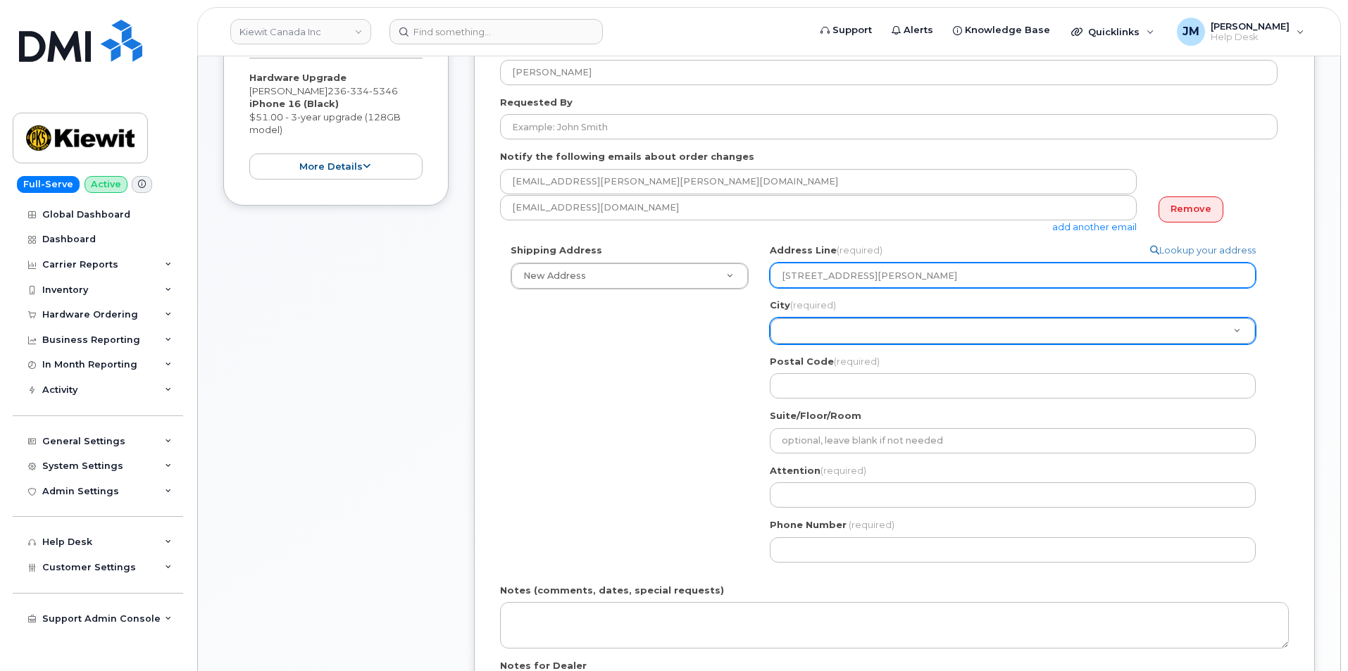
type input "1555 E McAndrews Rd Medford, OR 97504"
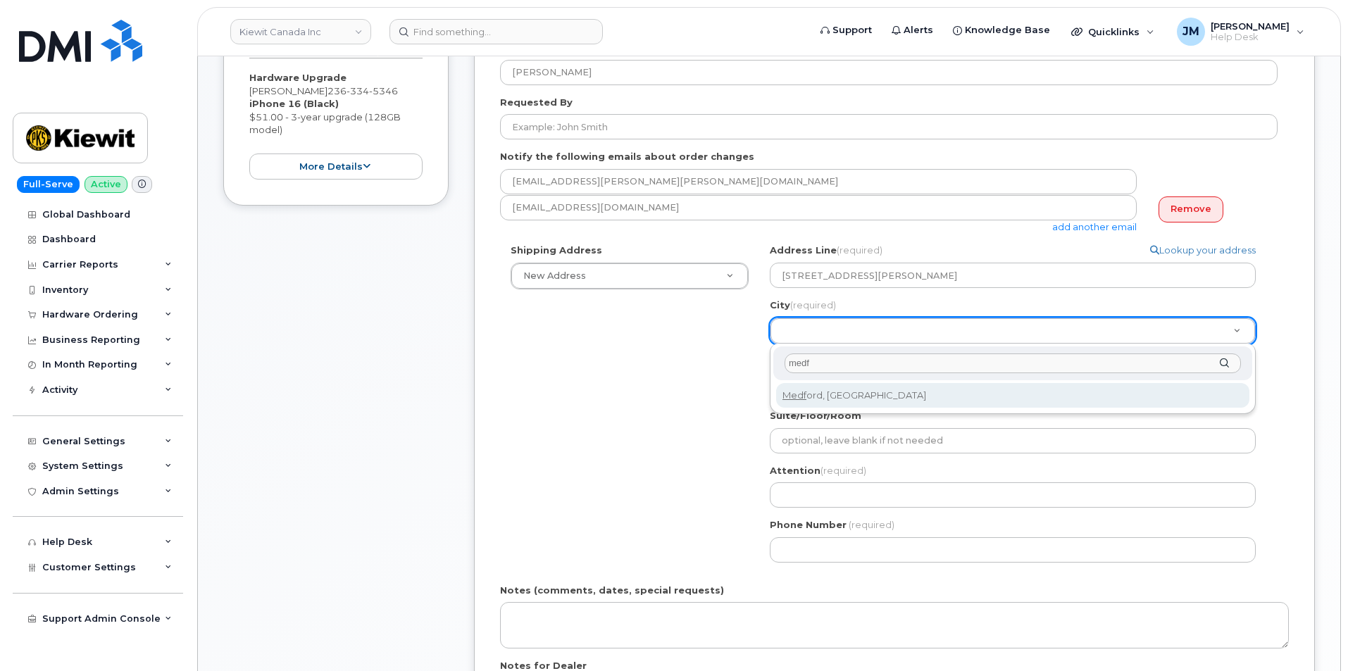
type input "medf"
drag, startPoint x: 905, startPoint y: 391, endPoint x: 822, endPoint y: 398, distance: 83.3
select select
type input "1799"
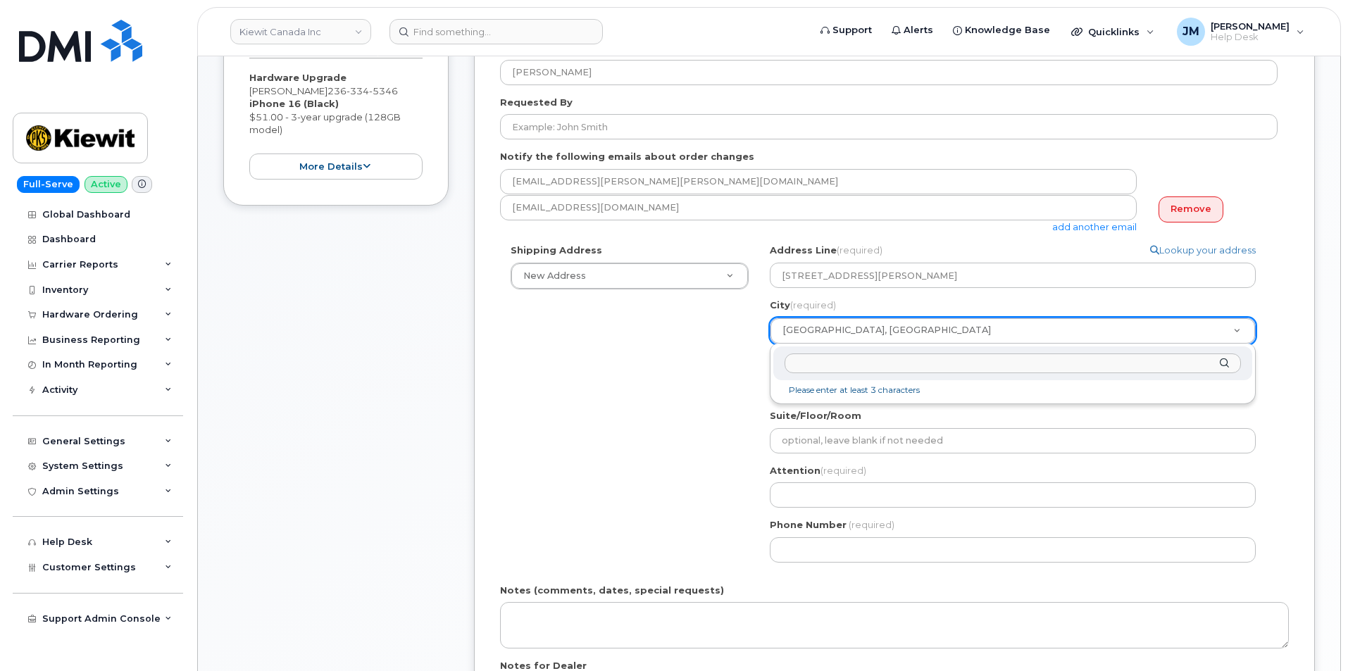
drag, startPoint x: 915, startPoint y: 327, endPoint x: 765, endPoint y: 328, distance: 149.3
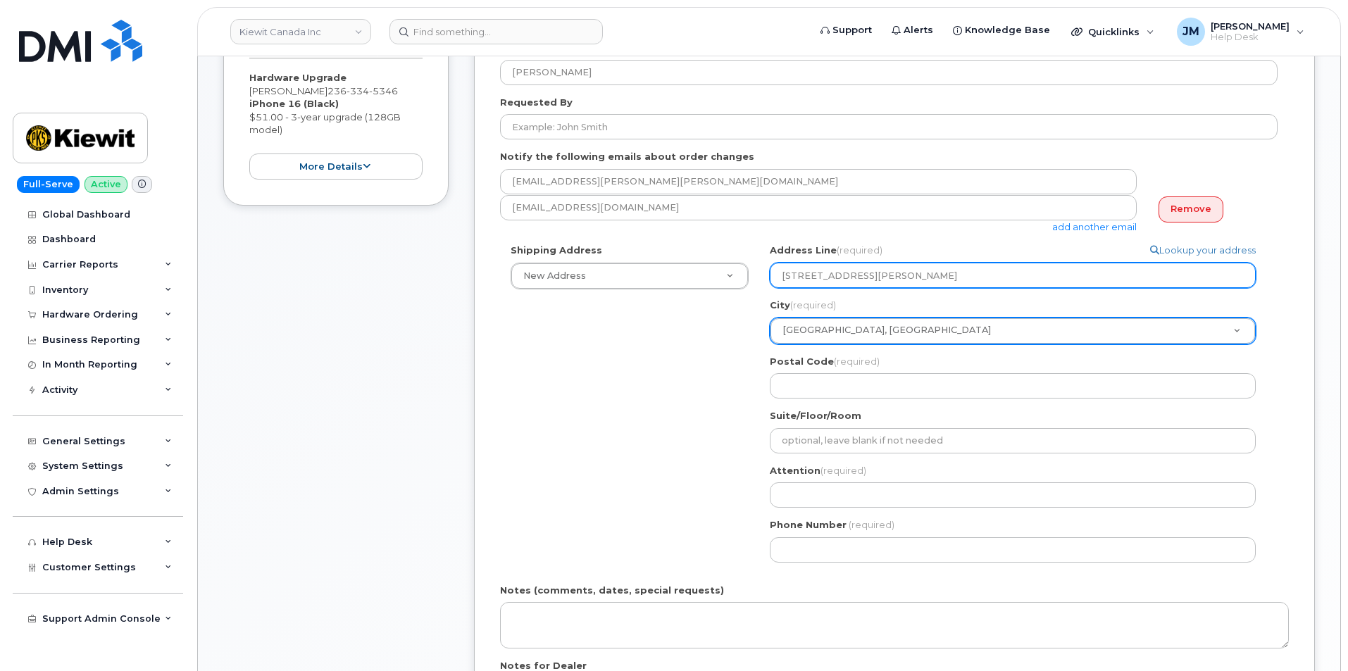
drag, startPoint x: 1052, startPoint y: 272, endPoint x: 743, endPoint y: 259, distance: 309.4
click at [743, 258] on div "Shipping Address New Address New Address 15316 Sequoia Dr 204-9191 University C…" at bounding box center [888, 408] width 777 height 329
select select
type input "1"
select select
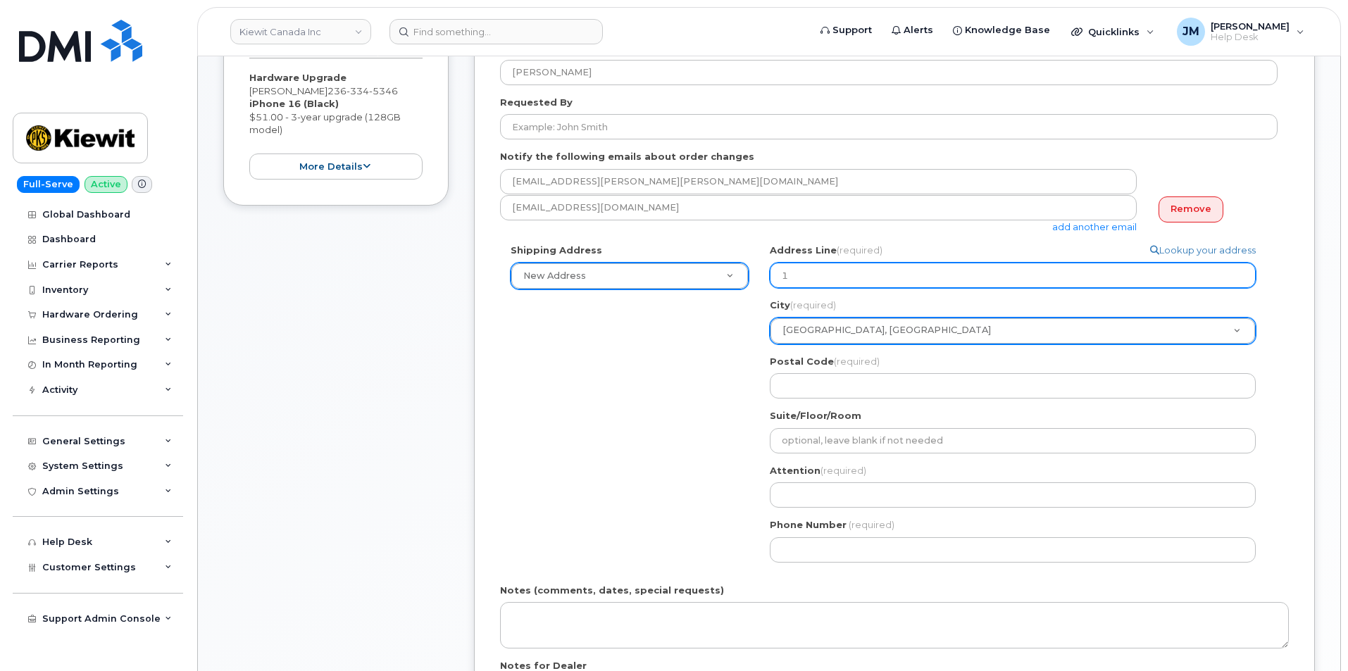
type input "18"
select select
type input "188"
select select
type input "1884"
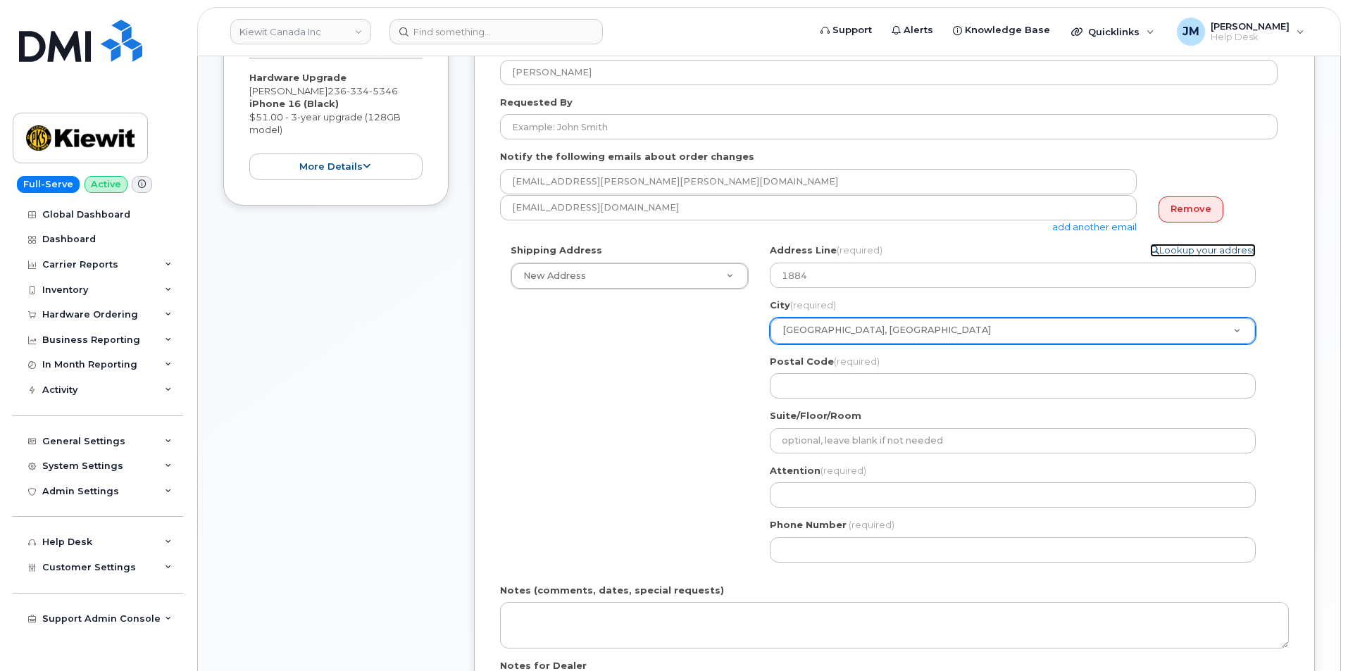
click at [1203, 249] on link "Lookup your address" at bounding box center [1203, 250] width 106 height 13
select select
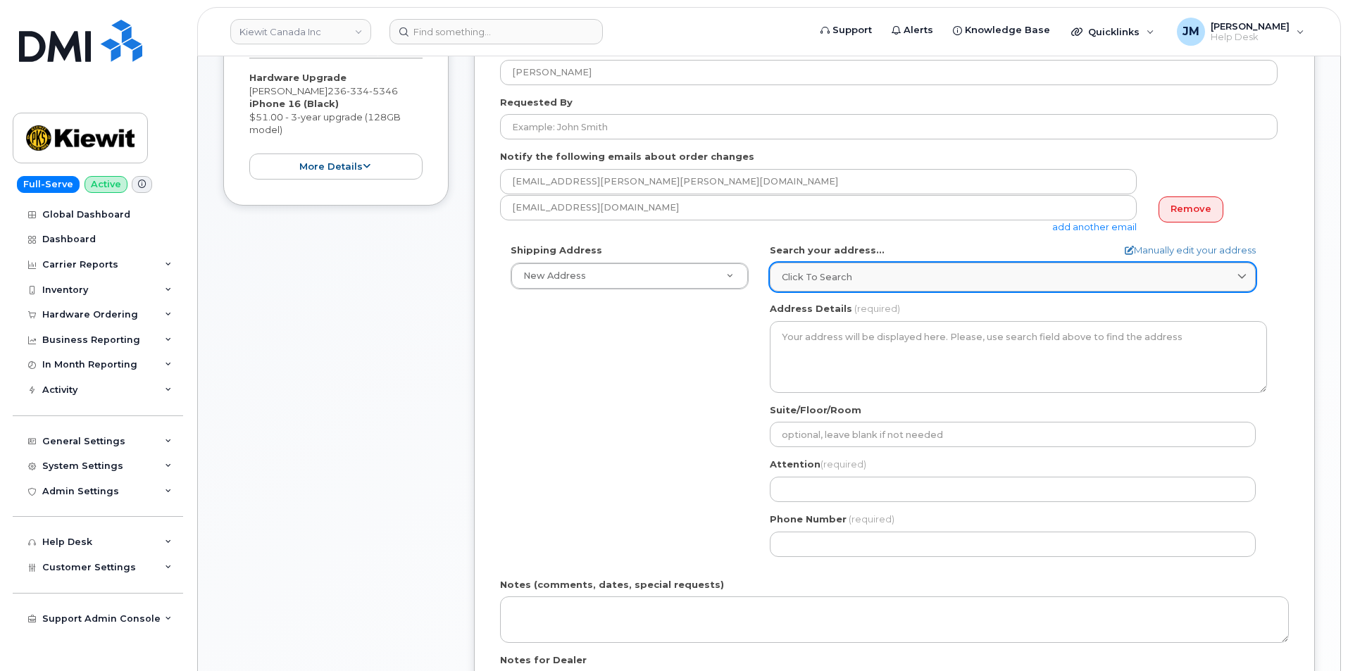
click at [820, 275] on span "Click to search" at bounding box center [816, 276] width 70 height 13
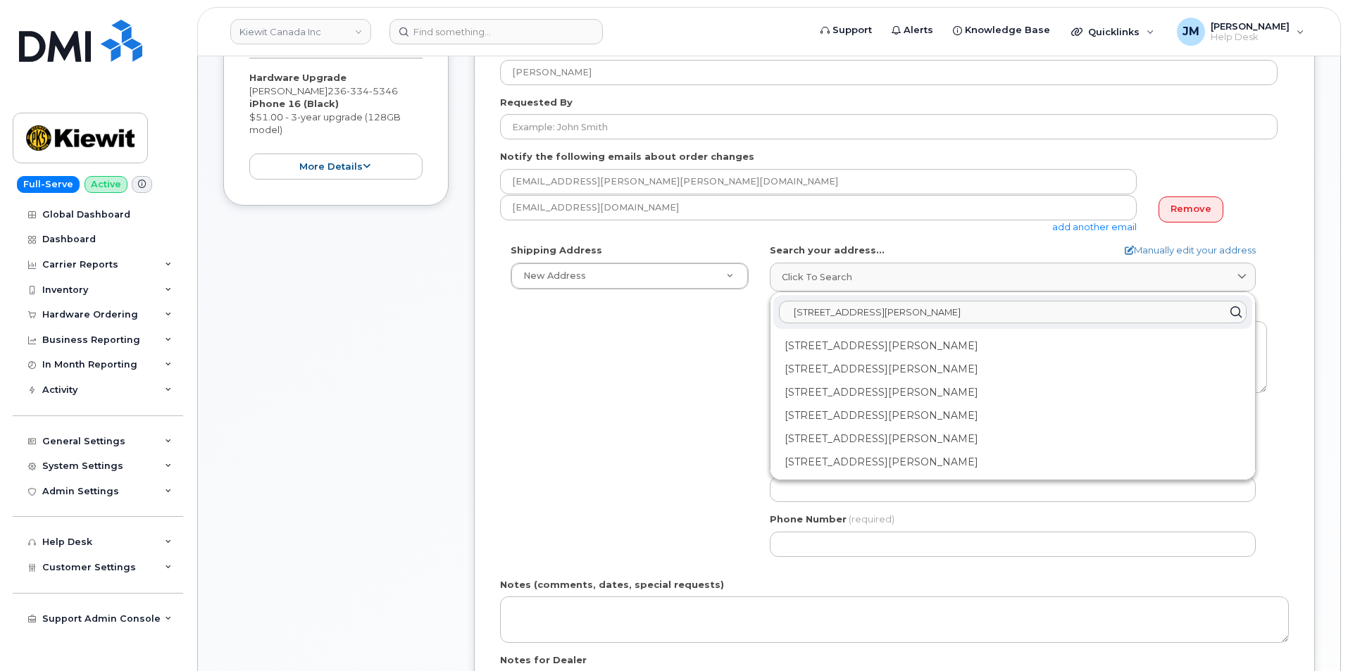
drag, startPoint x: 1018, startPoint y: 318, endPoint x: 705, endPoint y: 303, distance: 313.0
click at [705, 303] on div "Shipping Address New Address New Address 15316 Sequoia Dr 204-9191 University C…" at bounding box center [888, 405] width 777 height 323
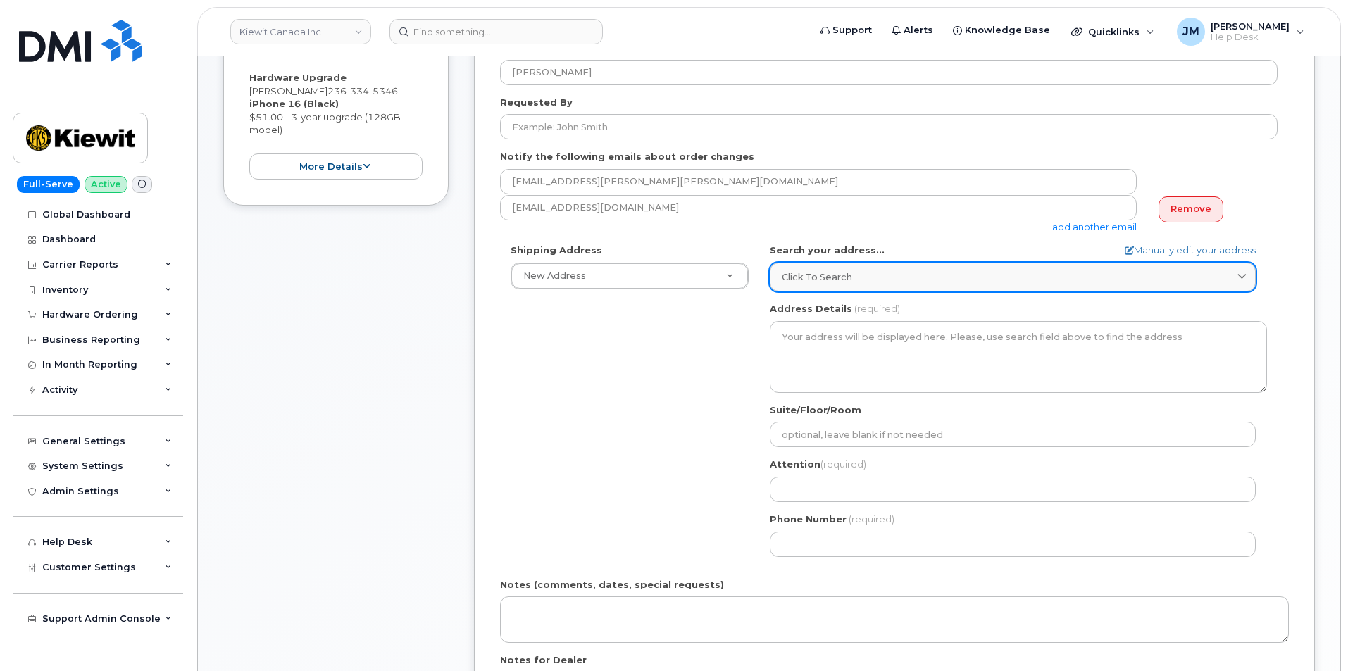
click at [1241, 274] on icon at bounding box center [1241, 276] width 9 height 9
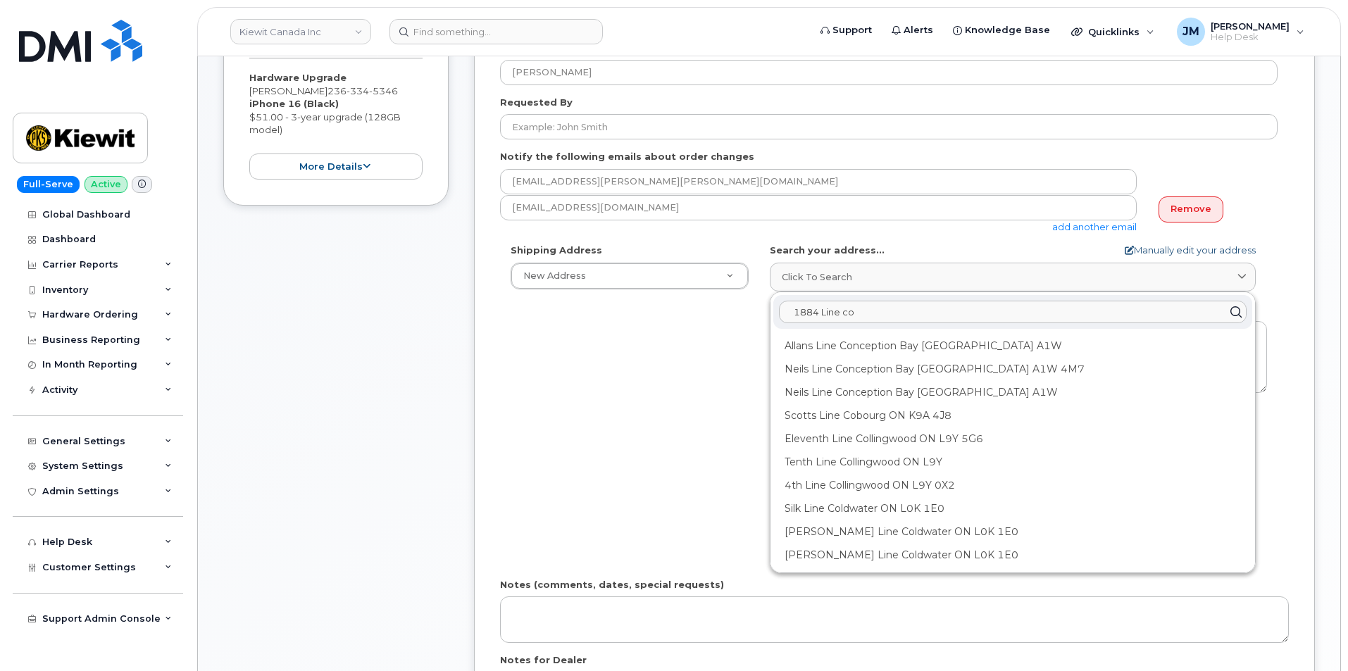
type input "1884 Line co"
click at [1191, 245] on link "Manually edit your address" at bounding box center [1189, 250] width 131 height 13
select select
type input "1884"
type input "1799"
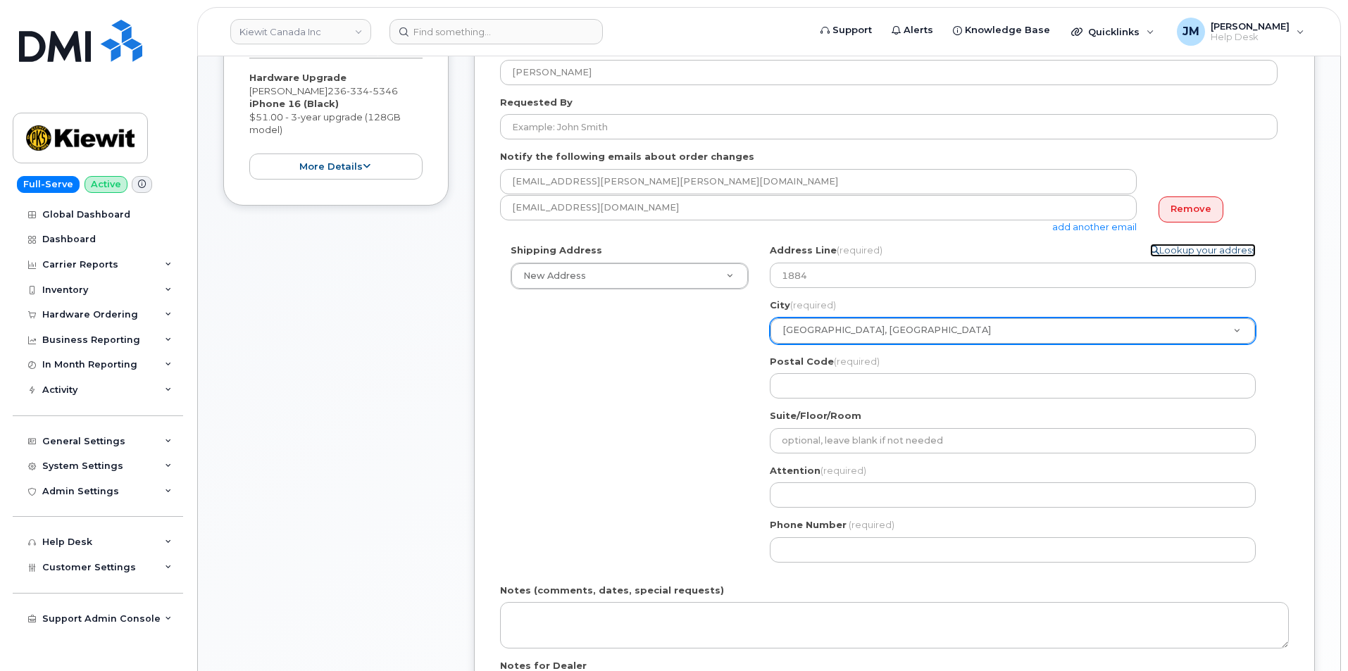
click at [1186, 250] on link "Lookup your address" at bounding box center [1203, 250] width 106 height 13
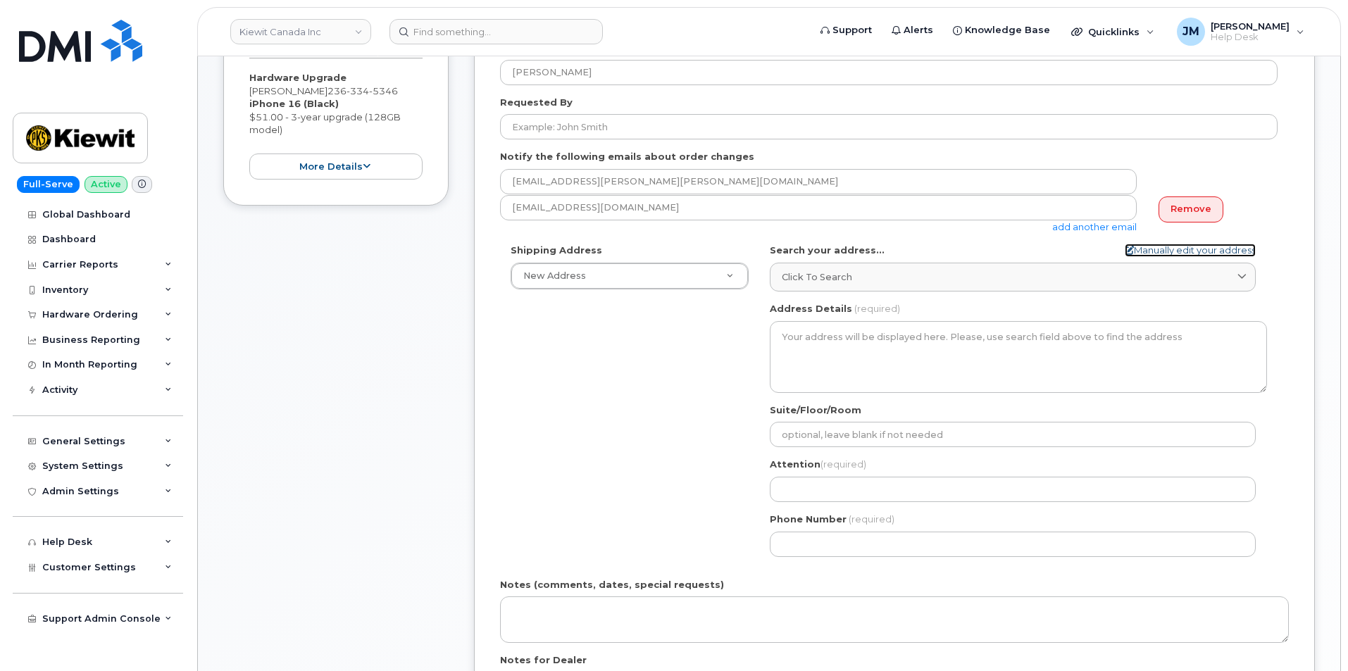
click at [1153, 251] on link "Manually edit your address" at bounding box center [1189, 250] width 131 height 13
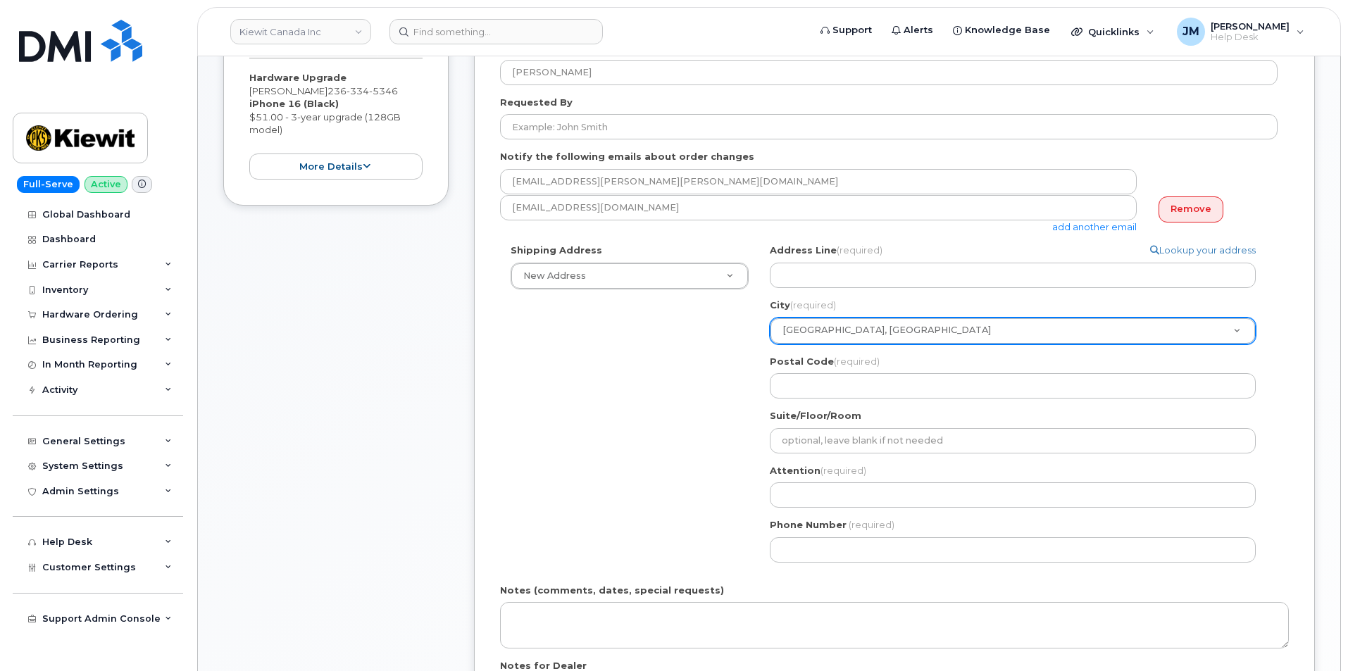
select select
type input "1884"
type input "1799"
click at [1196, 248] on link "Lookup your address" at bounding box center [1203, 250] width 106 height 13
select select
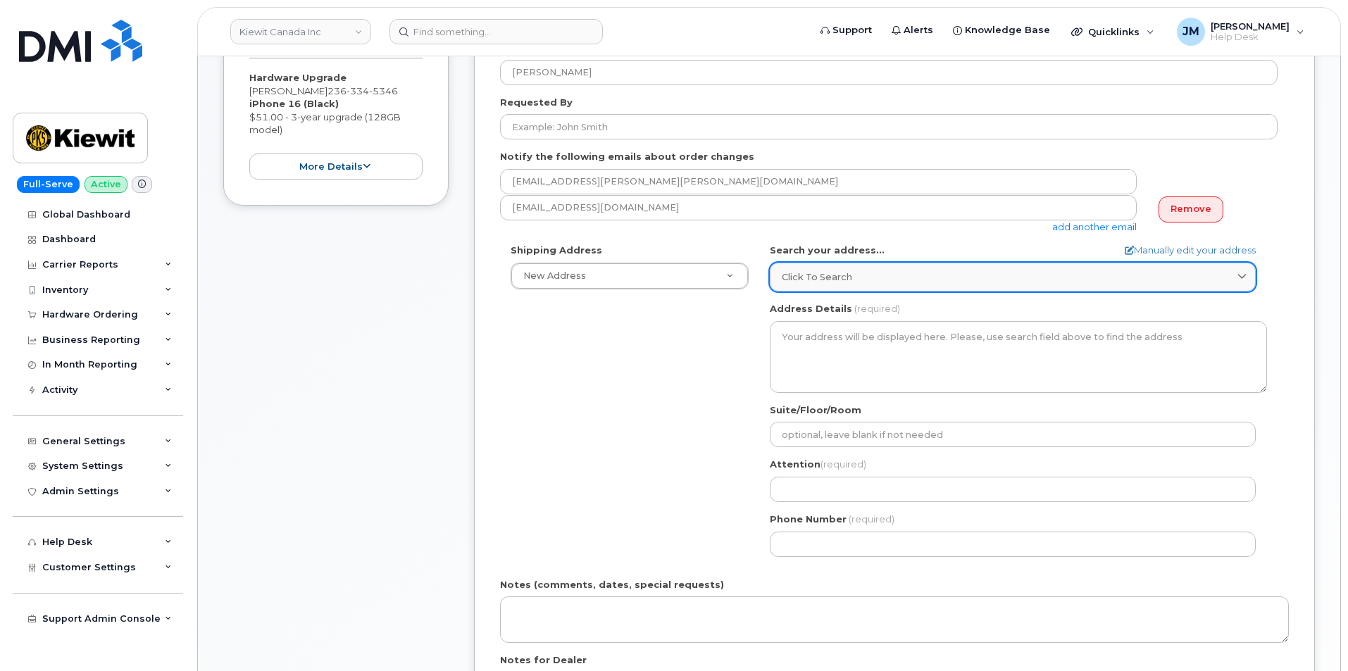
click at [867, 272] on div "Click to search" at bounding box center [1012, 276] width 462 height 13
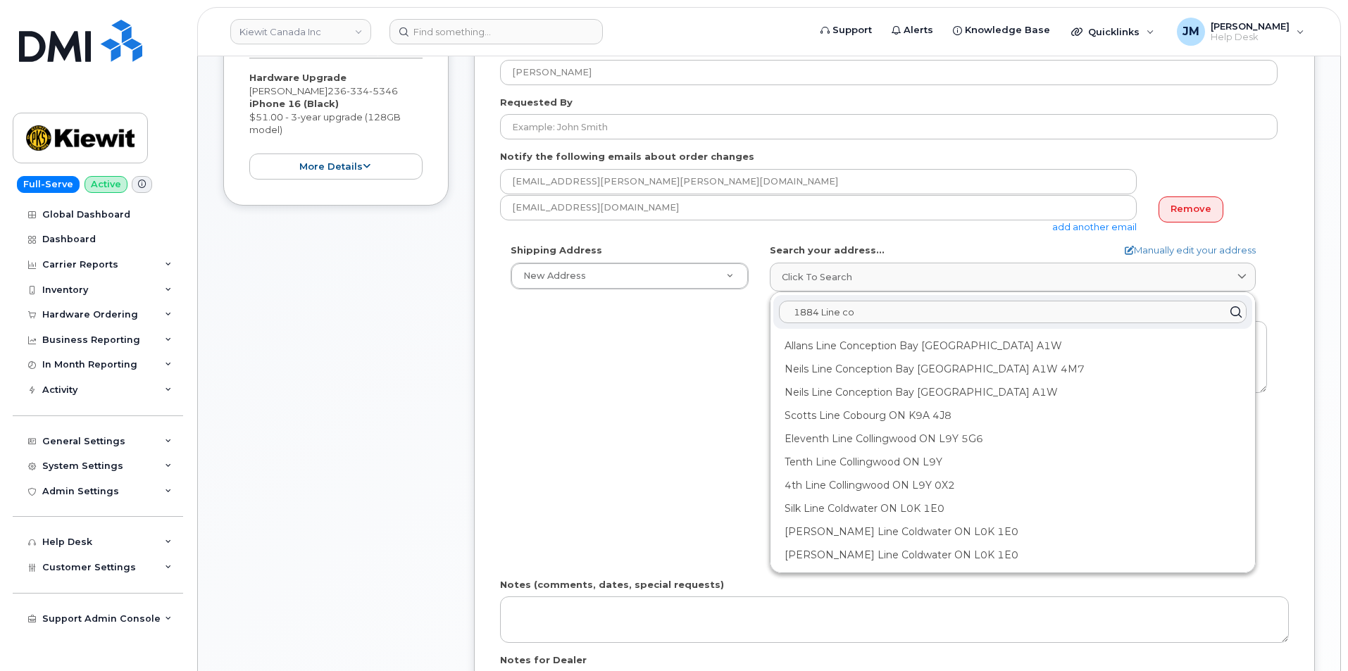
drag, startPoint x: 884, startPoint y: 311, endPoint x: 758, endPoint y: 311, distance: 126.7
click at [758, 311] on div "Shipping Address New Address New Address 15316 Sequoia Dr 204-9191 University C…" at bounding box center [888, 405] width 777 height 323
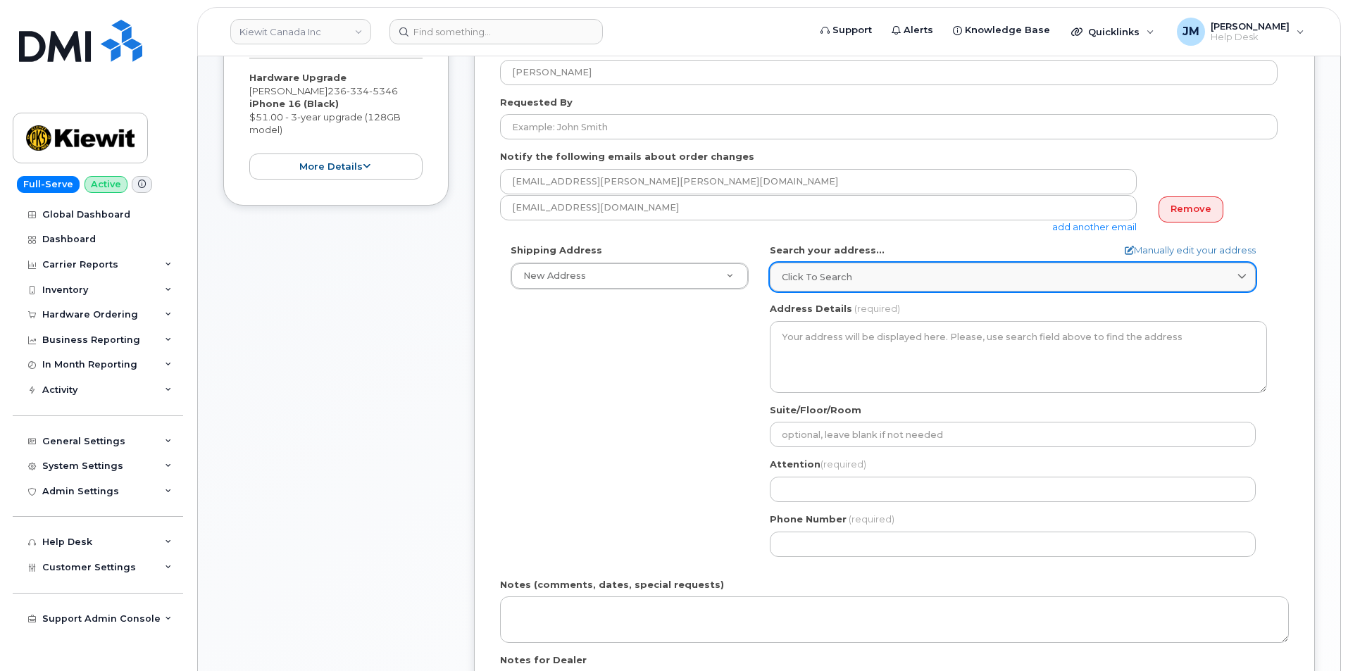
click at [1234, 277] on div "Click to search" at bounding box center [1012, 276] width 462 height 13
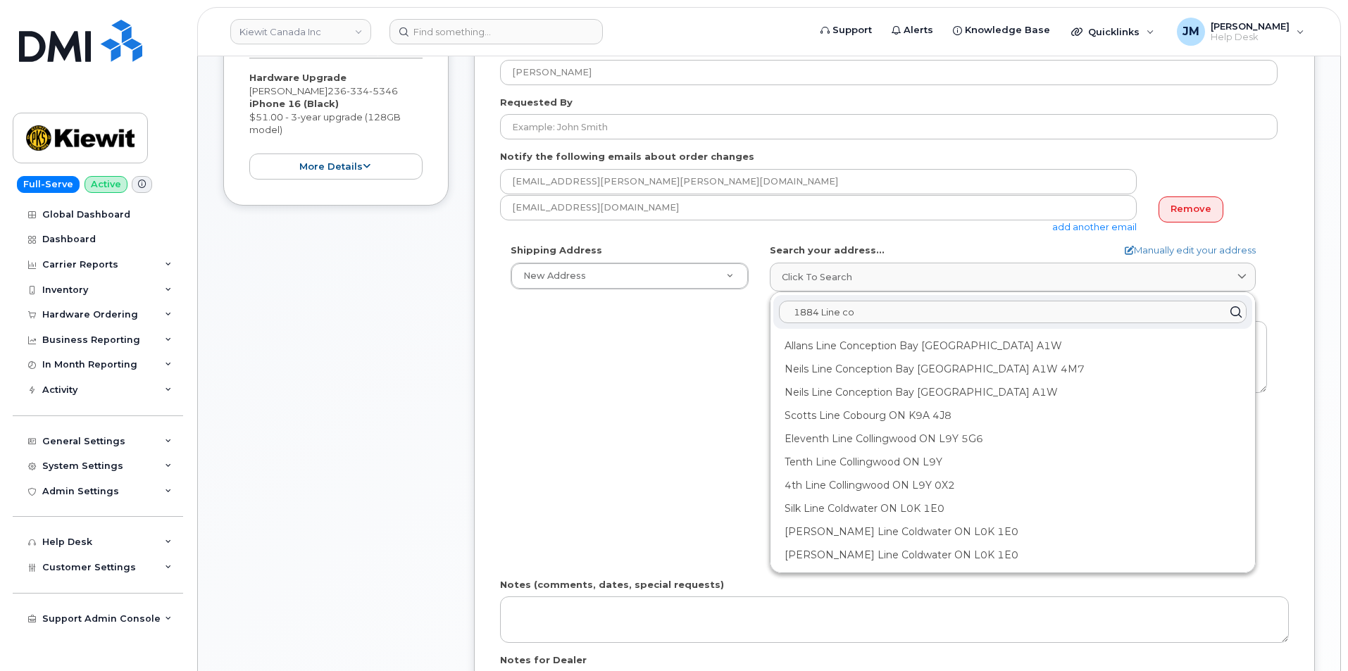
click at [889, 313] on input "1884 Line co" at bounding box center [1012, 312] width 467 height 23
click at [818, 314] on input "text" at bounding box center [1012, 312] width 467 height 23
click at [815, 312] on input "text" at bounding box center [1012, 312] width 467 height 23
click at [815, 311] on input "text" at bounding box center [1012, 312] width 467 height 23
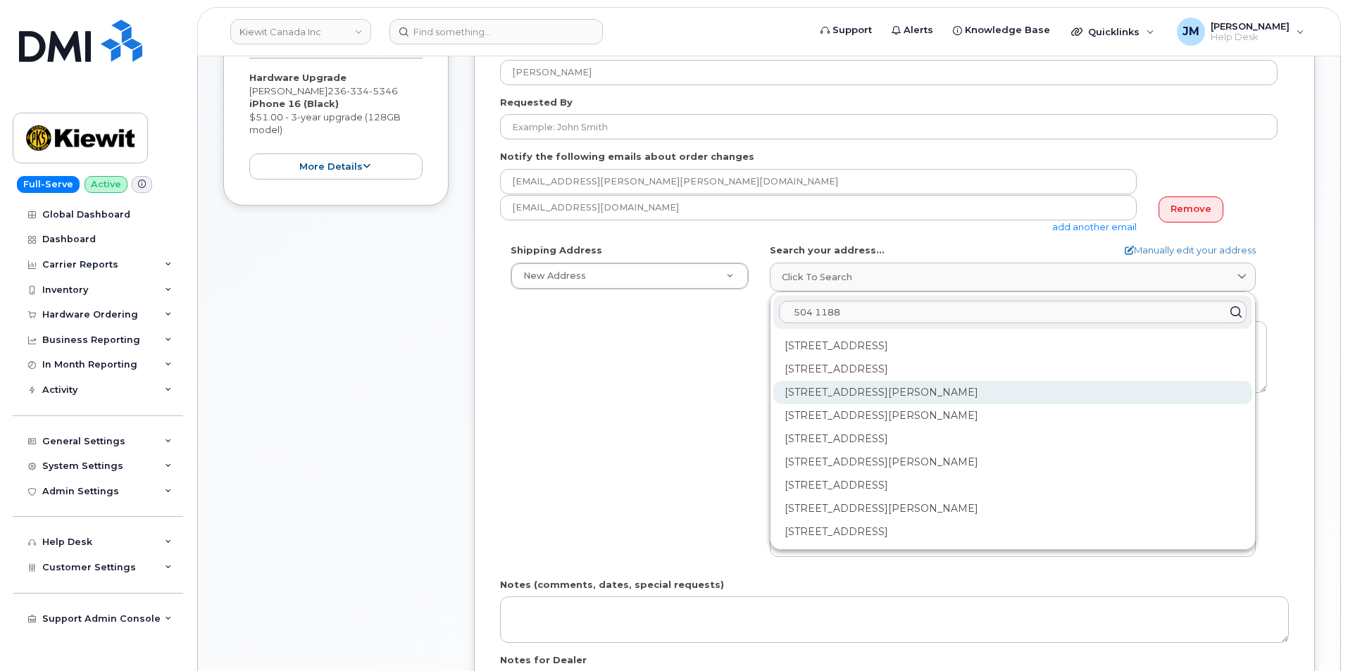
type input "504 1188"
click at [827, 393] on div "504-1188 Pender St W Vancouver BC V6E 0A2" at bounding box center [1012, 392] width 479 height 23
select select
type textarea "504-1188 Pender St W VANCOUVER BC V6E 0A2 CANADA"
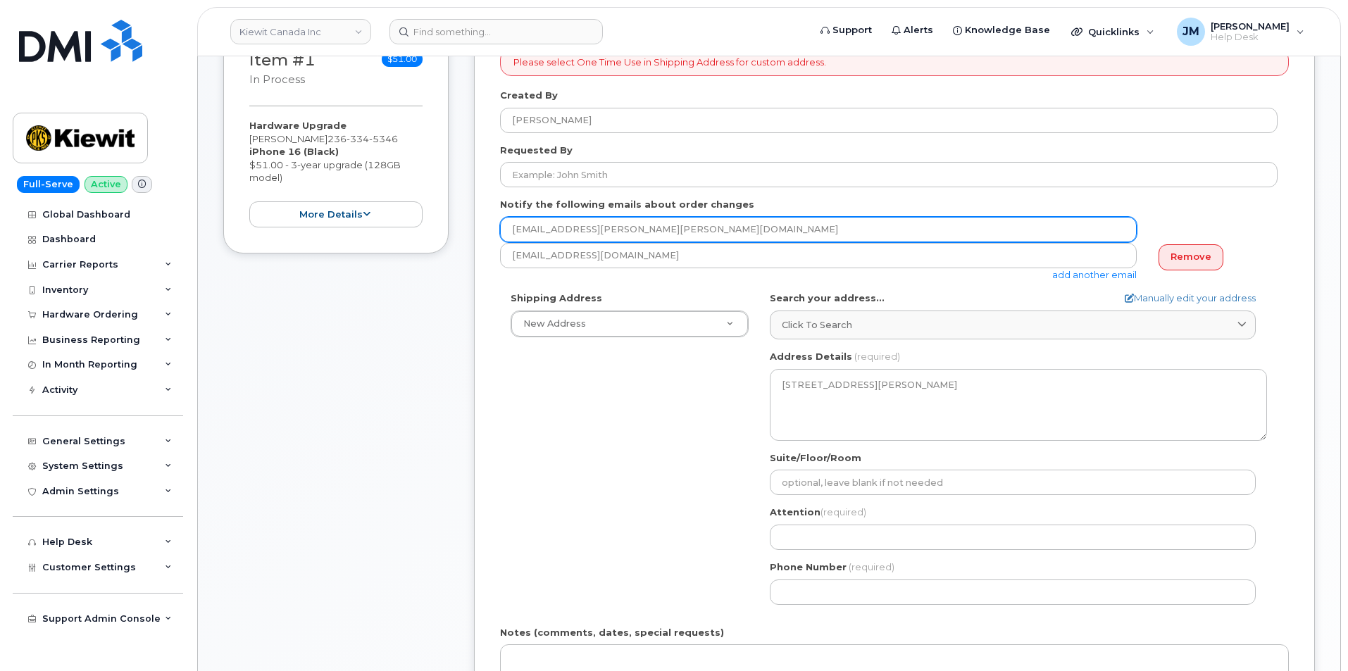
scroll to position [211, 0]
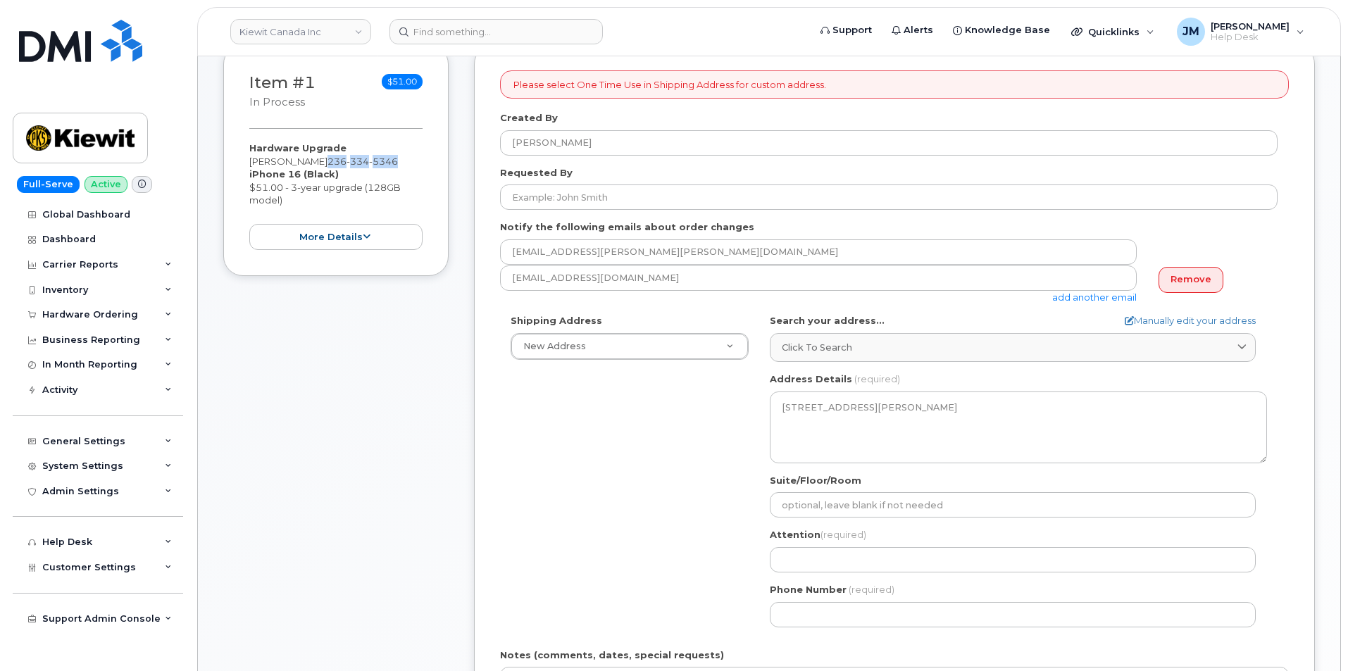
drag, startPoint x: 404, startPoint y: 161, endPoint x: 335, endPoint y: 158, distance: 69.0
click at [335, 158] on span "236 334 5346" at bounding box center [362, 161] width 70 height 11
copy span "236 334 5346"
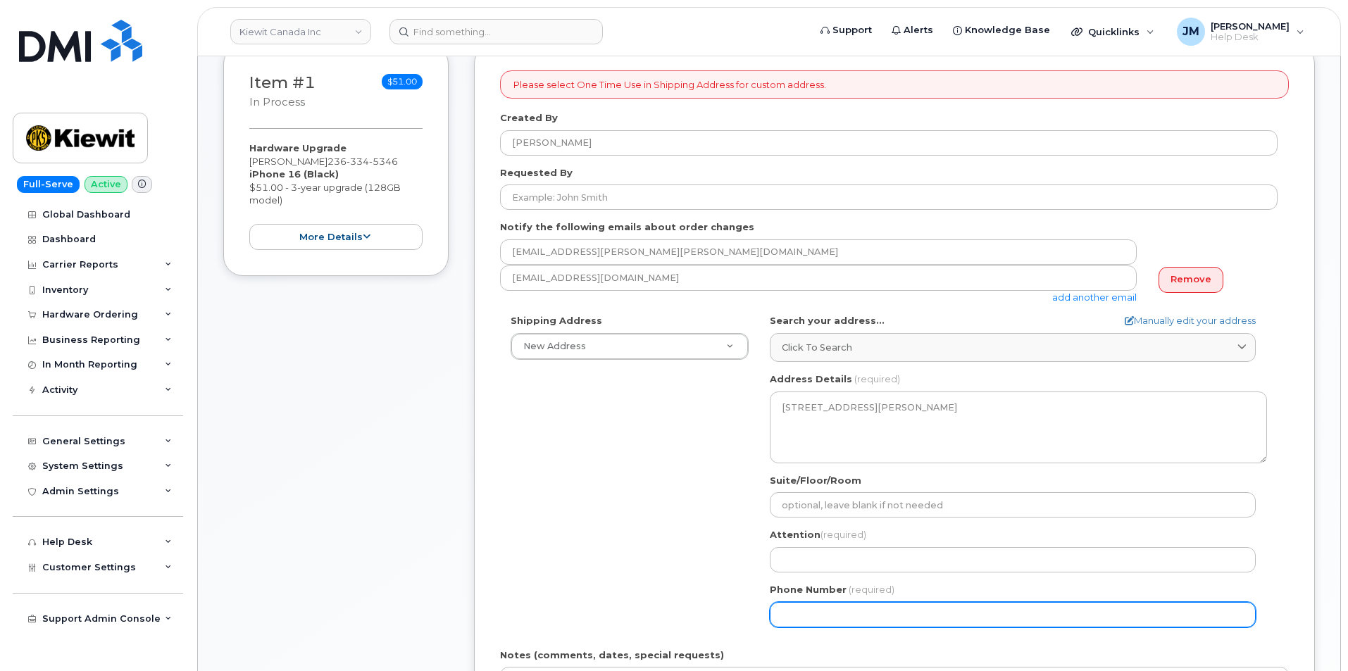
click at [825, 614] on input "Phone Number" at bounding box center [1013, 614] width 486 height 25
paste input "2363345346"
select select
type input "2363345346"
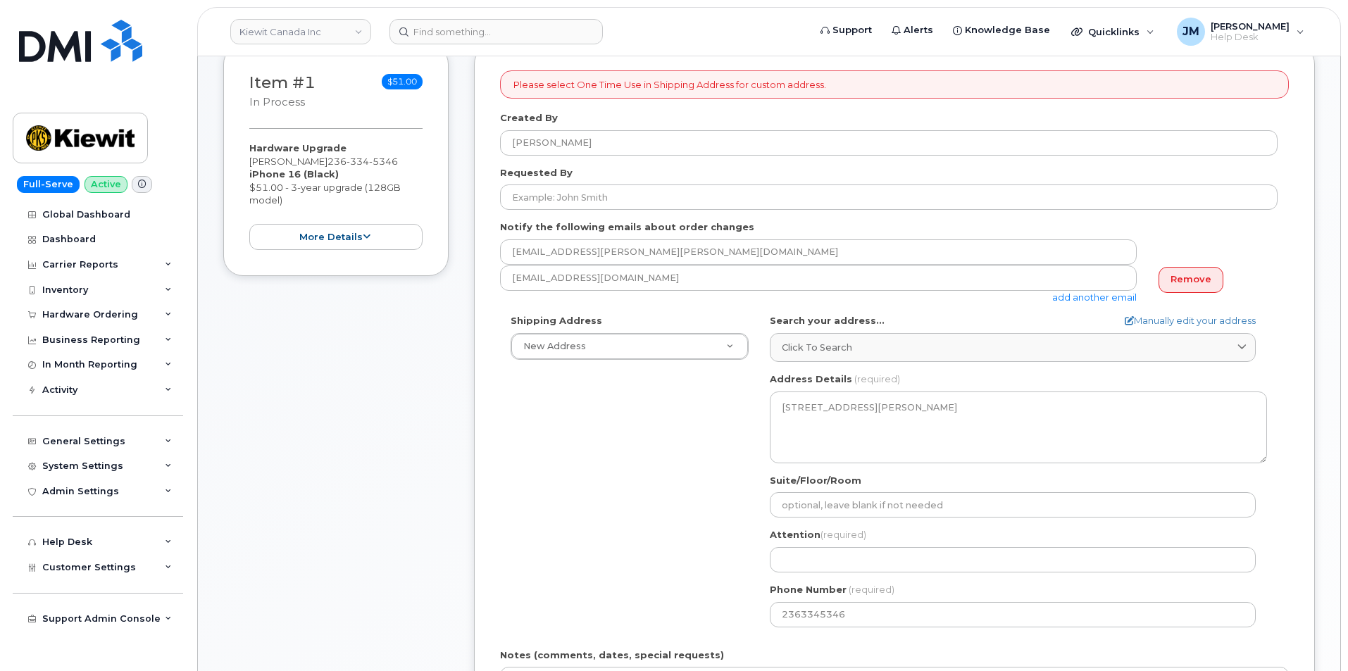
drag, startPoint x: 330, startPoint y: 162, endPoint x: 249, endPoint y: 156, distance: 81.2
click at [249, 156] on div "Hardware Upgrade Omid Moghadam 236 334 5346 iPhone 16 (Black) $51.00 - 3-year u…" at bounding box center [335, 196] width 173 height 108
copy div "[PERSON_NAME]"
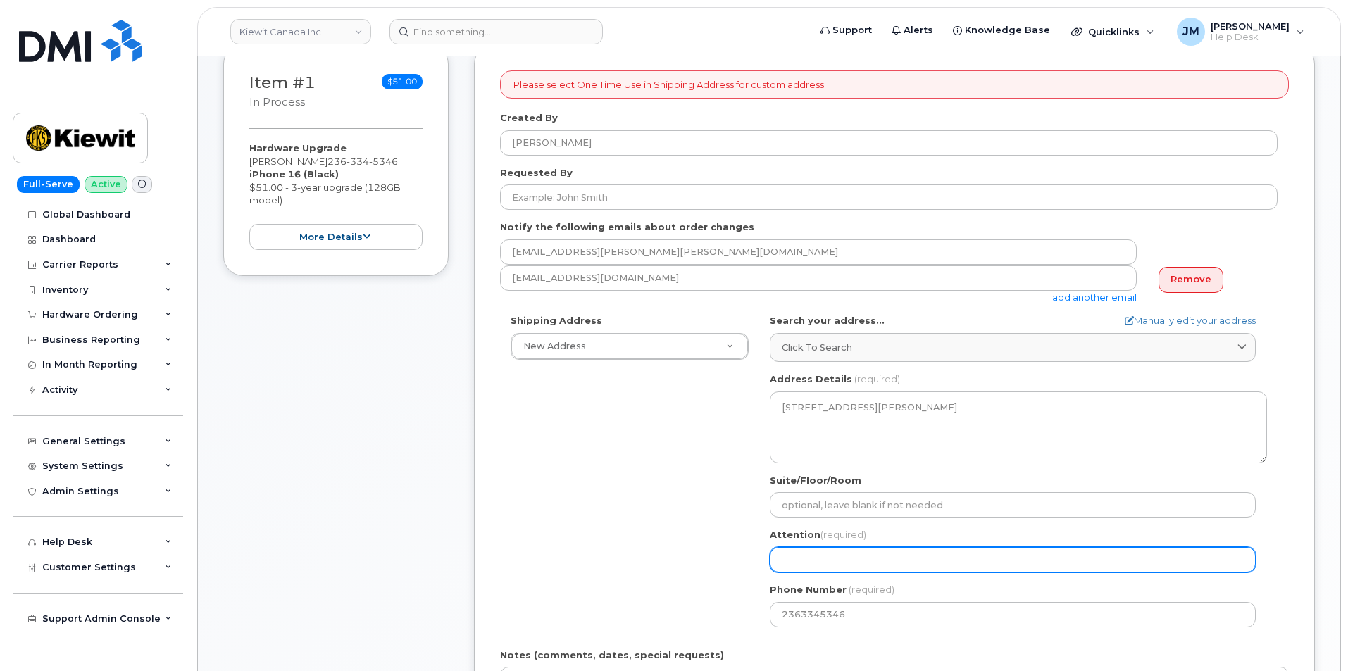
paste input "[PERSON_NAME]"
select select
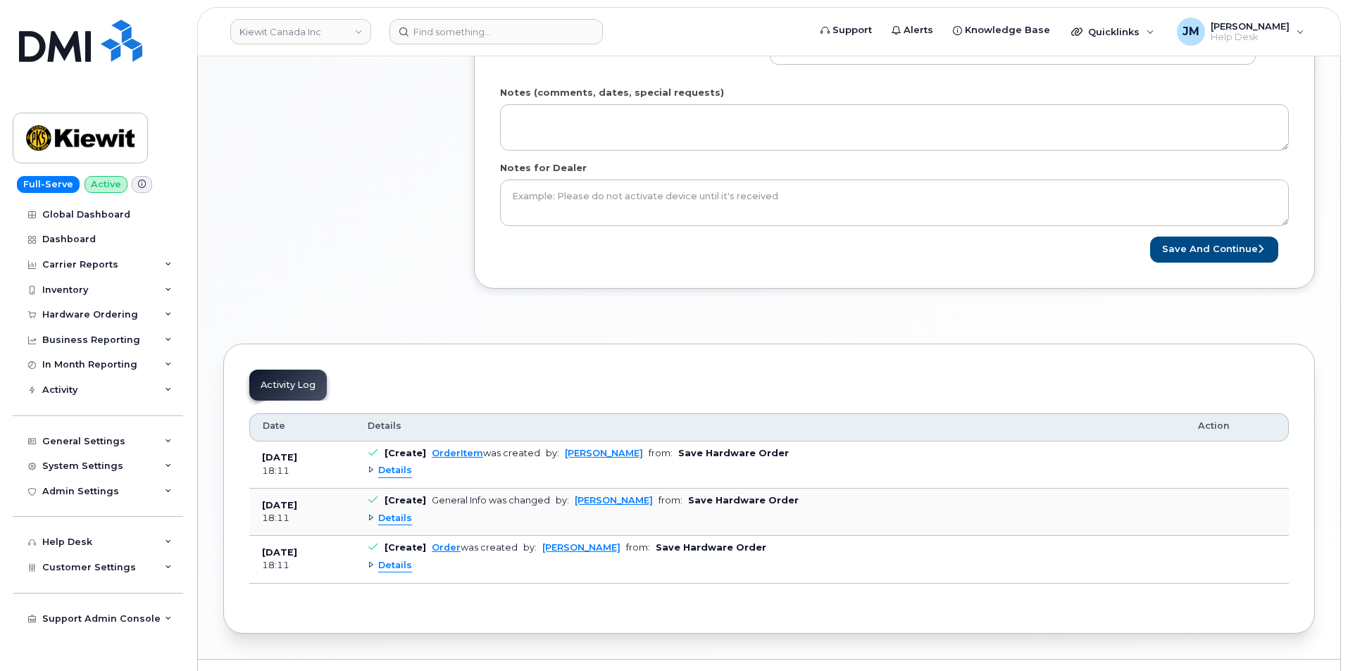
scroll to position [774, 0]
type input "[PERSON_NAME]"
click at [1215, 249] on button "Save and Continue" at bounding box center [1214, 249] width 128 height 26
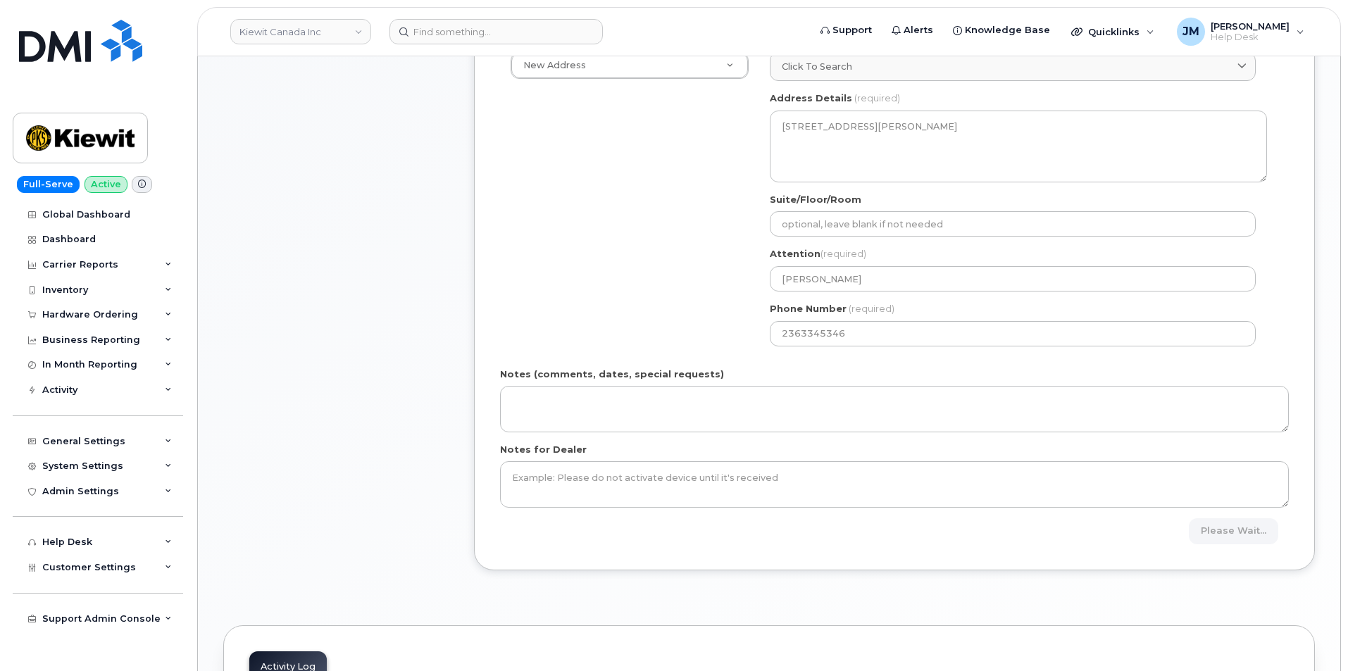
scroll to position [493, 0]
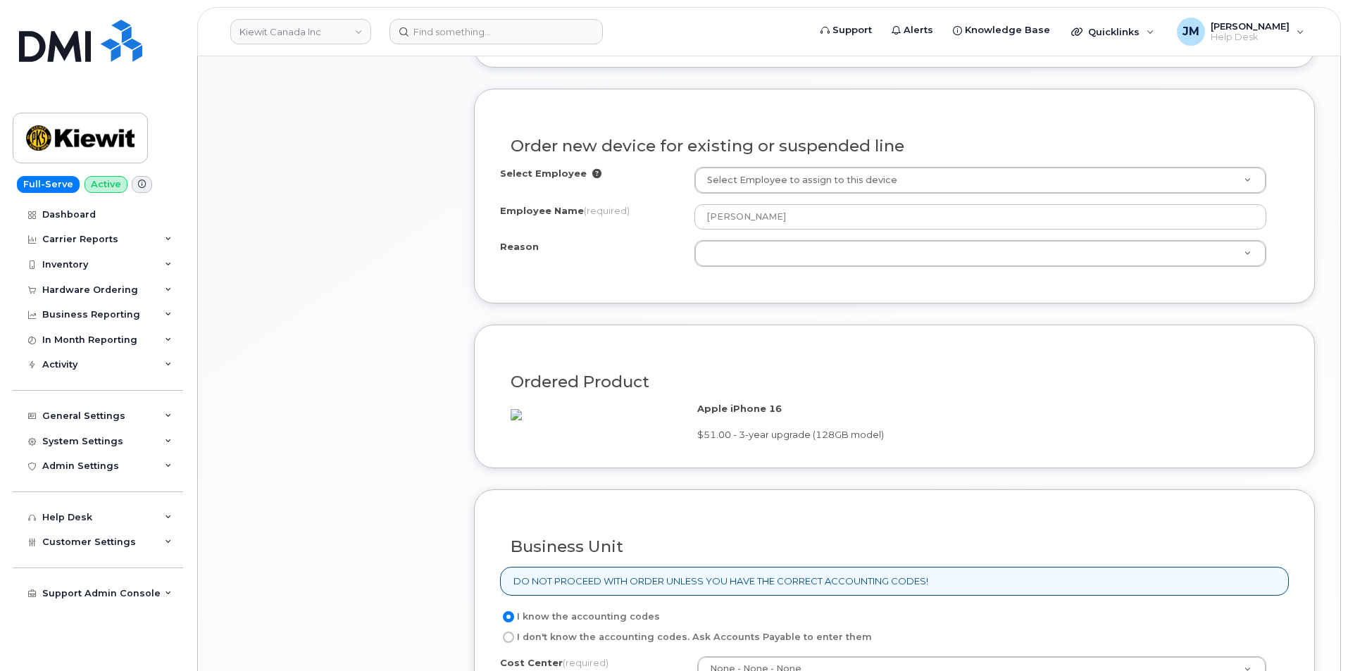
scroll to position [704, 0]
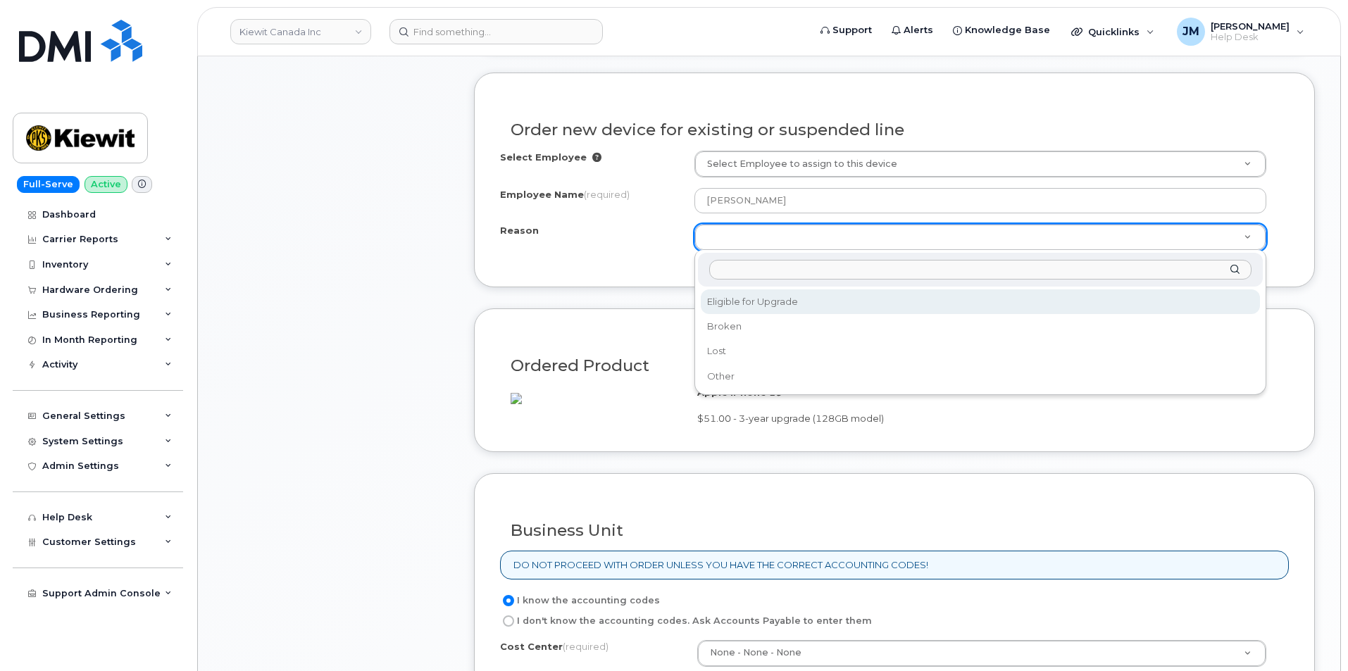
select select "eligible_for_upgrade"
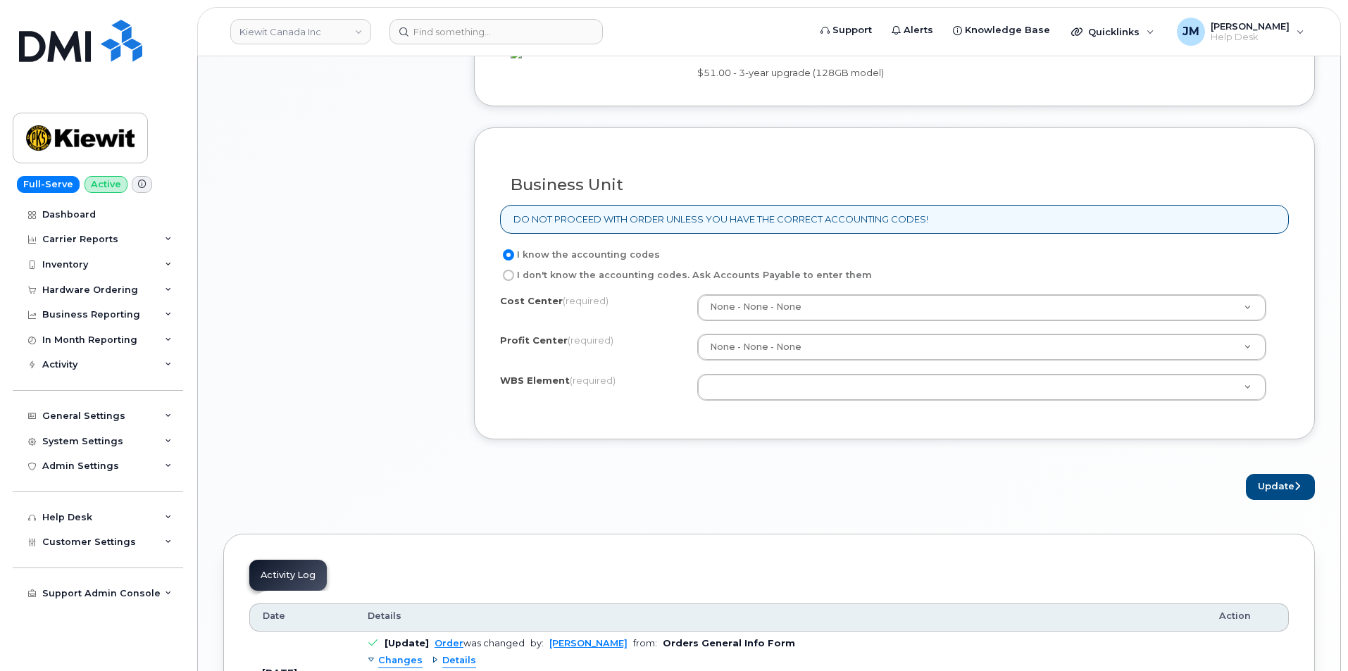
scroll to position [1056, 0]
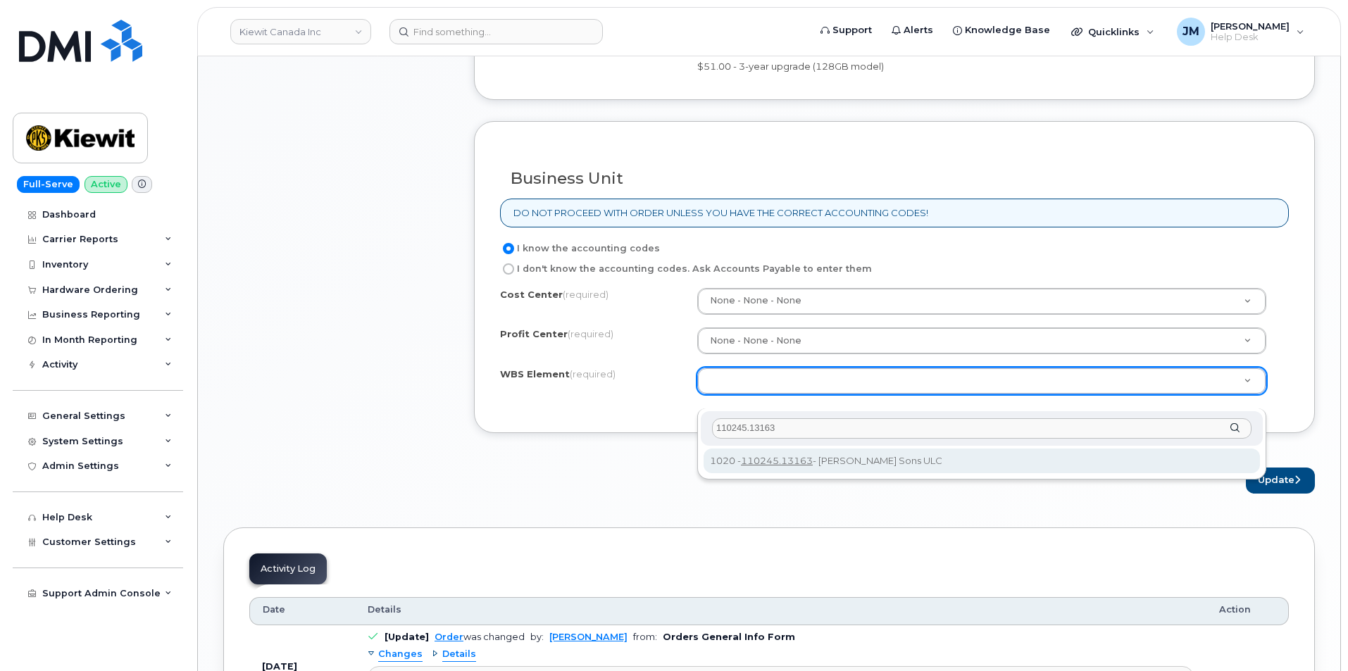
type input "110245.13163"
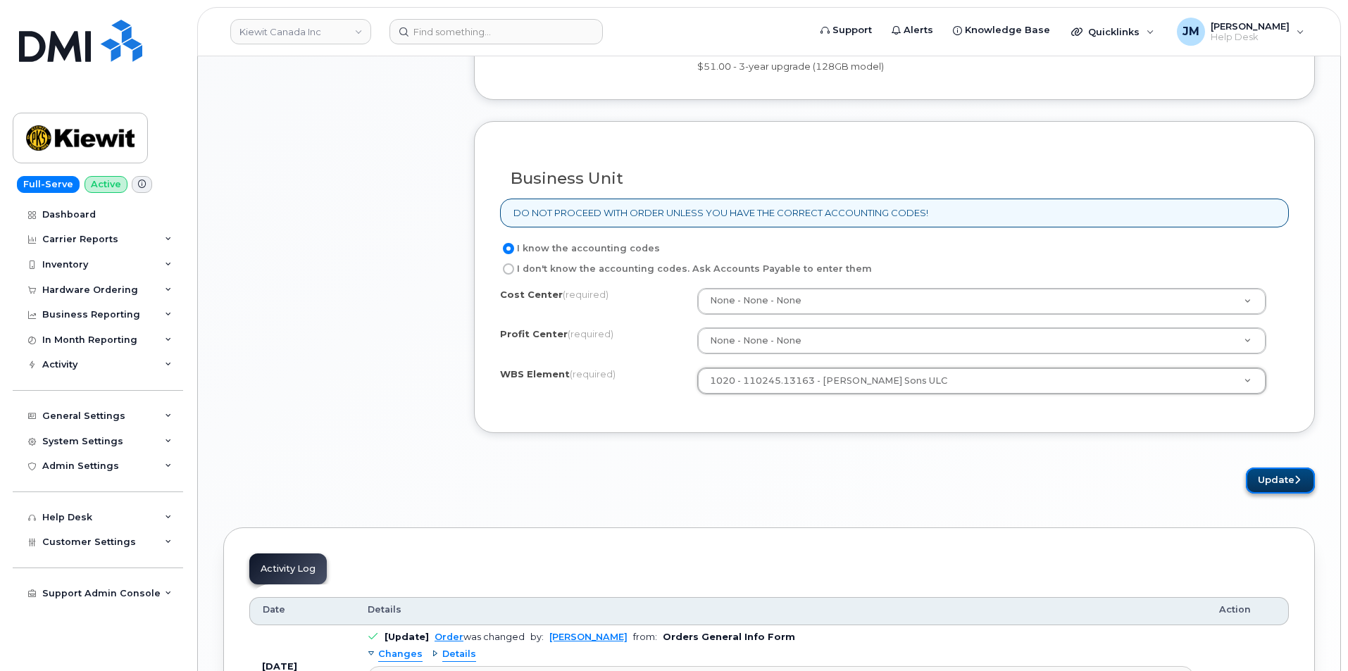
click at [1286, 494] on button "Update" at bounding box center [1279, 480] width 69 height 26
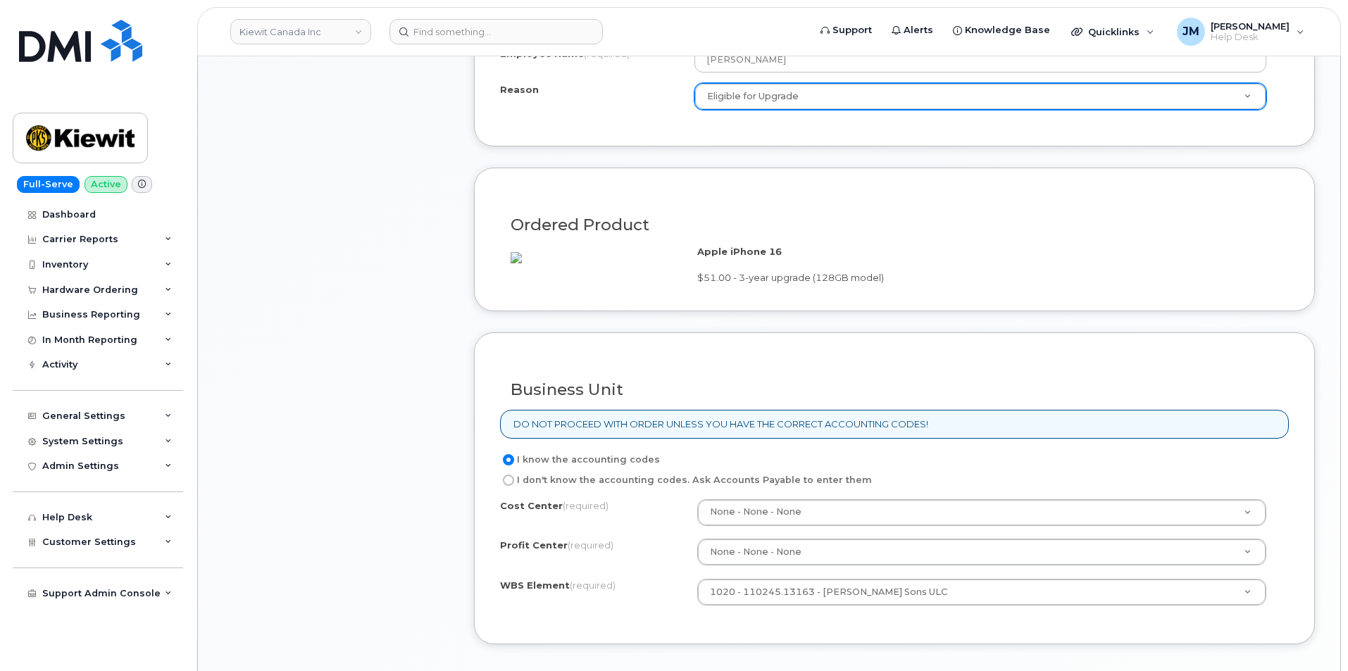
scroll to position [774, 0]
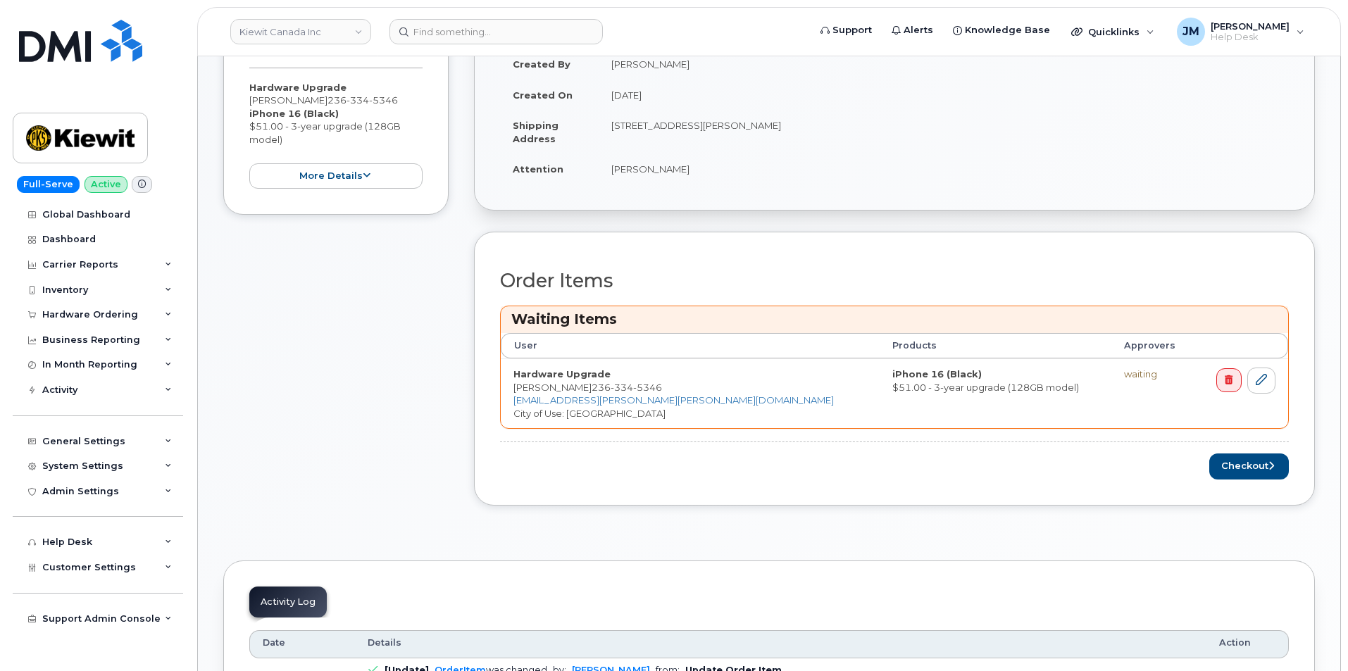
scroll to position [352, 0]
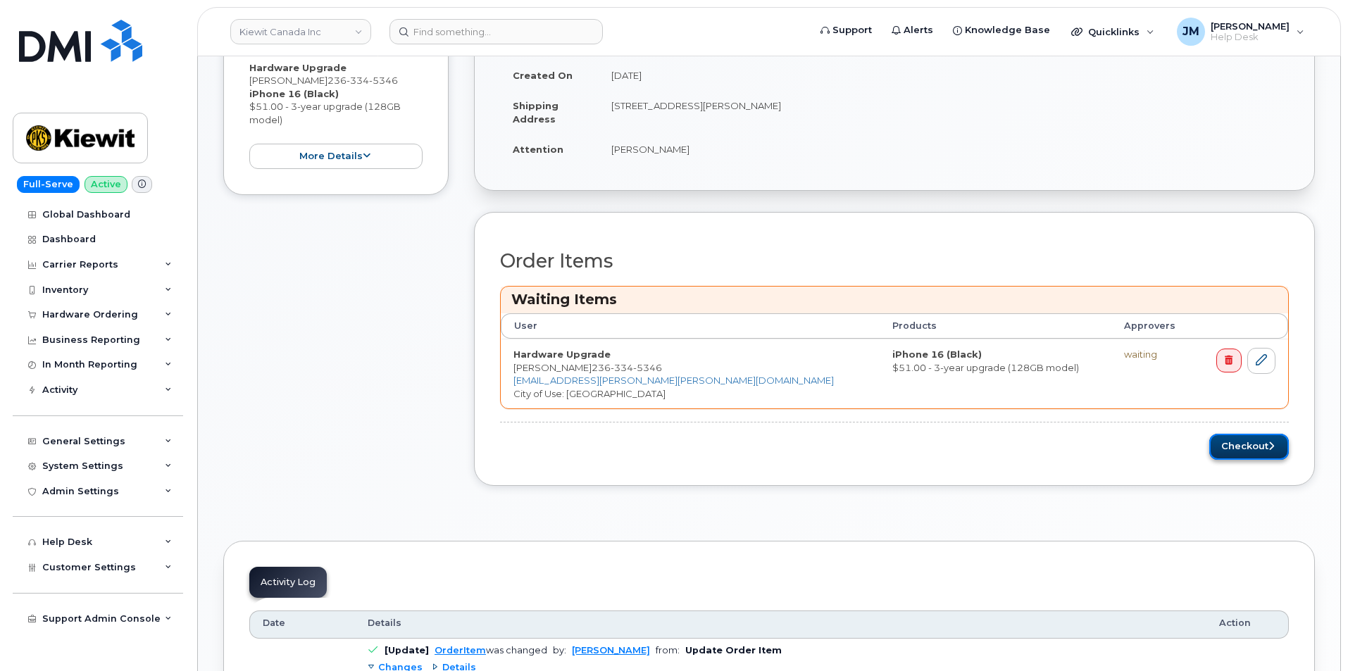
click at [1254, 441] on button "Checkout" at bounding box center [1249, 447] width 80 height 26
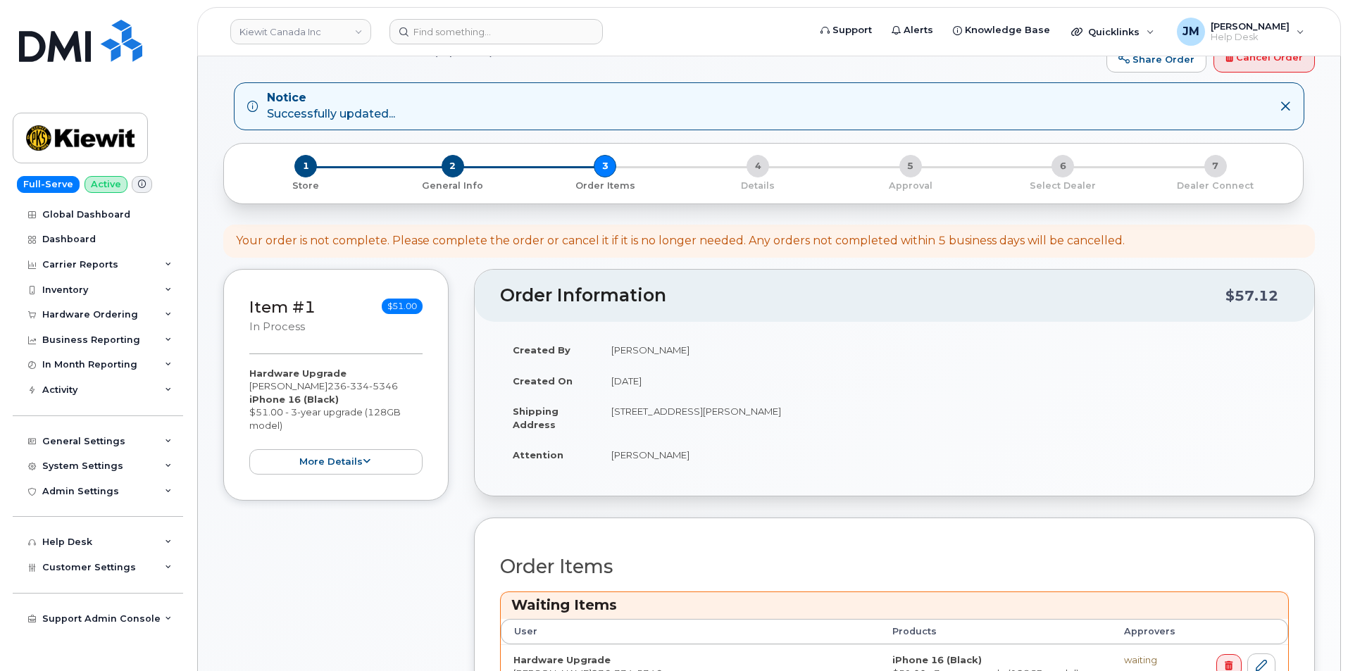
scroll to position [0, 0]
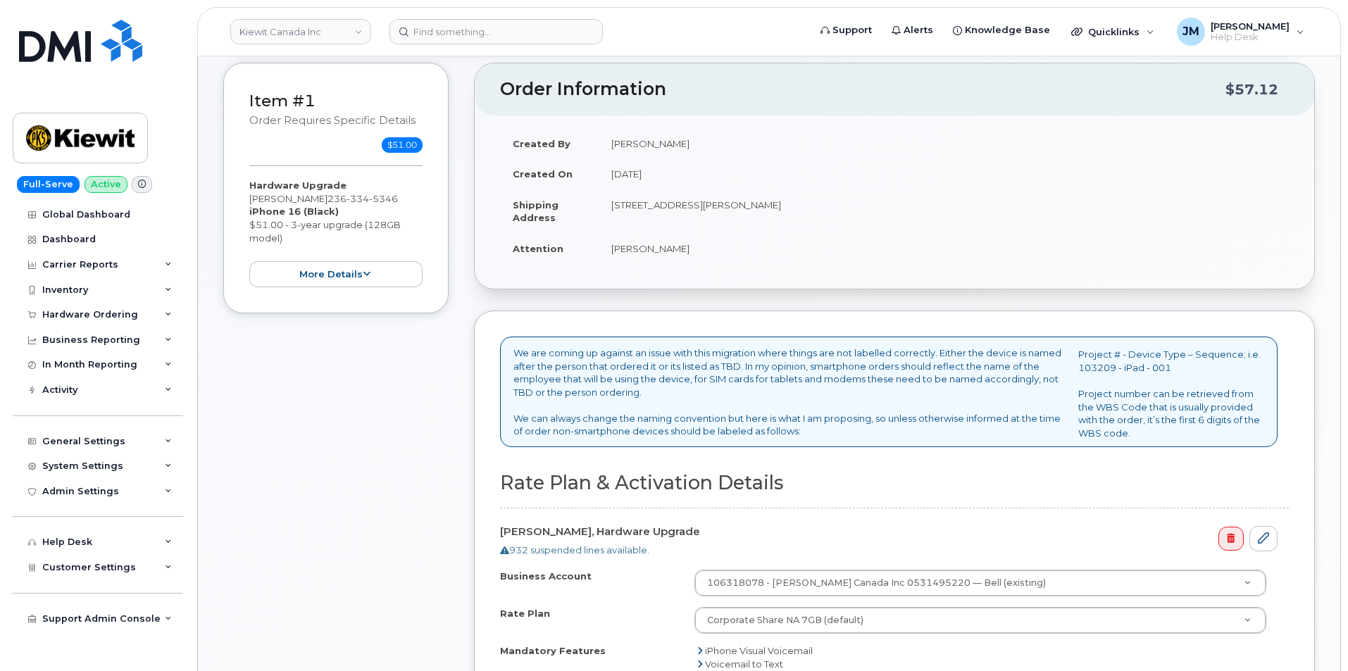
scroll to position [352, 0]
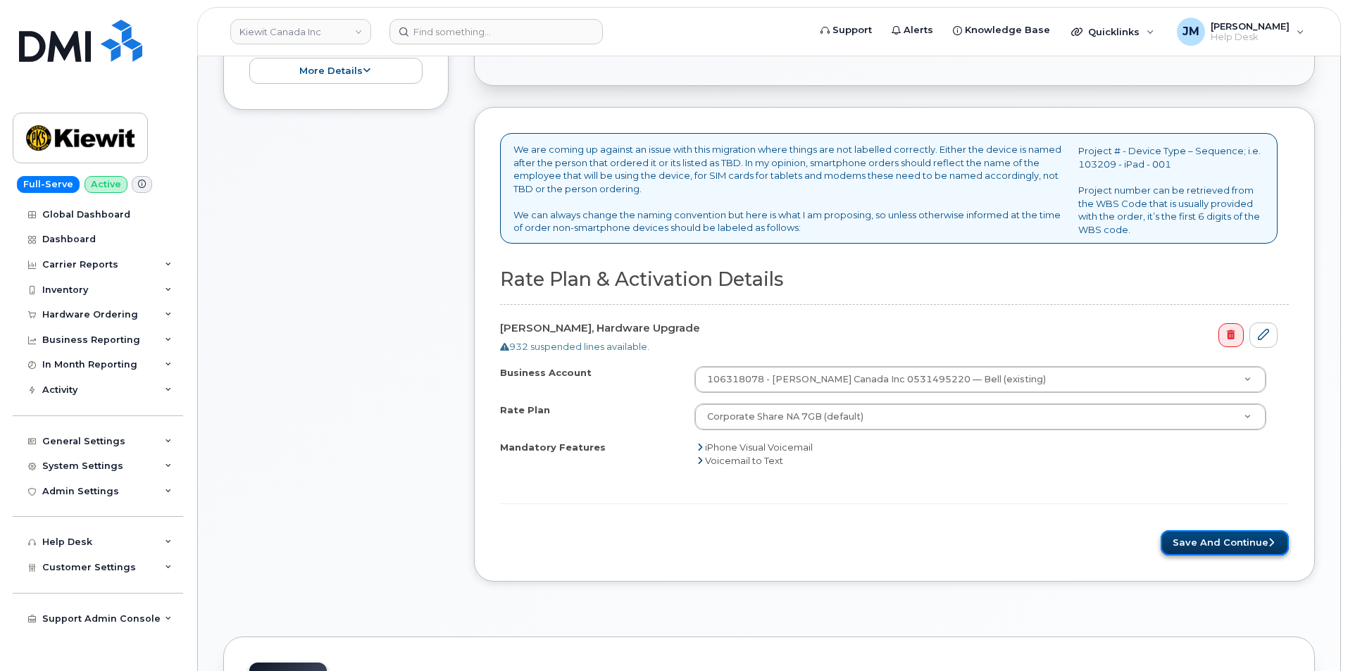
click at [1195, 542] on button "Save and Continue" at bounding box center [1224, 543] width 128 height 26
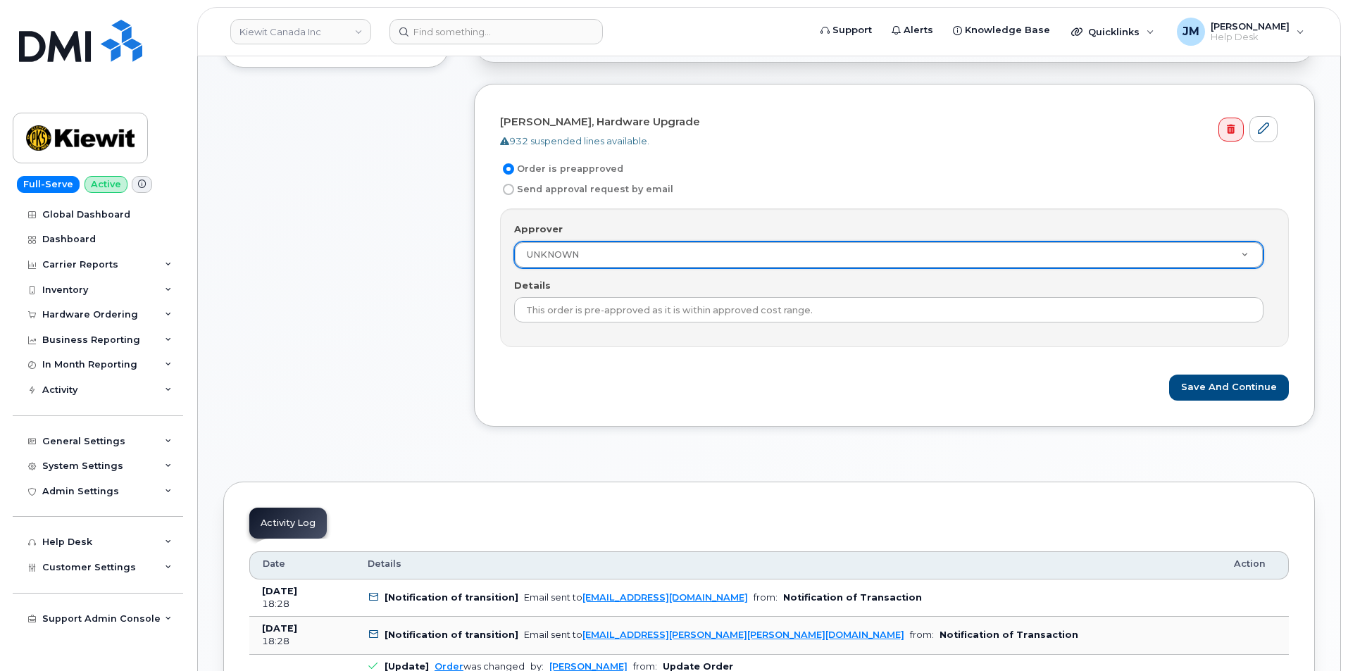
scroll to position [352, 0]
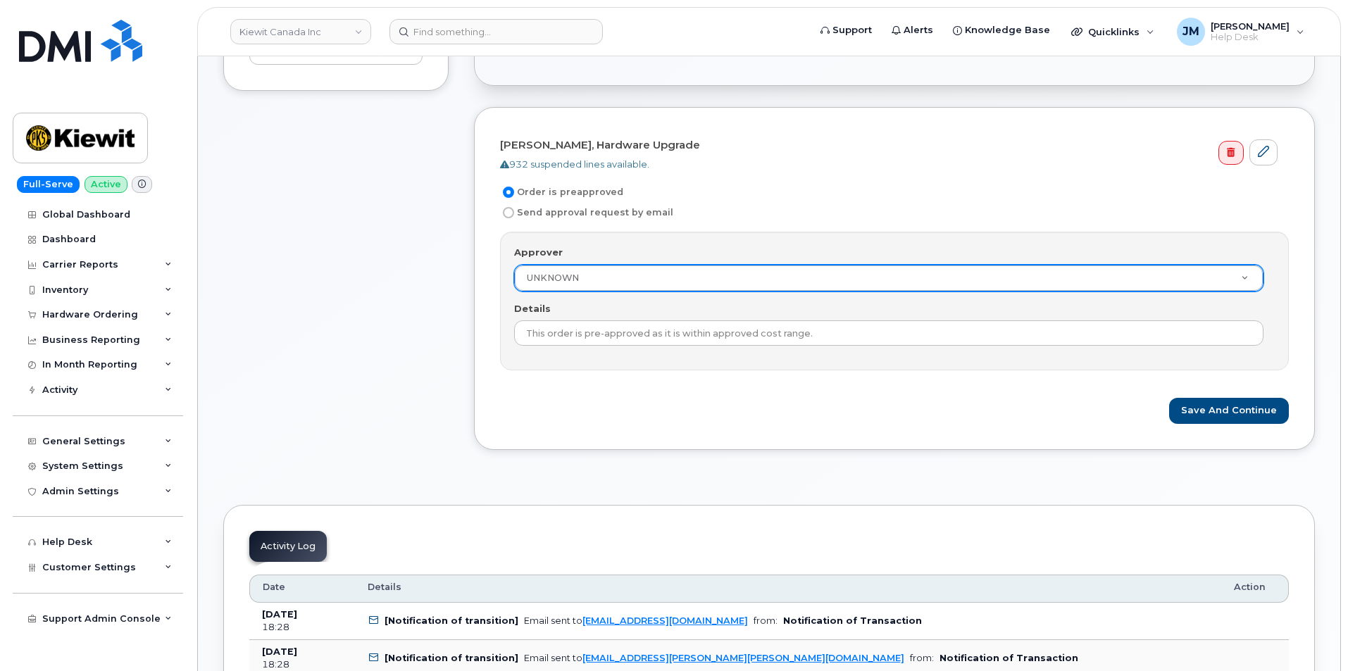
click at [508, 214] on input "Send approval request by email" at bounding box center [508, 212] width 11 height 11
radio input "true"
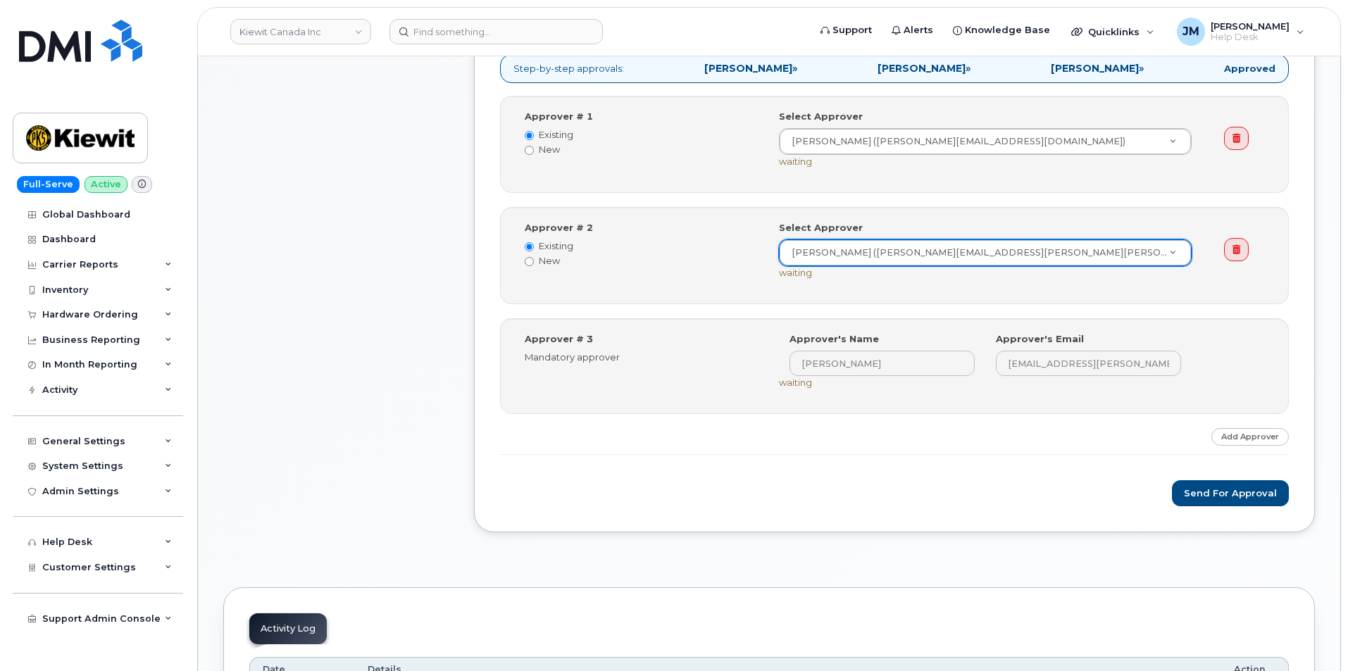
scroll to position [563, 0]
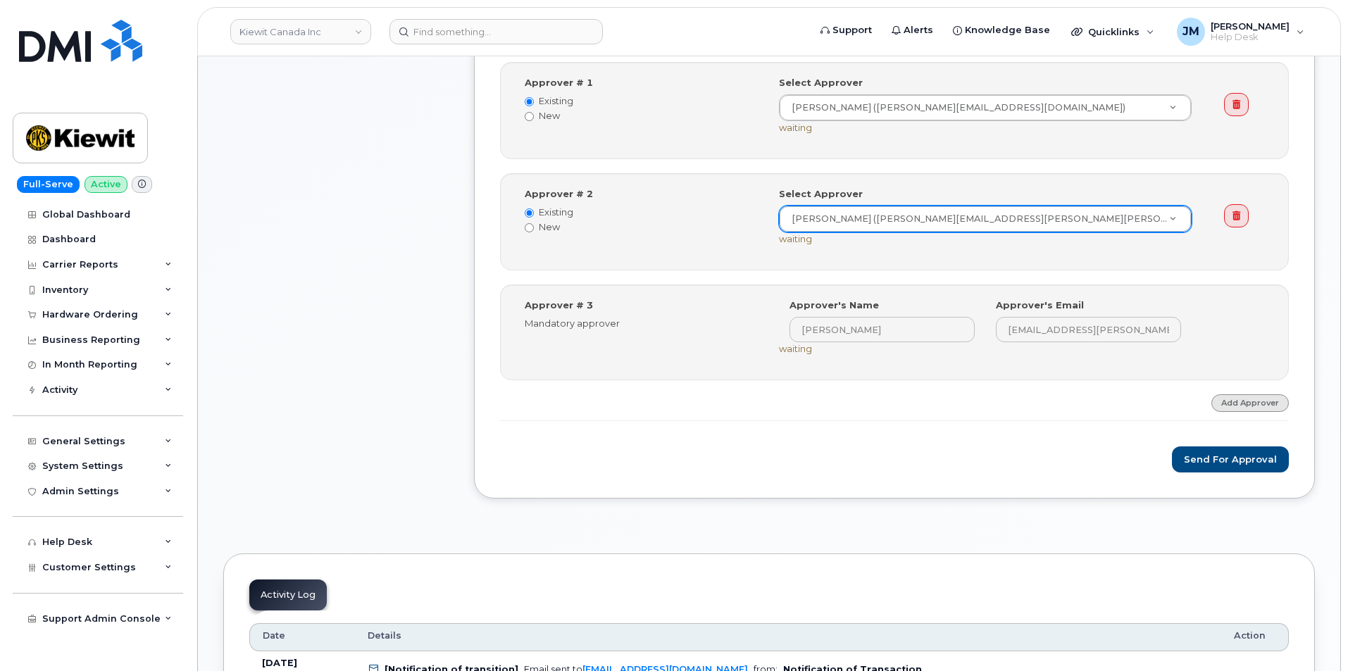
click at [1250, 404] on link "Add Approver" at bounding box center [1249, 403] width 77 height 18
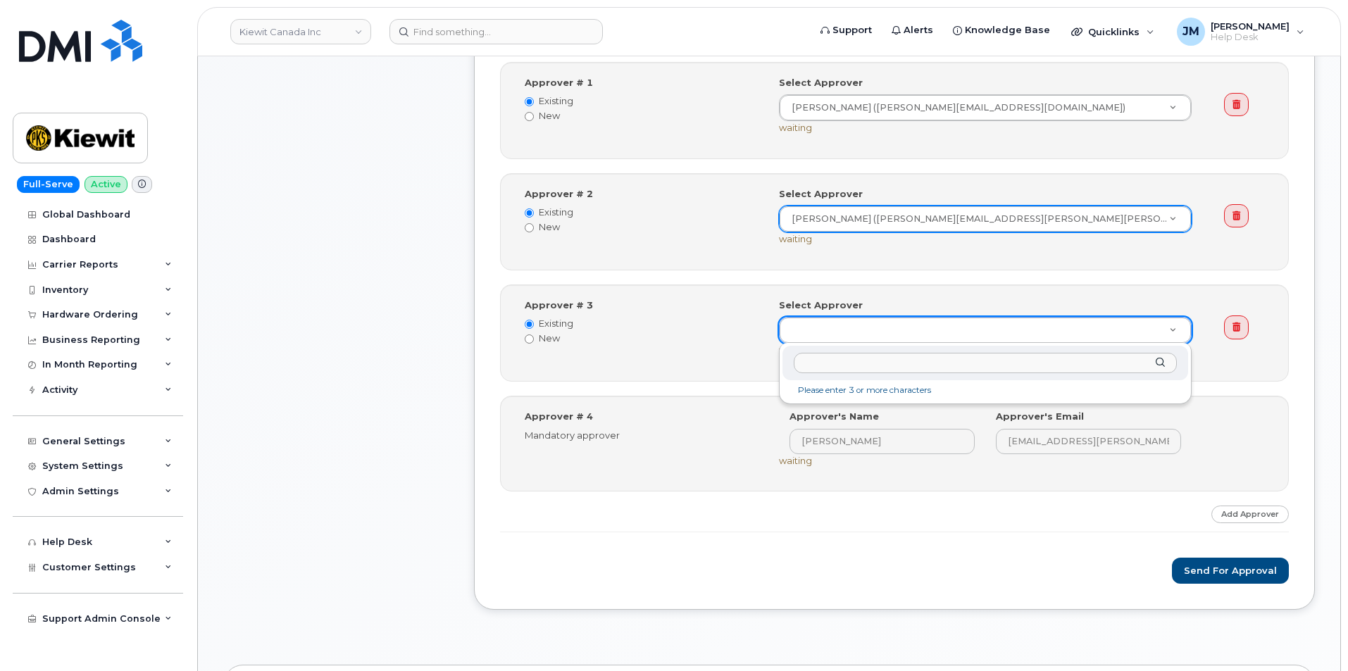
click at [848, 364] on input "text" at bounding box center [984, 363] width 383 height 20
click at [1236, 329] on icon at bounding box center [1236, 326] width 8 height 9
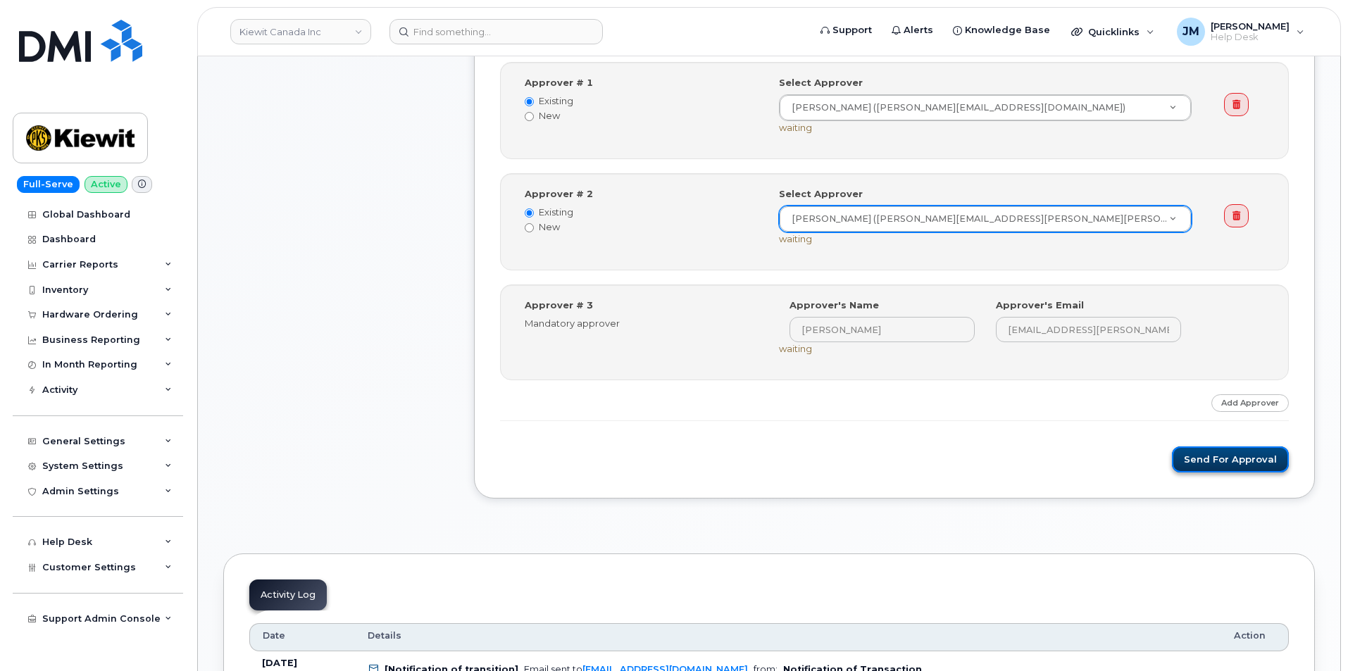
click at [1213, 460] on button "Send for Approval" at bounding box center [1230, 459] width 117 height 26
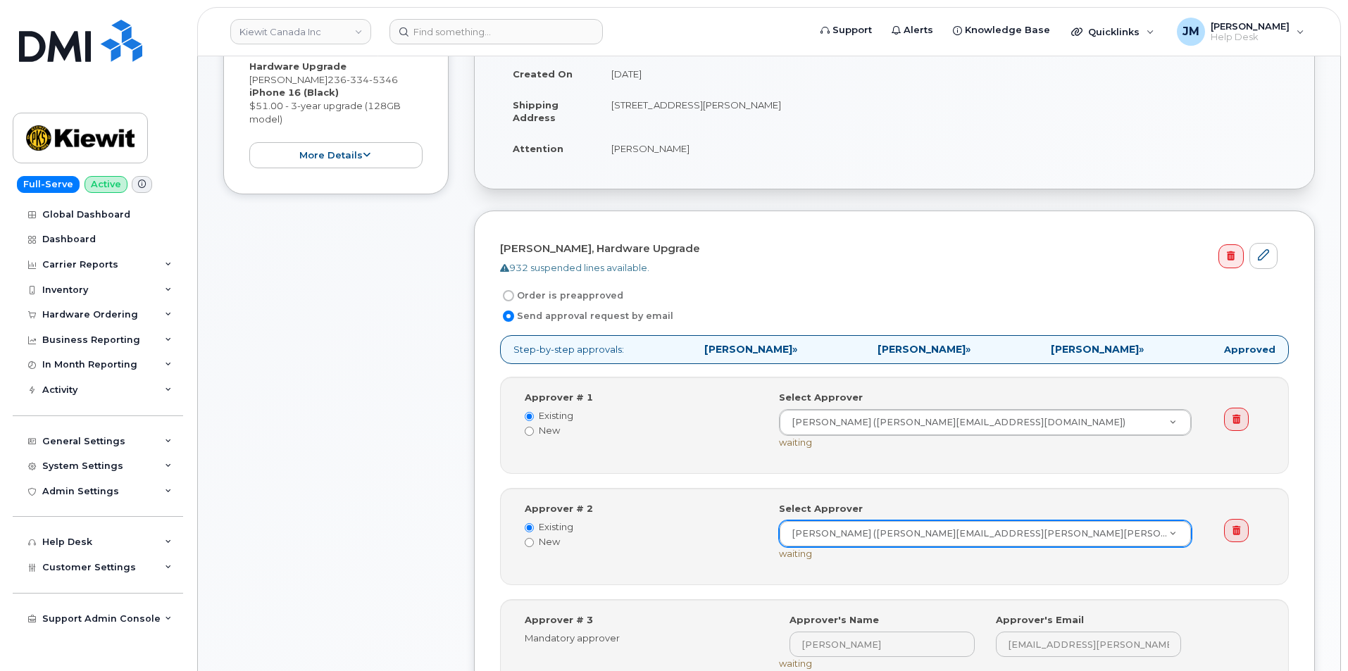
scroll to position [211, 0]
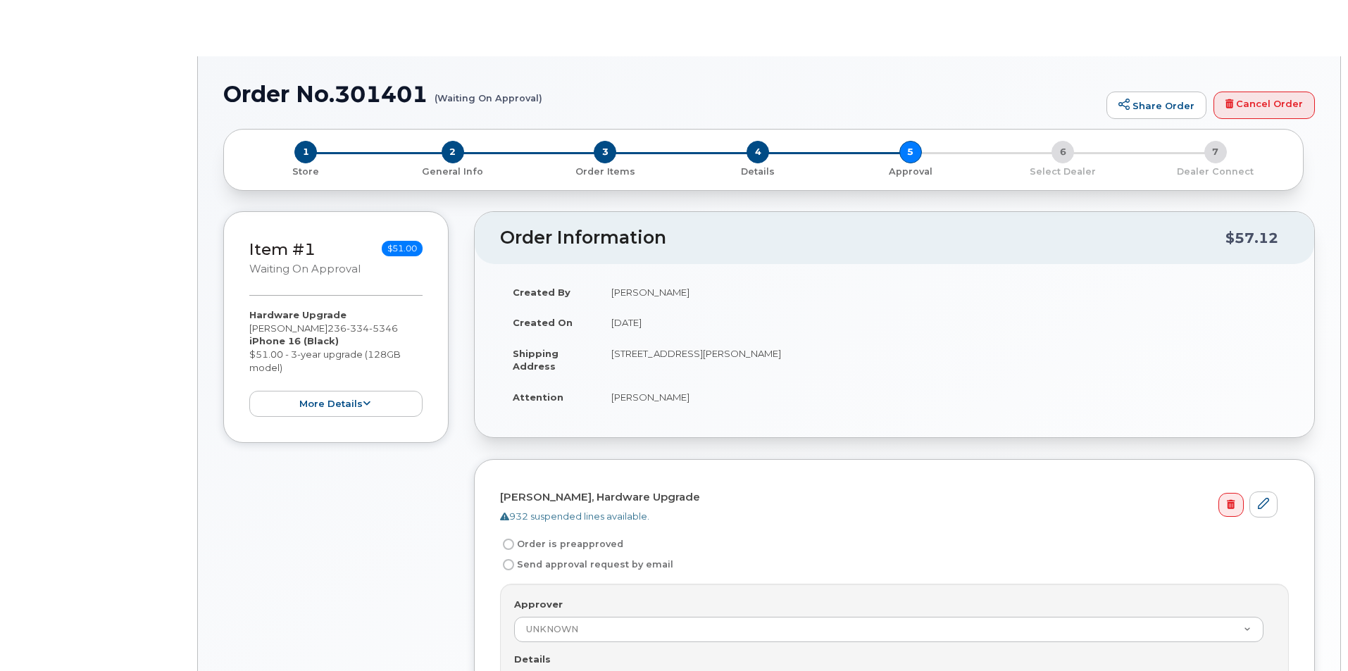
radio input "true"
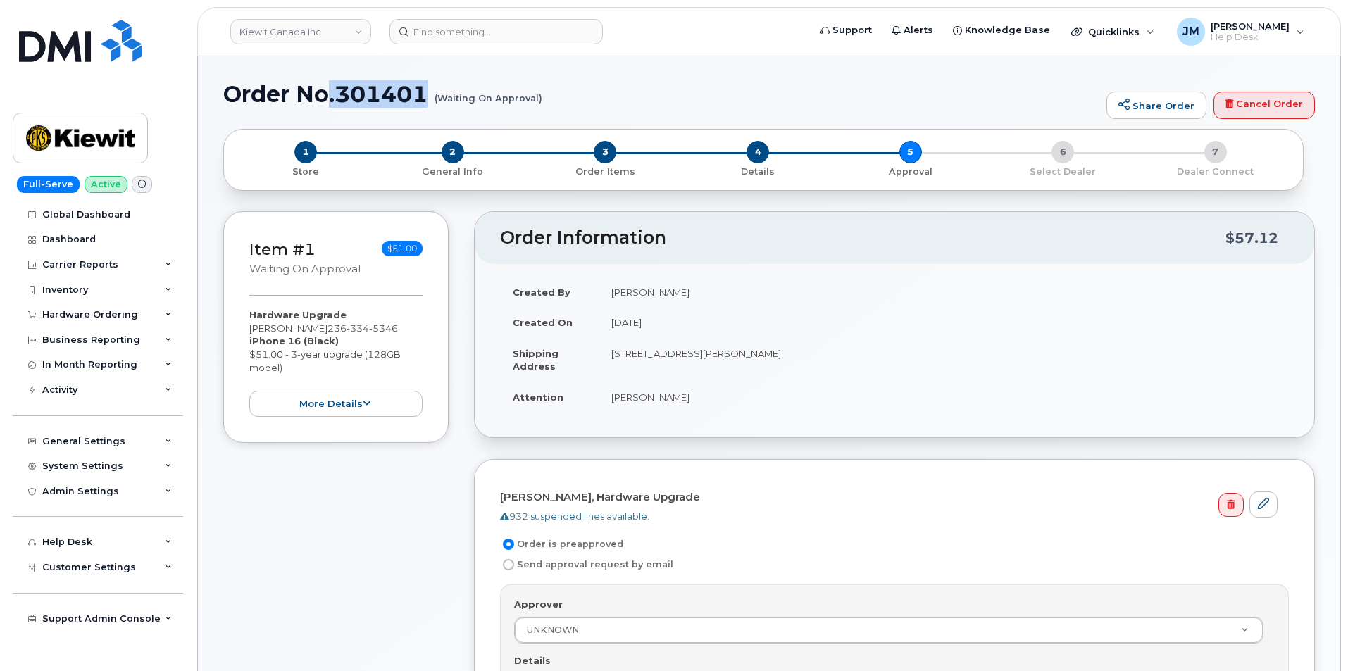
drag, startPoint x: 549, startPoint y: 95, endPoint x: 273, endPoint y: 105, distance: 276.2
click at [325, 106] on h1 "Order No.301401 (Waiting On Approval)" at bounding box center [661, 94] width 876 height 25
drag, startPoint x: 226, startPoint y: 90, endPoint x: 541, endPoint y: 96, distance: 314.8
click at [541, 96] on h1 "Order No.301401 (Waiting On Approval)" at bounding box center [661, 94] width 876 height 25
copy h1 "Order No.301401 (Waiting On Approval)"
